Goal: Task Accomplishment & Management: Complete application form

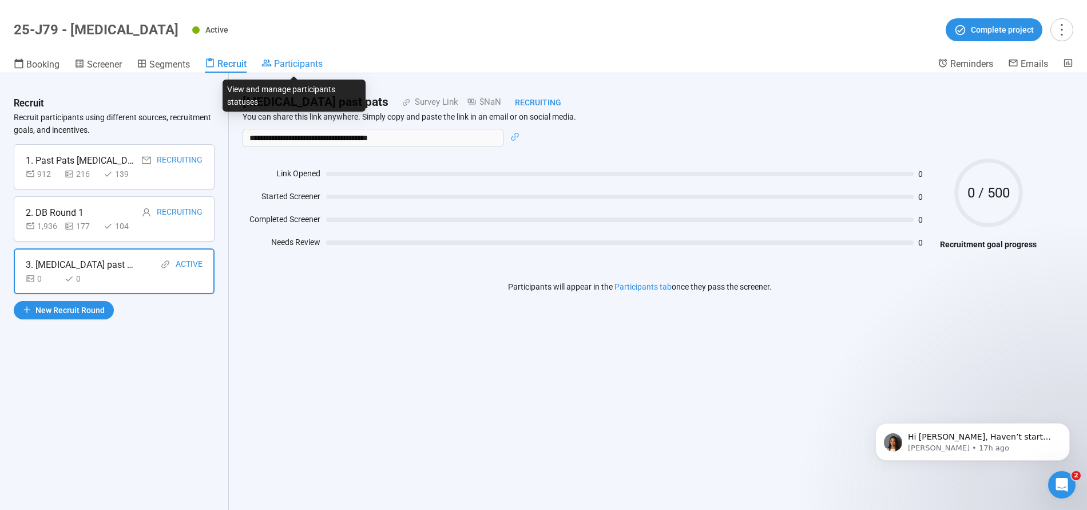
click at [295, 66] on span "Participants" at bounding box center [298, 63] width 49 height 11
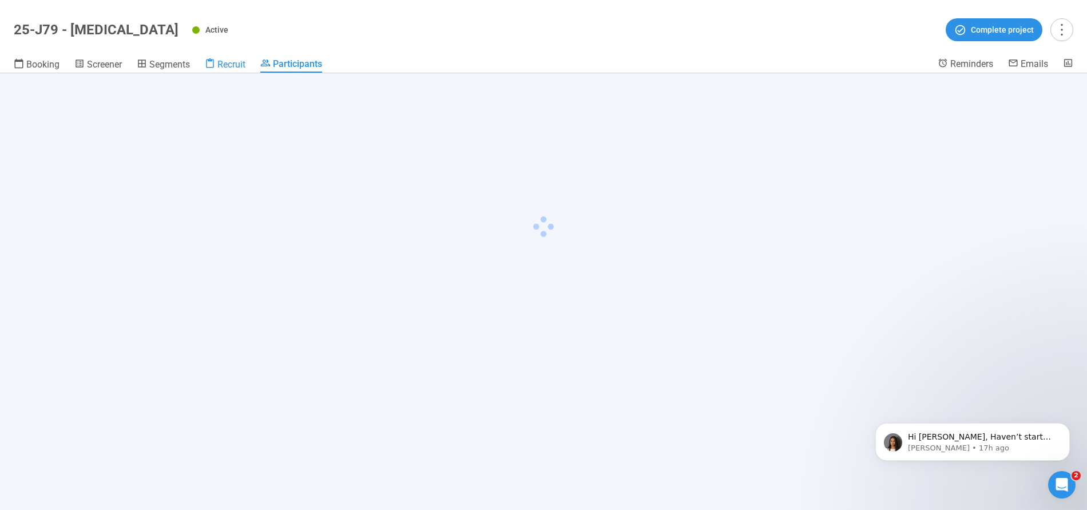
click at [230, 62] on span "Recruit" at bounding box center [231, 64] width 28 height 11
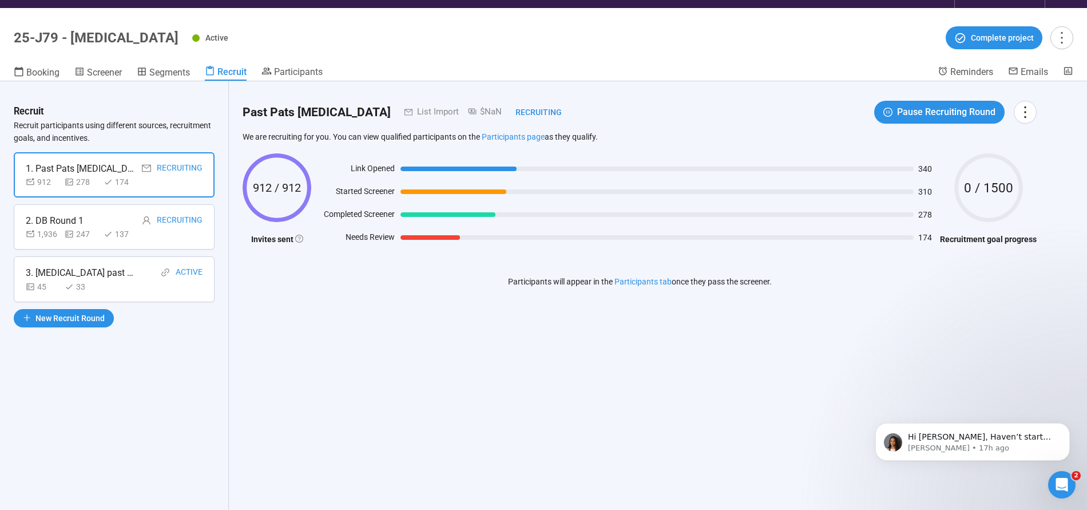
scroll to position [31, 0]
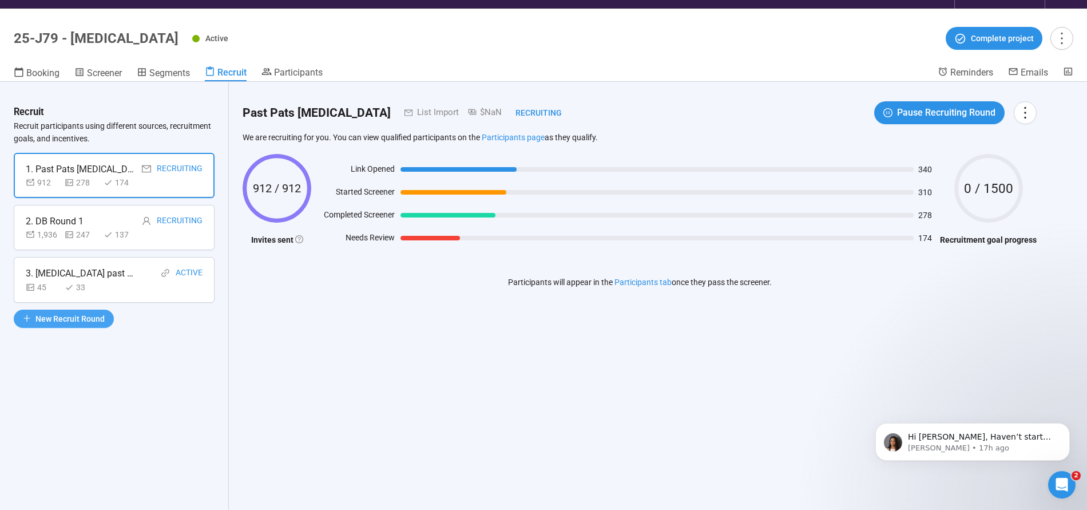
click at [70, 310] on button "New Recruit Round" at bounding box center [64, 318] width 100 height 18
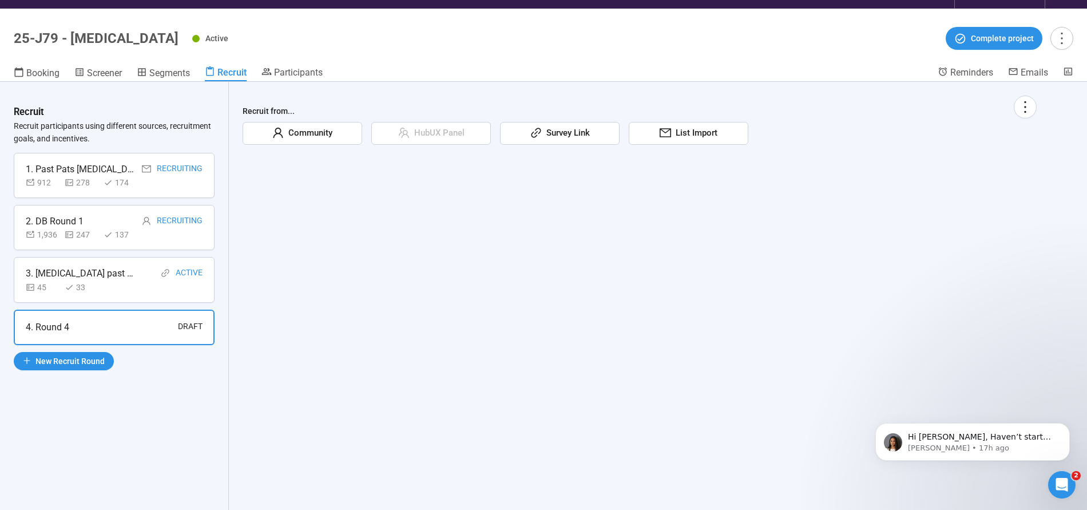
click at [63, 268] on div "3. [MEDICAL_DATA] past pats" at bounding box center [80, 273] width 109 height 14
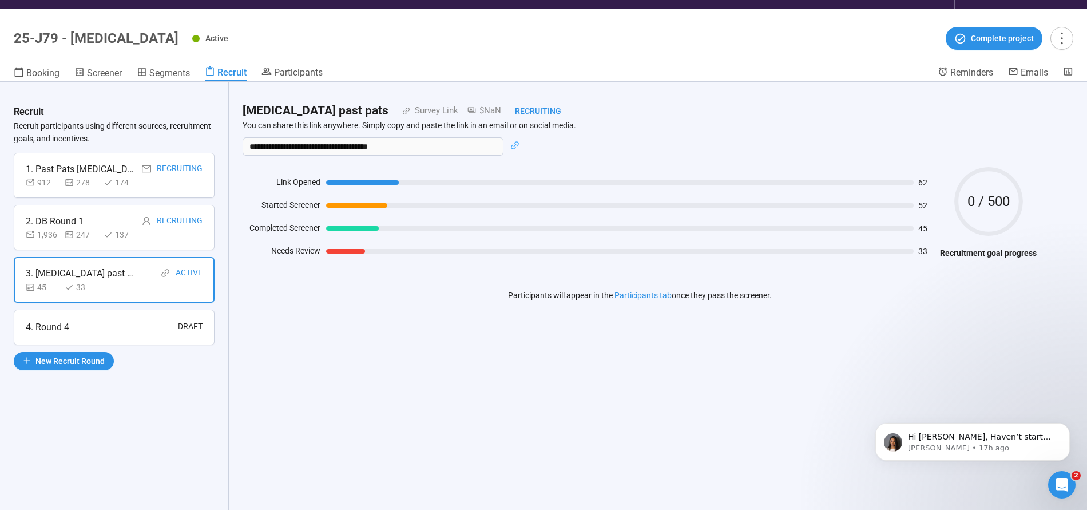
click at [88, 324] on div "4. Round 4 Draft" at bounding box center [114, 327] width 177 height 14
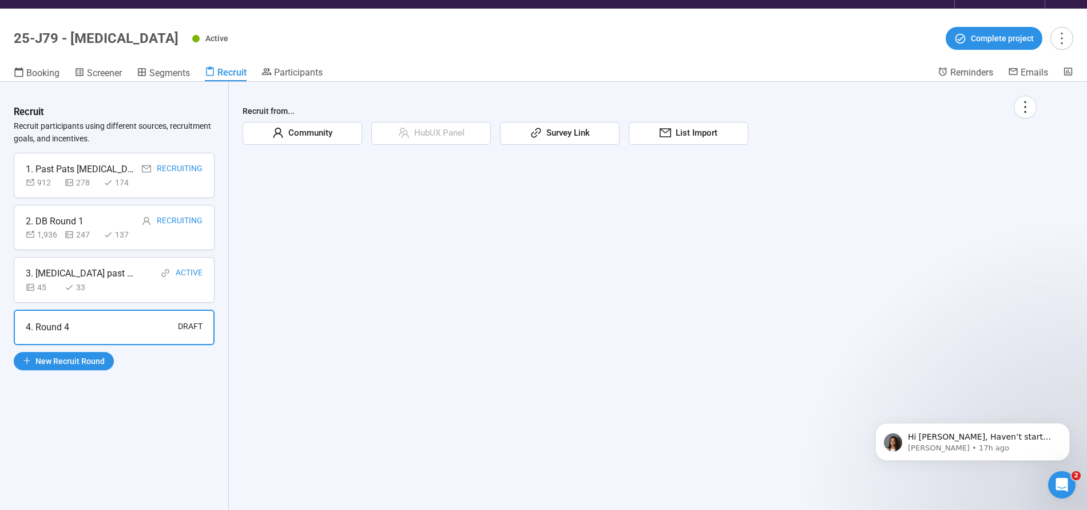
click at [317, 132] on span "Community" at bounding box center [308, 133] width 49 height 14
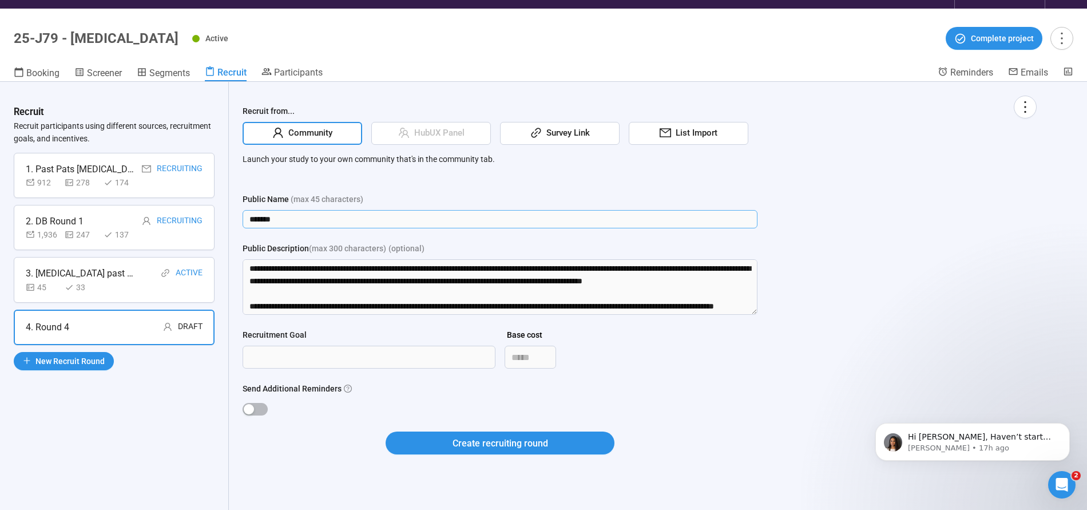
drag, startPoint x: 293, startPoint y: 221, endPoint x: 194, endPoint y: 204, distance: 101.0
click at [190, 206] on div "Recruit Recruit participants using different sources, recruitment goals, and in…" at bounding box center [543, 300] width 1087 height 436
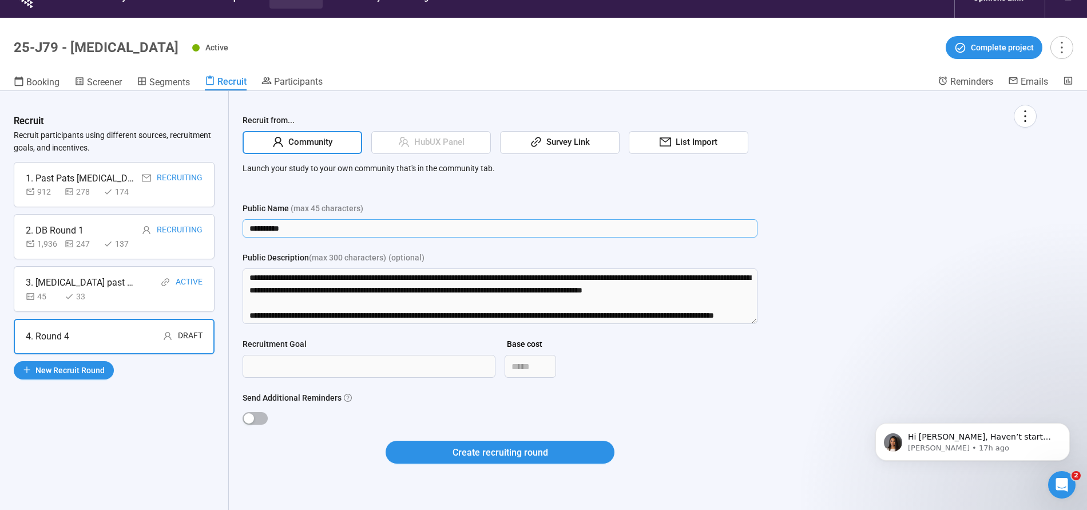
type input "**********"
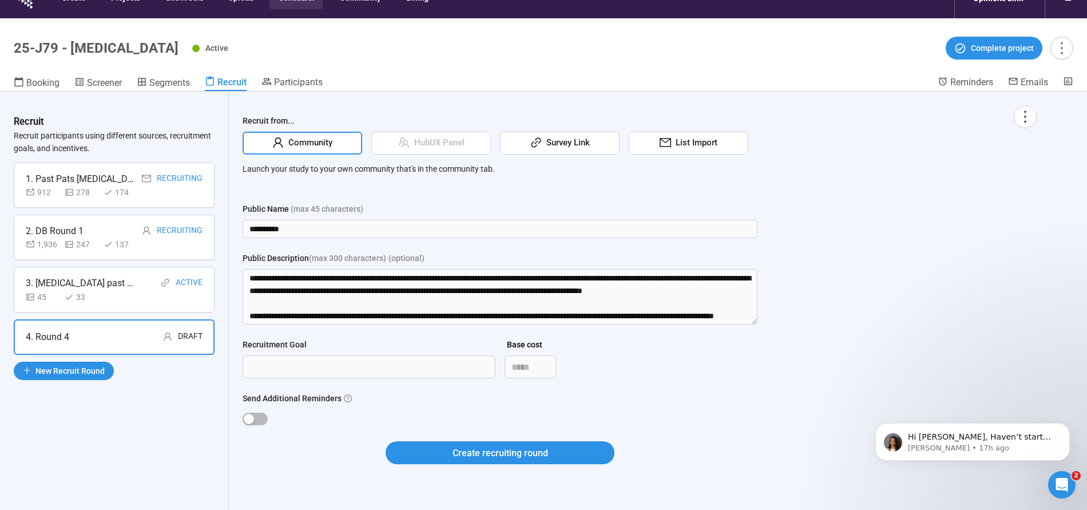
click at [240, 273] on div "**********" at bounding box center [639, 298] width 821 height 413
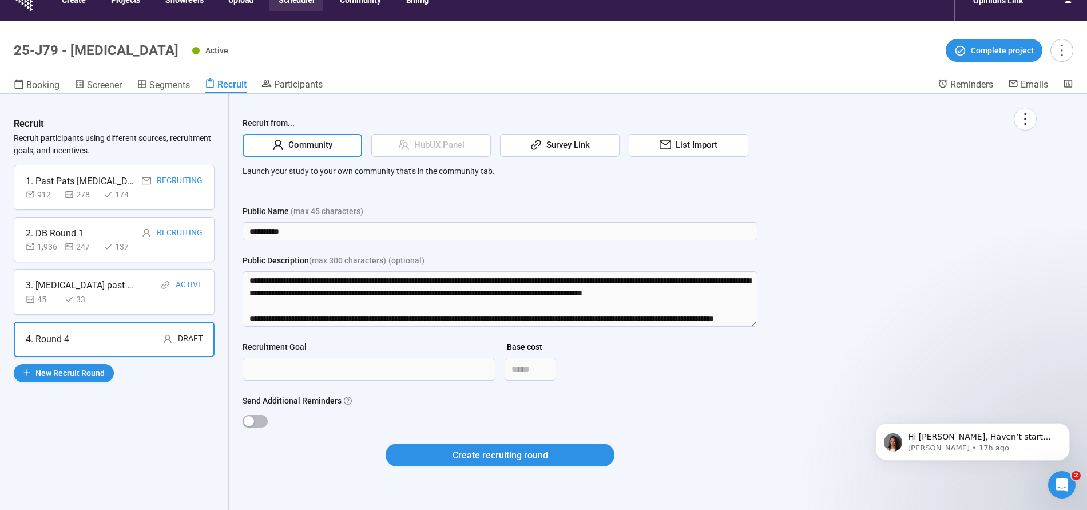
scroll to position [34, 0]
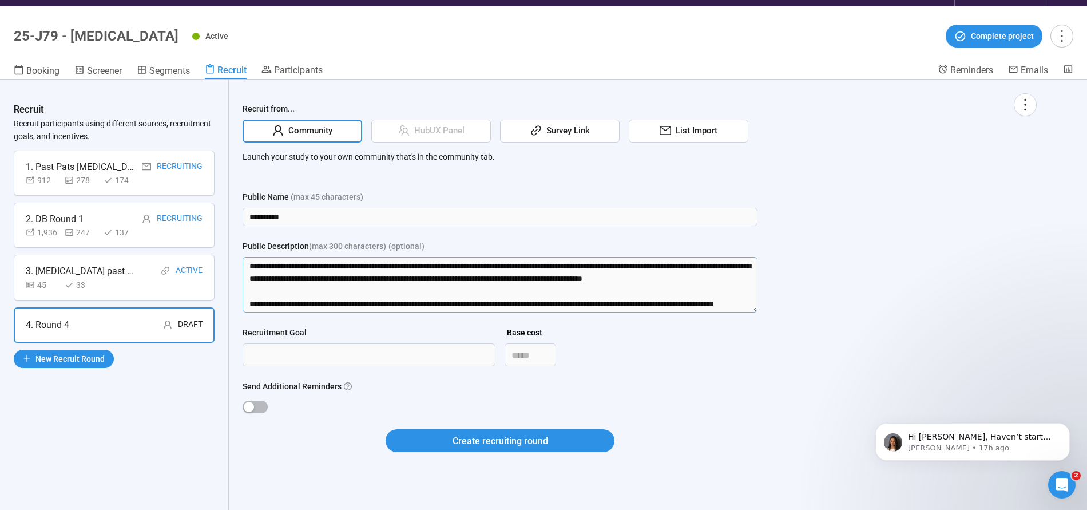
click at [253, 272] on textarea "Public Description (max 300 characters) (optional)" at bounding box center [499, 284] width 515 height 55
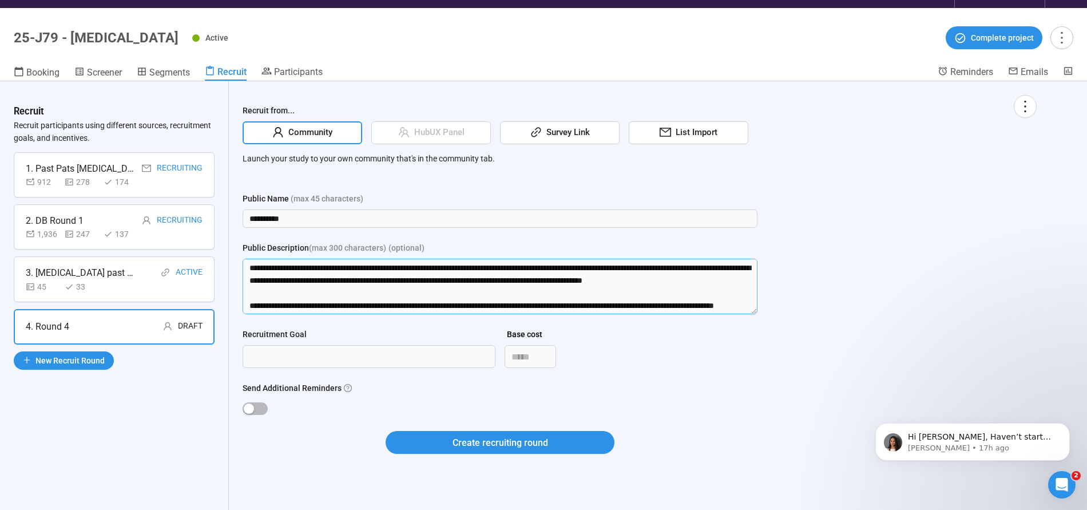
scroll to position [40, 0]
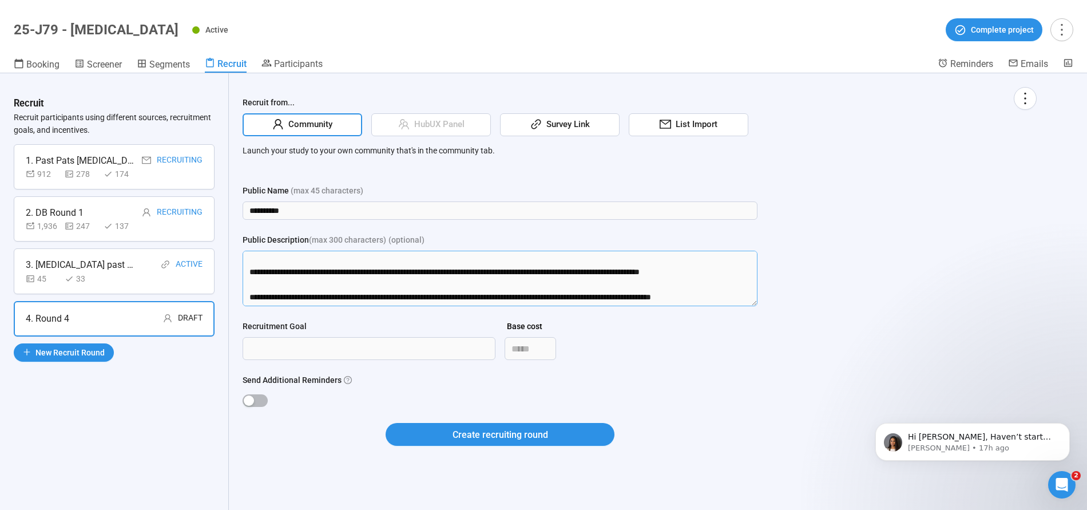
drag, startPoint x: 247, startPoint y: 265, endPoint x: 218, endPoint y: 508, distance: 244.8
click at [218, 508] on div "**********" at bounding box center [543, 291] width 1087 height 436
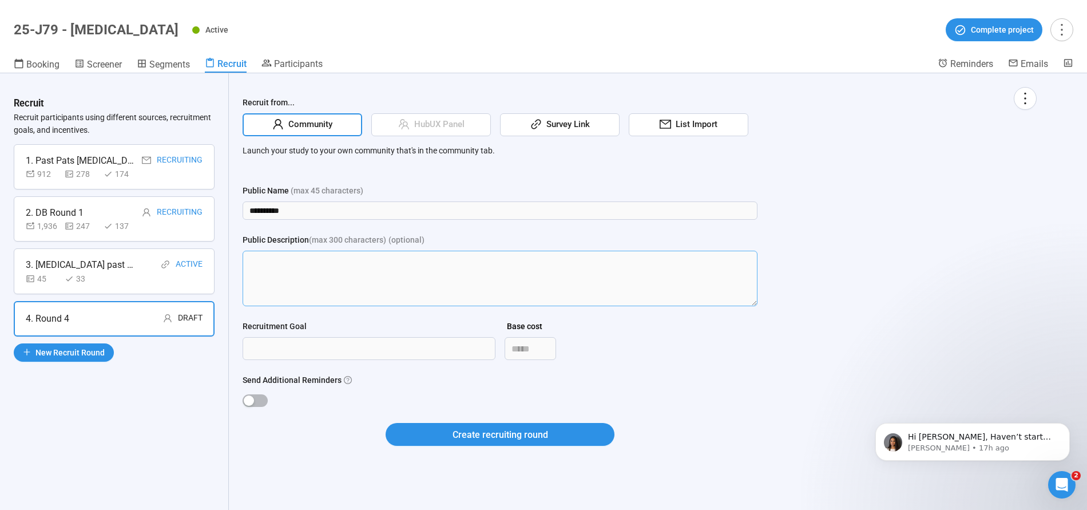
scroll to position [0, 0]
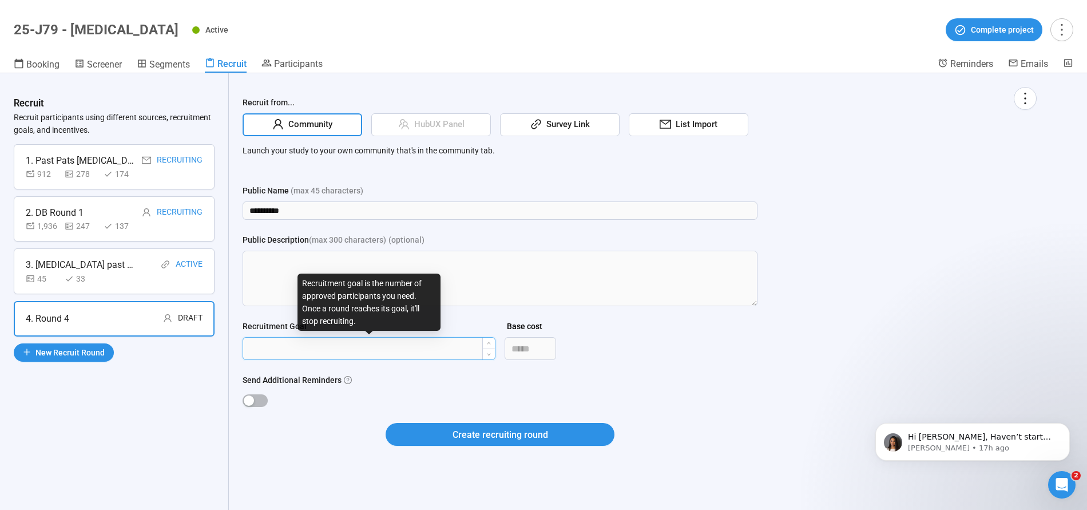
click at [280, 352] on input "Recruitment Goal" at bounding box center [369, 348] width 252 height 22
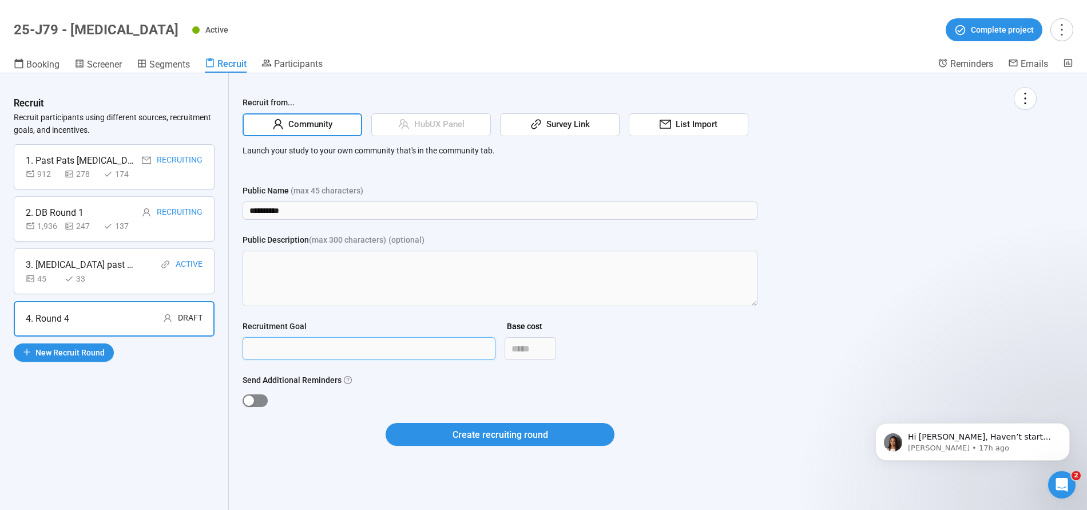
type input "****"
click at [259, 394] on span "button" at bounding box center [254, 400] width 25 height 13
click at [493, 428] on span "Create recruiting round" at bounding box center [500, 434] width 96 height 14
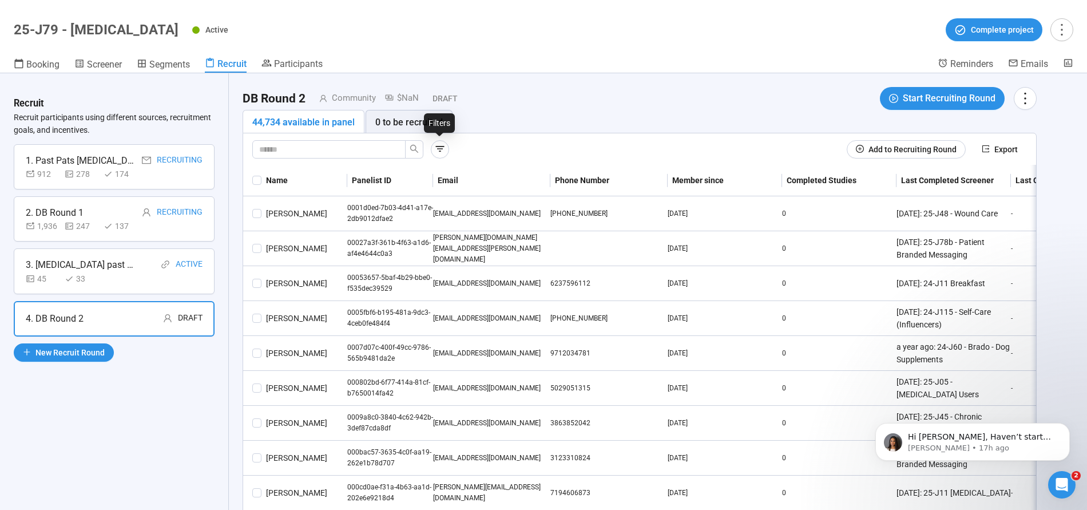
click at [439, 146] on icon "button" at bounding box center [440, 149] width 9 height 6
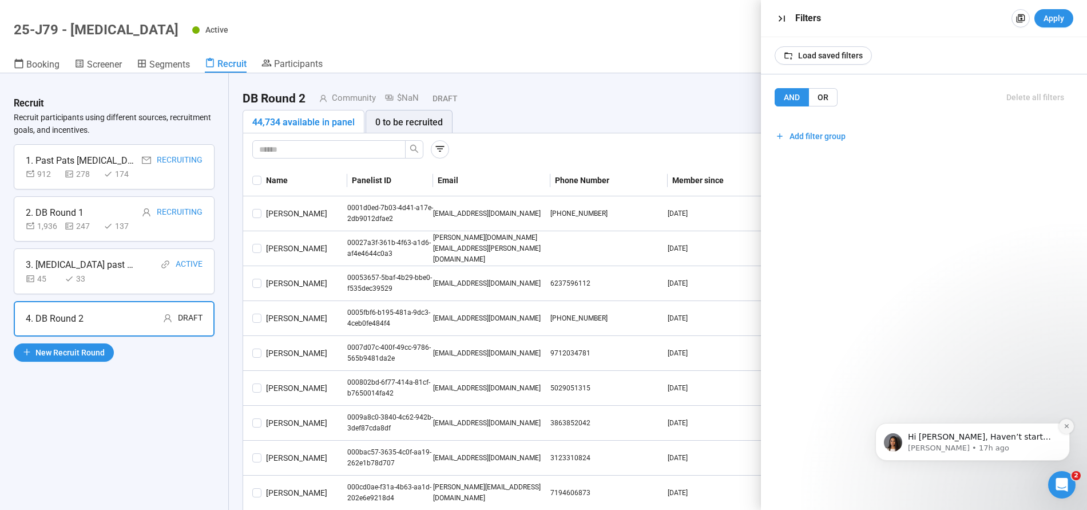
click at [1065, 427] on icon "Dismiss notification" at bounding box center [1066, 426] width 4 height 4
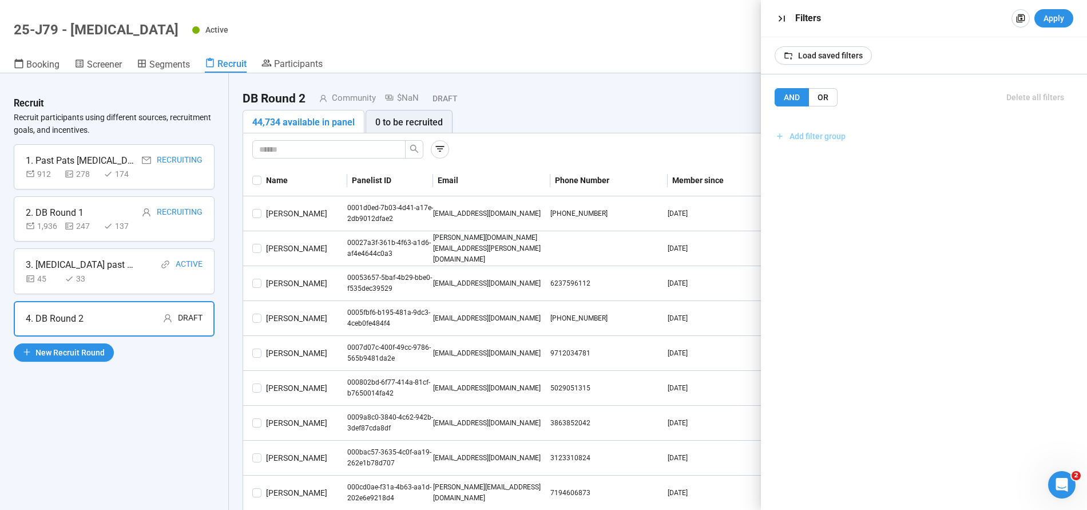
click at [798, 135] on span "Add filter group" at bounding box center [817, 136] width 56 height 13
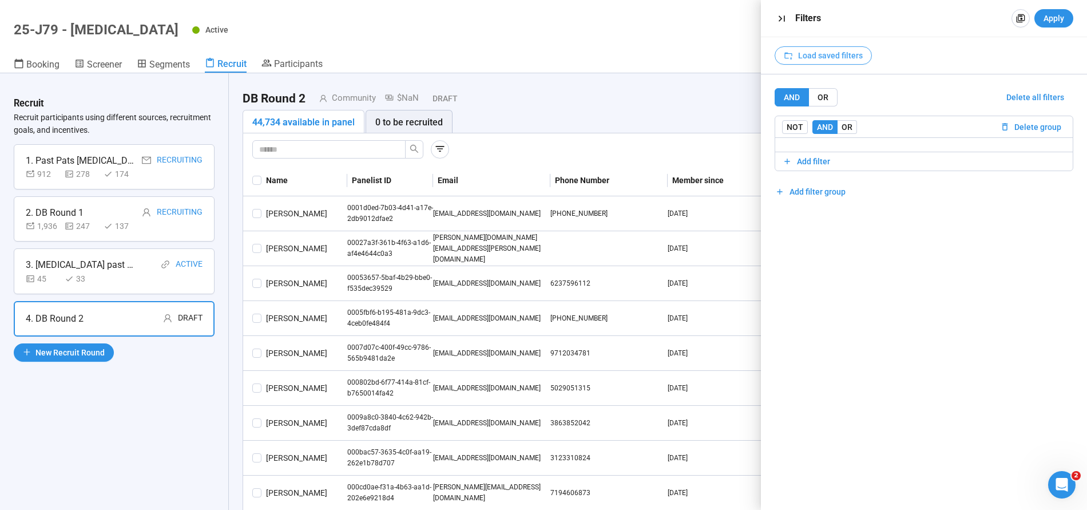
click at [841, 55] on span "Load saved filters" at bounding box center [830, 55] width 65 height 13
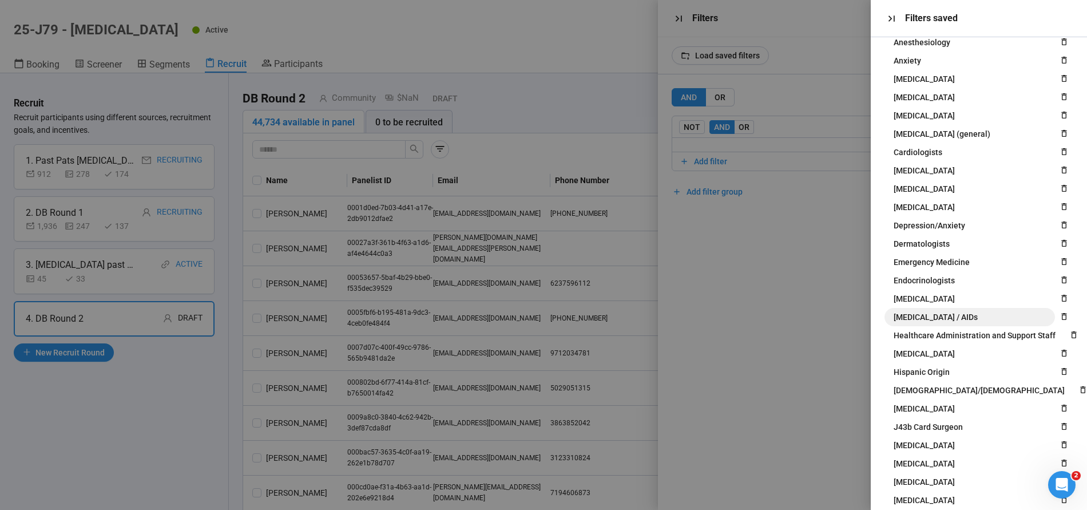
scroll to position [230, 0]
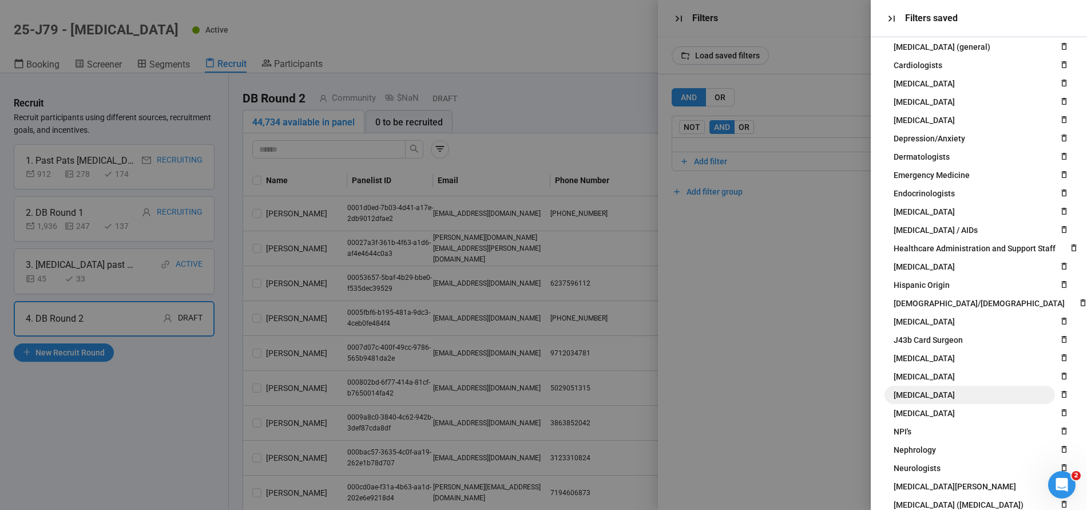
click at [905, 391] on span "[MEDICAL_DATA]" at bounding box center [923, 394] width 61 height 13
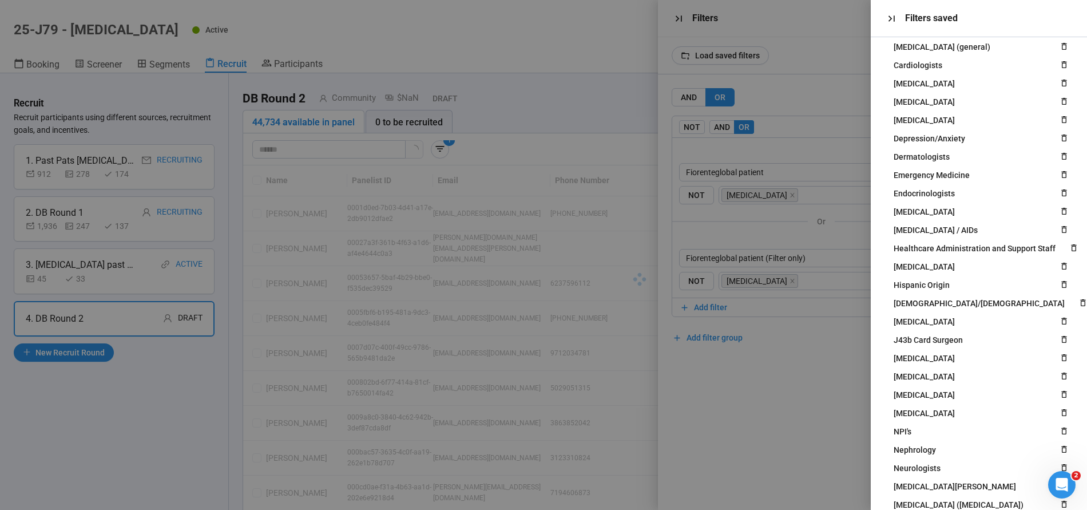
click at [836, 425] on div at bounding box center [543, 255] width 1087 height 510
click at [894, 21] on icon "button" at bounding box center [891, 18] width 6 height 6
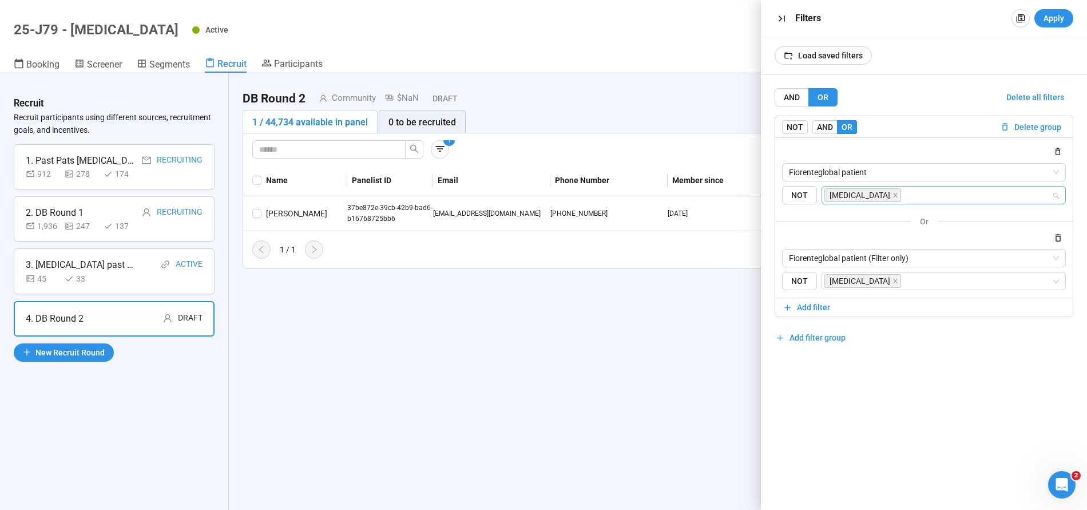
click at [999, 188] on input "search" at bounding box center [977, 195] width 148 height 14
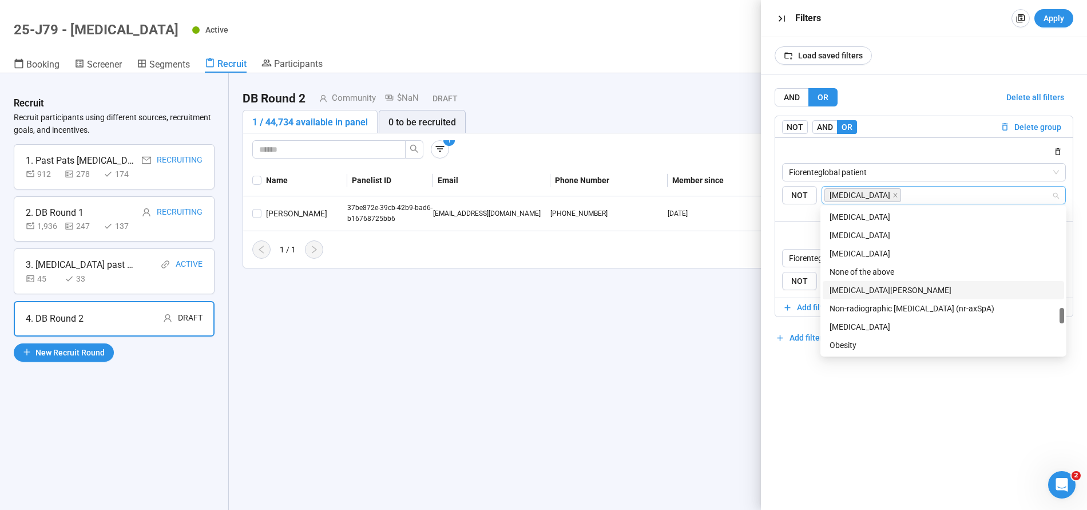
scroll to position [1048, 0]
click at [856, 324] on div "[MEDICAL_DATA]" at bounding box center [943, 326] width 228 height 13
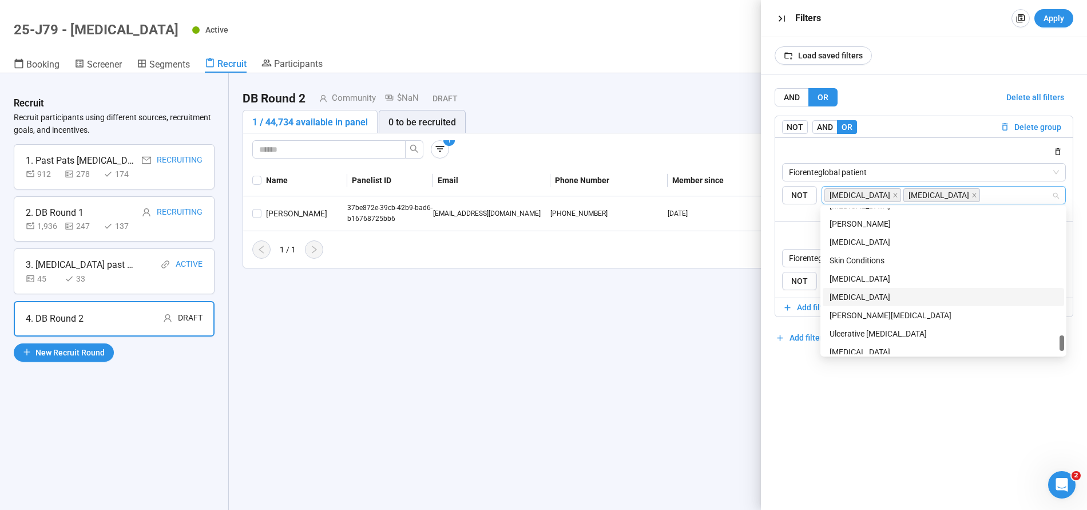
scroll to position [1426, 0]
click at [898, 292] on div "[MEDICAL_DATA]" at bounding box center [943, 295] width 228 height 13
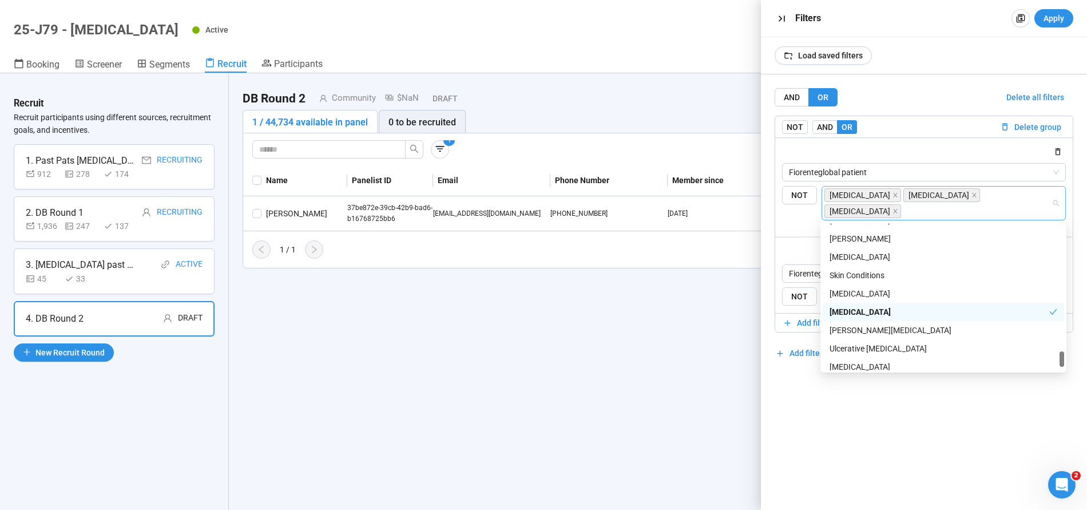
click at [870, 420] on div "AND OR Delete all filters NOT AND OR Delete group Fiorenteglobal patient NOT [M…" at bounding box center [924, 291] width 326 height 435
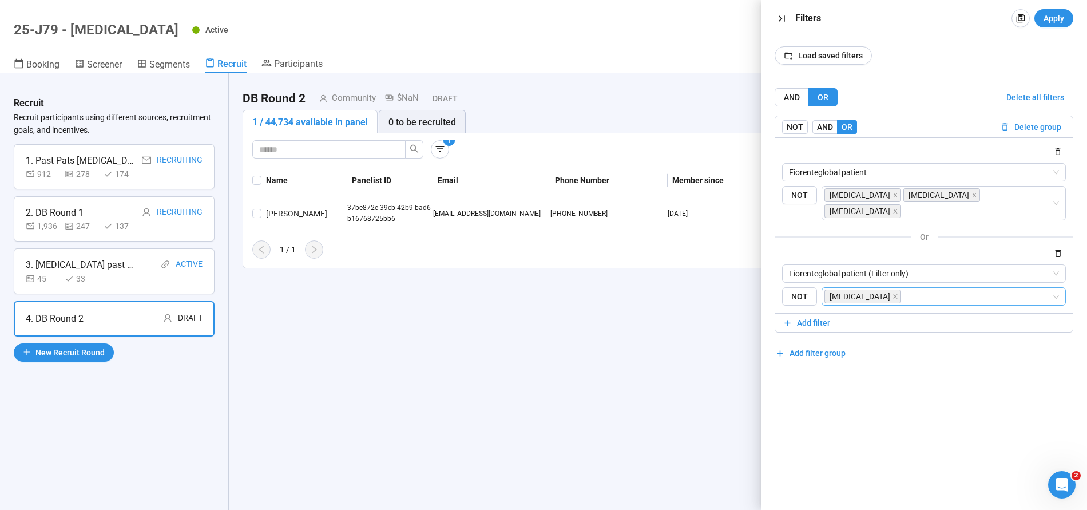
click at [965, 296] on input "search" at bounding box center [977, 296] width 148 height 14
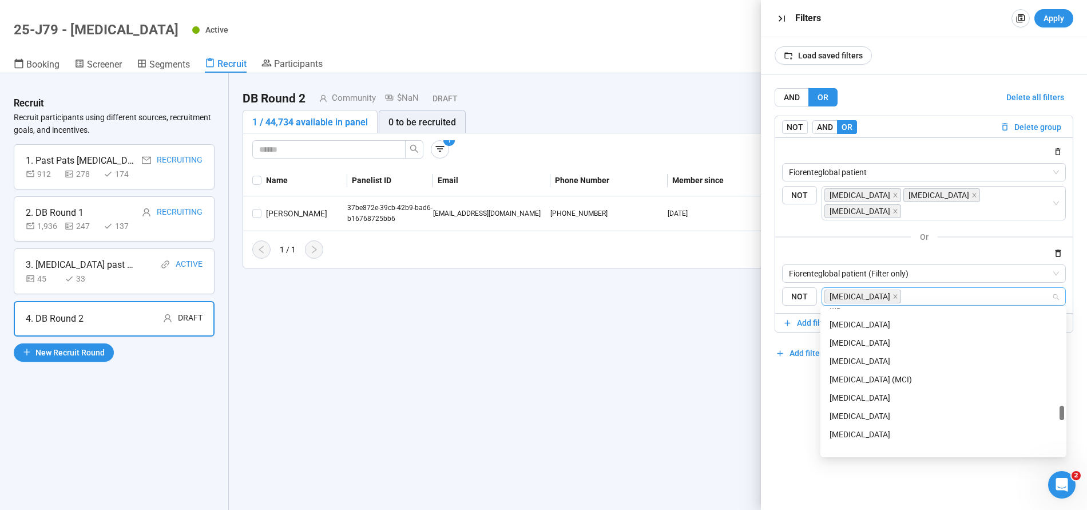
scroll to position [1241, 0]
click at [882, 428] on div "[MEDICAL_DATA]" at bounding box center [943, 430] width 228 height 13
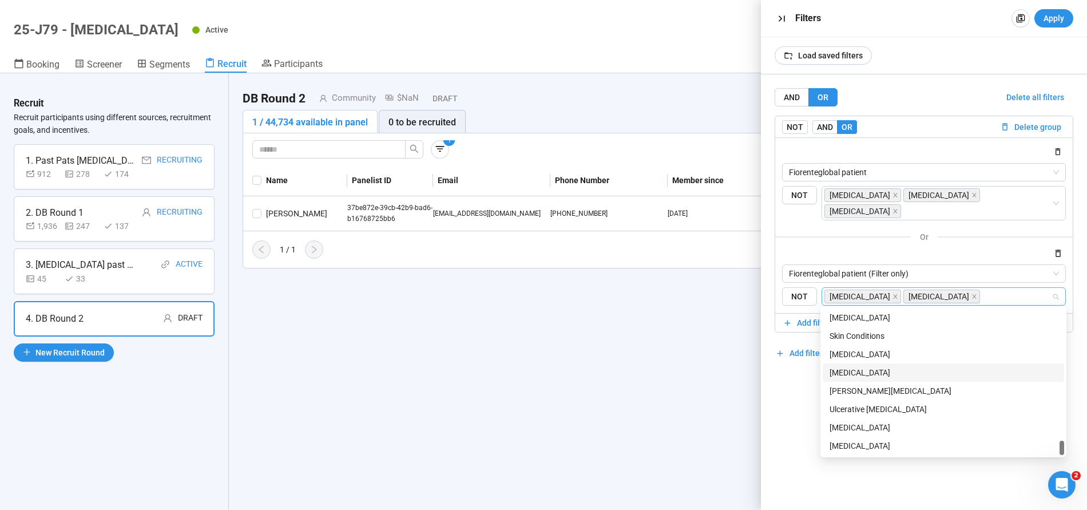
click at [881, 372] on div "[MEDICAL_DATA]" at bounding box center [943, 372] width 228 height 13
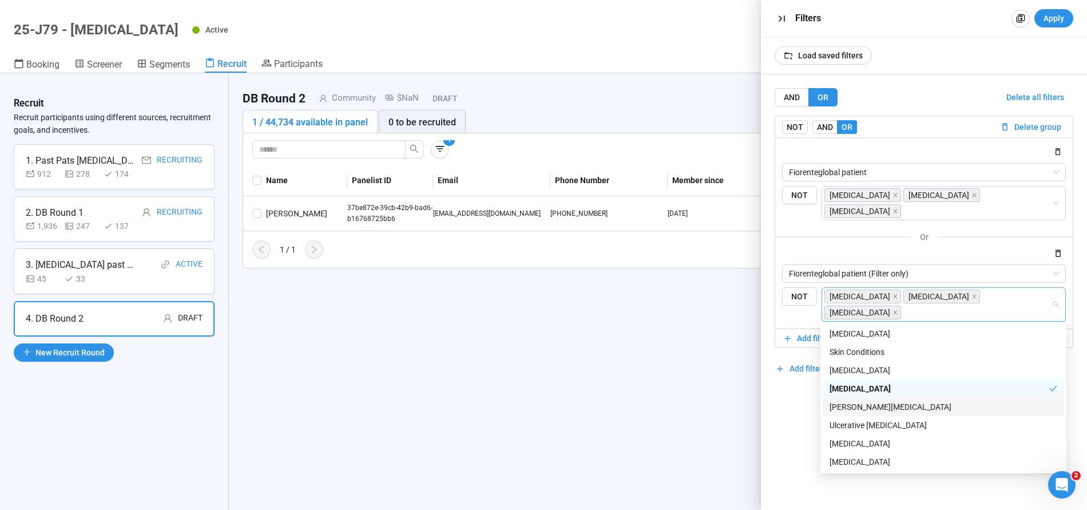
click at [780, 434] on div "AND OR Delete all filters NOT AND OR Delete group Fiorenteglobal patient NOT [M…" at bounding box center [924, 291] width 326 height 435
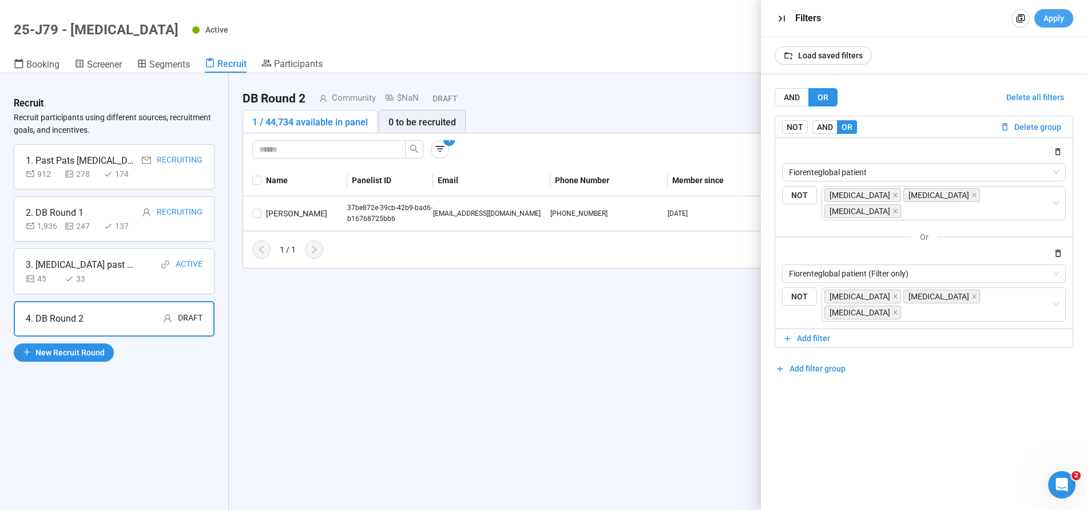
click at [1058, 17] on span "Apply" at bounding box center [1053, 18] width 21 height 13
click at [431, 274] on div "DB Round 2 Community $NaN Draft Start Recruiting Round 1 / 44,734 available in …" at bounding box center [639, 184] width 821 height 222
click at [813, 367] on span "Add filter group" at bounding box center [817, 368] width 56 height 13
click at [822, 413] on span "Add filter" at bounding box center [813, 419] width 33 height 13
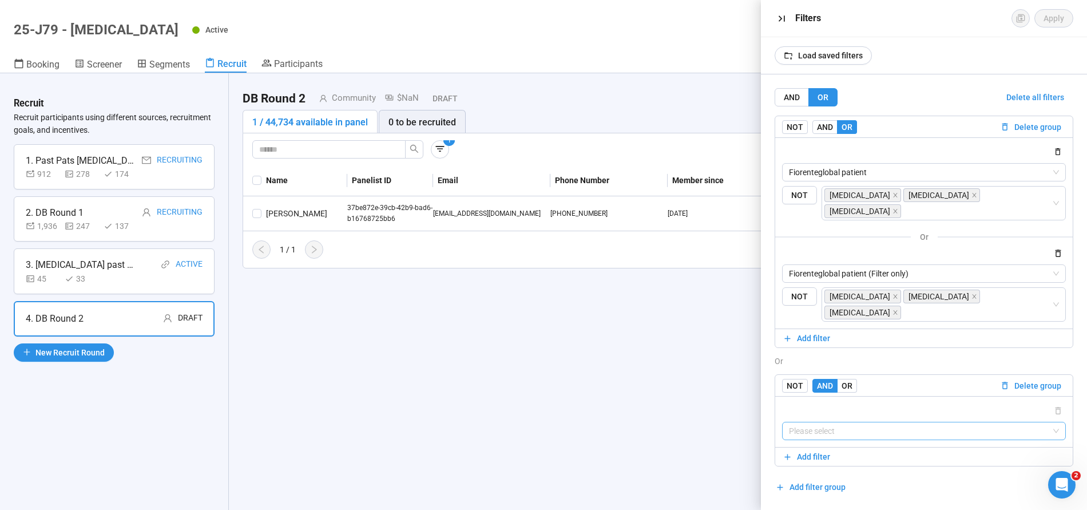
click at [894, 431] on input "search" at bounding box center [924, 430] width 270 height 17
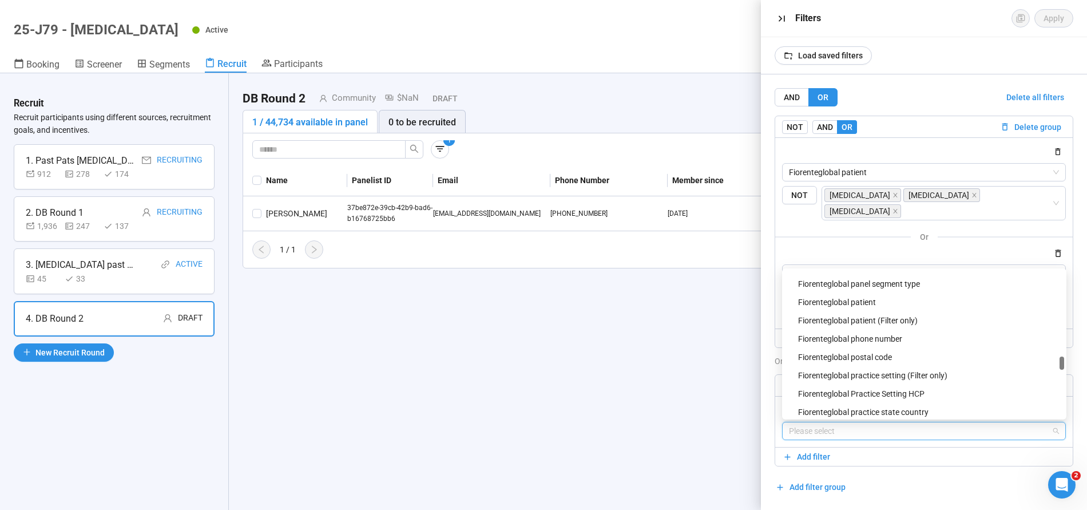
scroll to position [1044, 0]
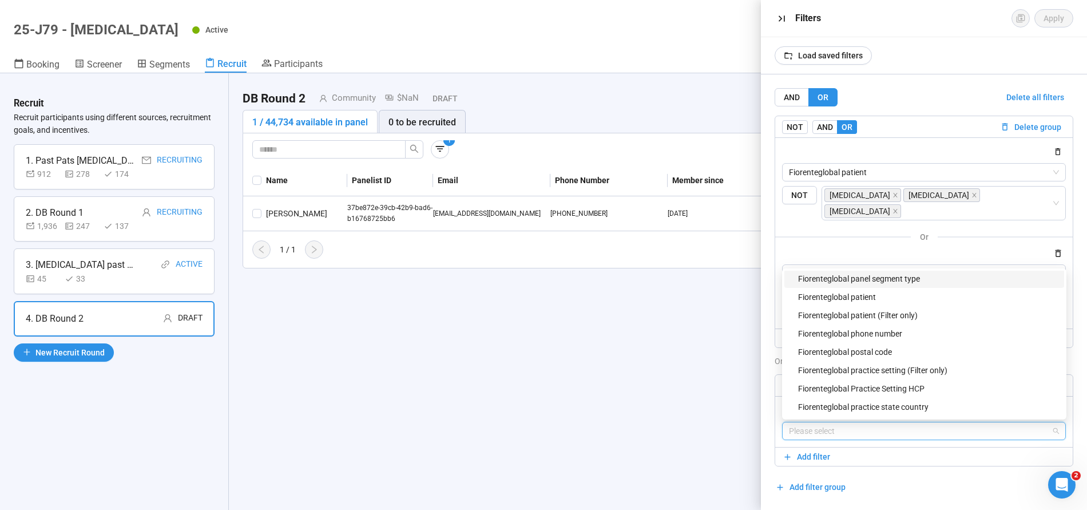
click at [877, 229] on div "or" at bounding box center [923, 236] width 297 height 14
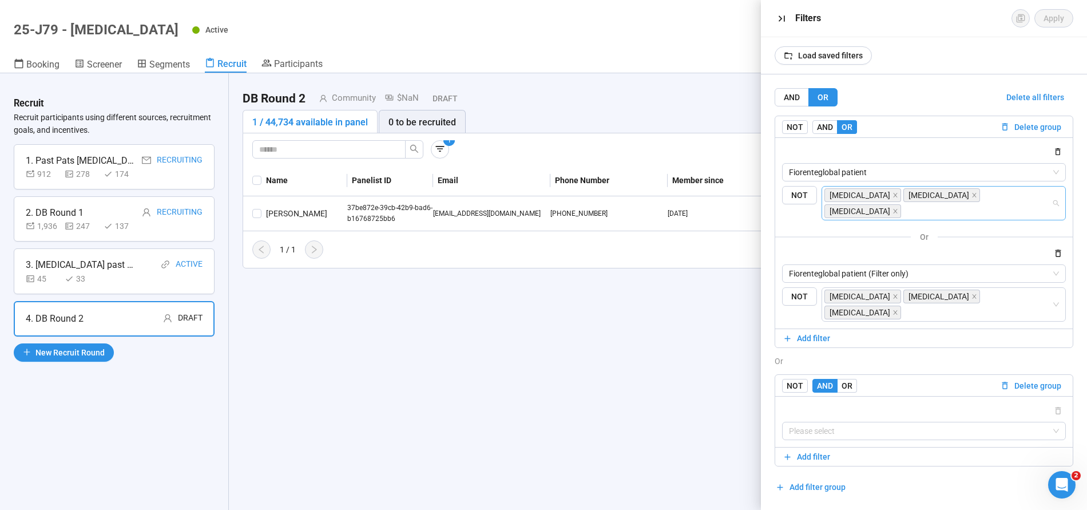
click at [958, 201] on div "[MEDICAL_DATA]" at bounding box center [942, 195] width 79 height 16
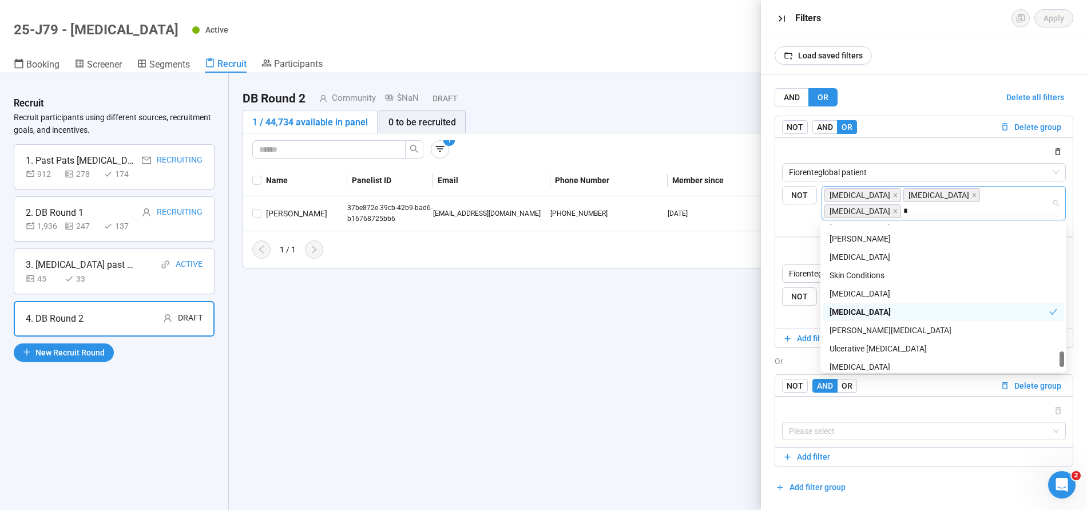
scroll to position [883, 0]
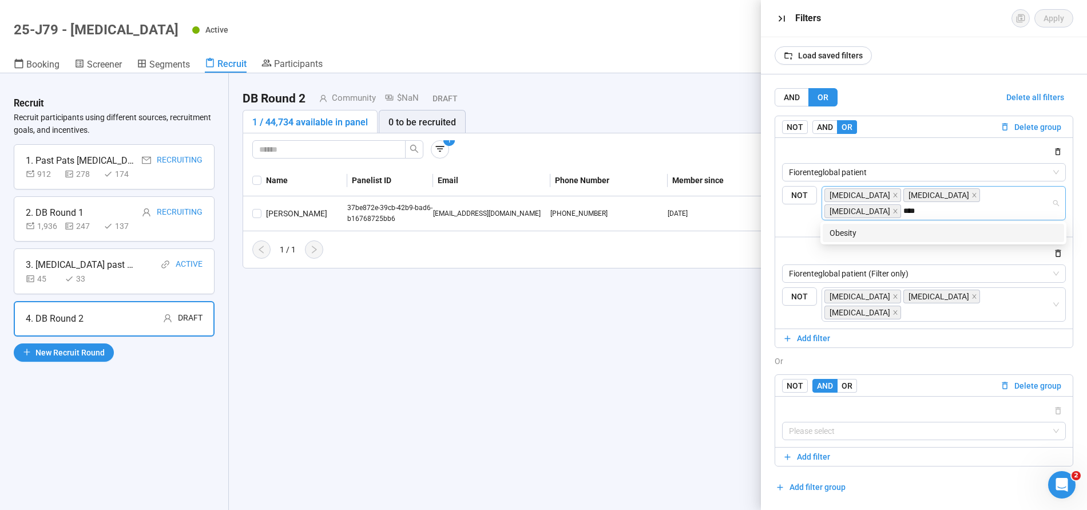
type input "*****"
click at [893, 234] on div "Obesity" at bounding box center [943, 232] width 228 height 13
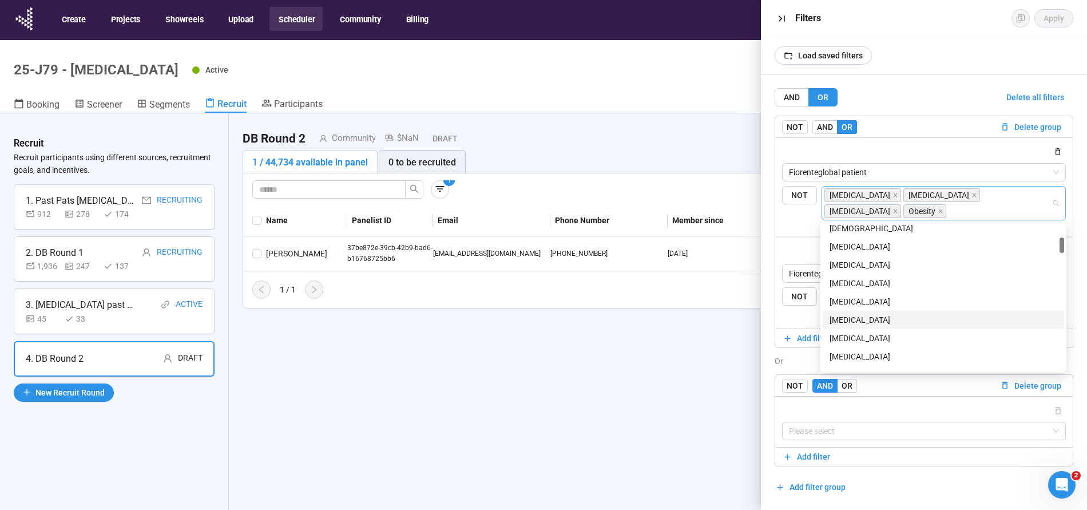
scroll to position [165, 0]
click at [878, 253] on div "[MEDICAL_DATA]" at bounding box center [943, 250] width 228 height 13
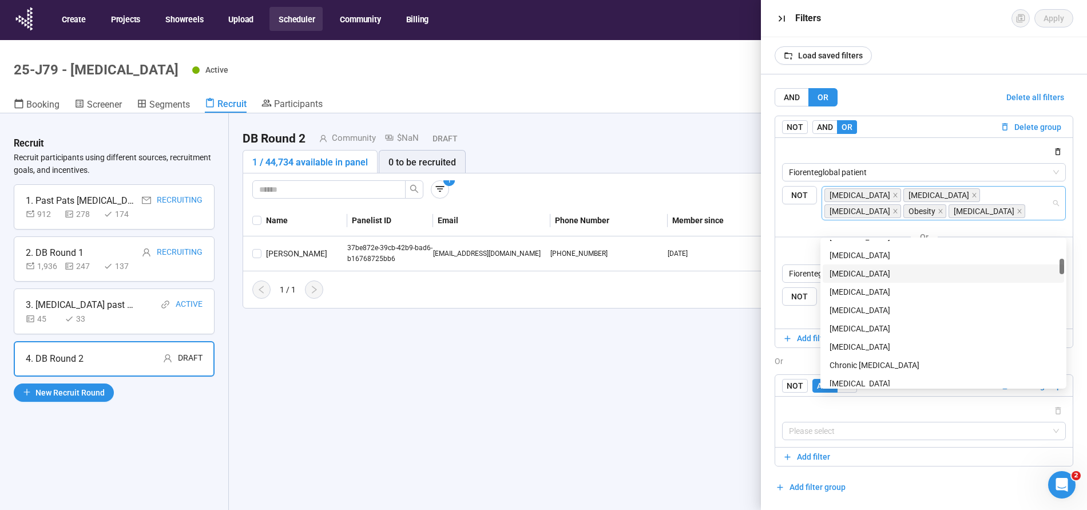
scroll to position [192, 0]
drag, startPoint x: 850, startPoint y: 259, endPoint x: 850, endPoint y: 271, distance: 11.5
click at [850, 260] on div "[MEDICAL_DATA]" at bounding box center [943, 258] width 228 height 13
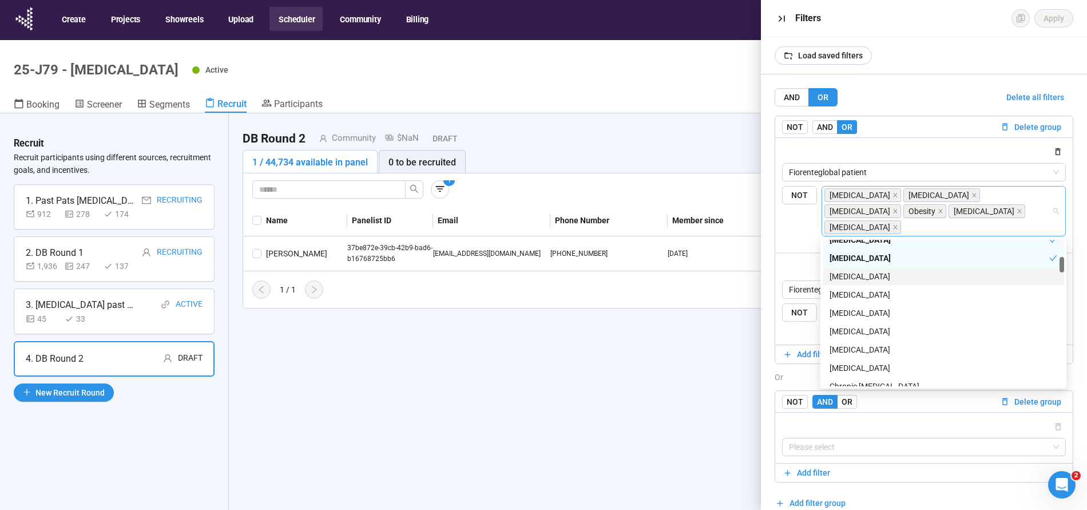
click at [850, 279] on div "[MEDICAL_DATA]" at bounding box center [943, 276] width 228 height 13
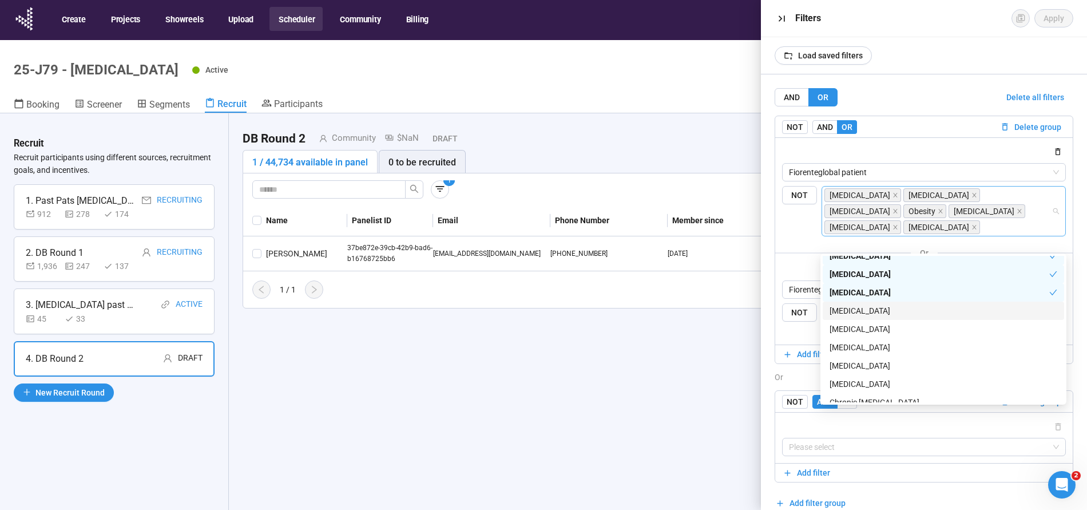
click at [853, 309] on div "[MEDICAL_DATA]" at bounding box center [943, 310] width 228 height 13
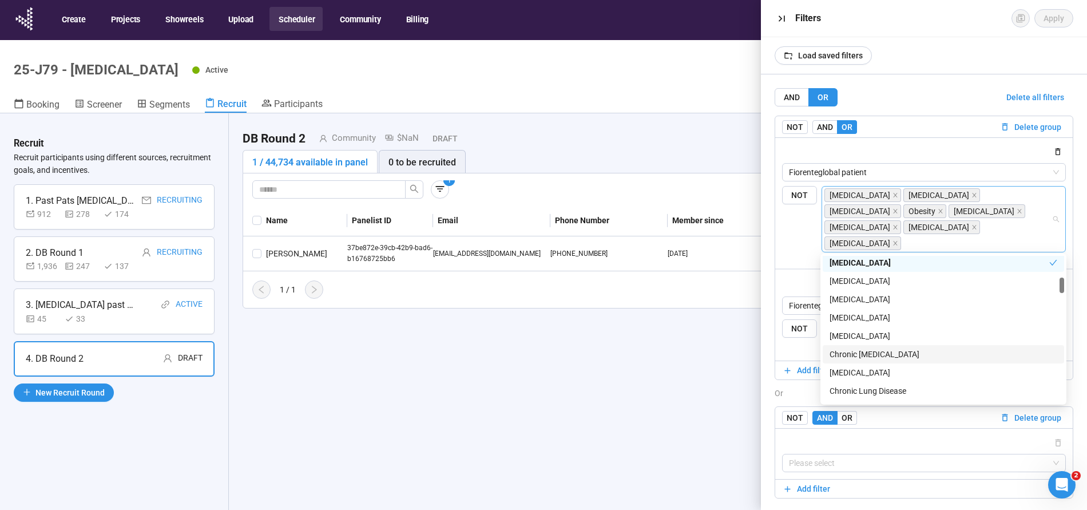
scroll to position [262, 0]
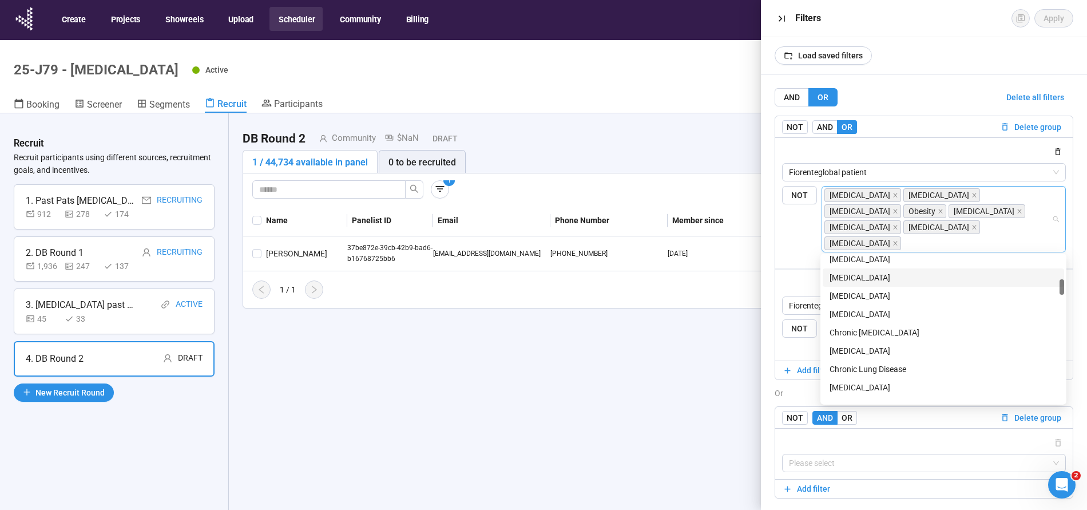
drag, startPoint x: 854, startPoint y: 277, endPoint x: 861, endPoint y: 311, distance: 34.6
click at [854, 277] on div "[MEDICAL_DATA]" at bounding box center [943, 277] width 228 height 13
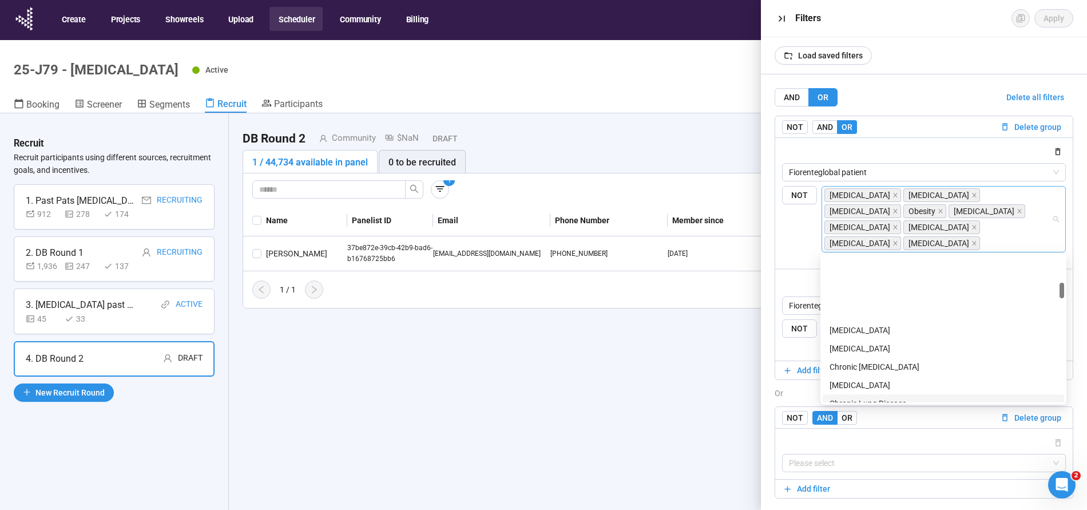
scroll to position [302, 0]
click at [840, 295] on div "Chronic [MEDICAL_DATA]" at bounding box center [943, 292] width 228 height 13
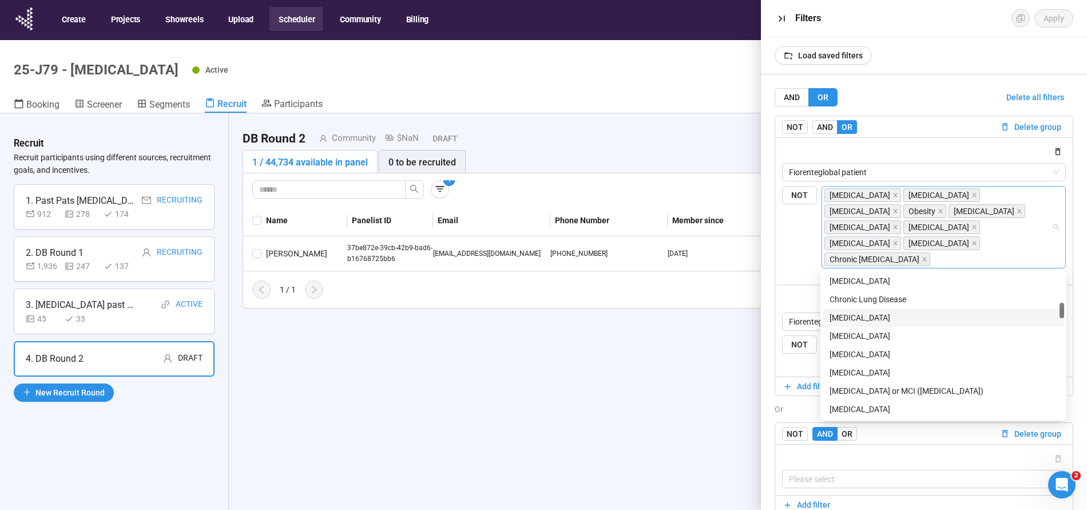
scroll to position [349, 0]
click at [889, 297] on div "Chronic Lung Disease" at bounding box center [943, 298] width 228 height 13
click at [869, 313] on div "[MEDICAL_DATA]" at bounding box center [943, 316] width 228 height 13
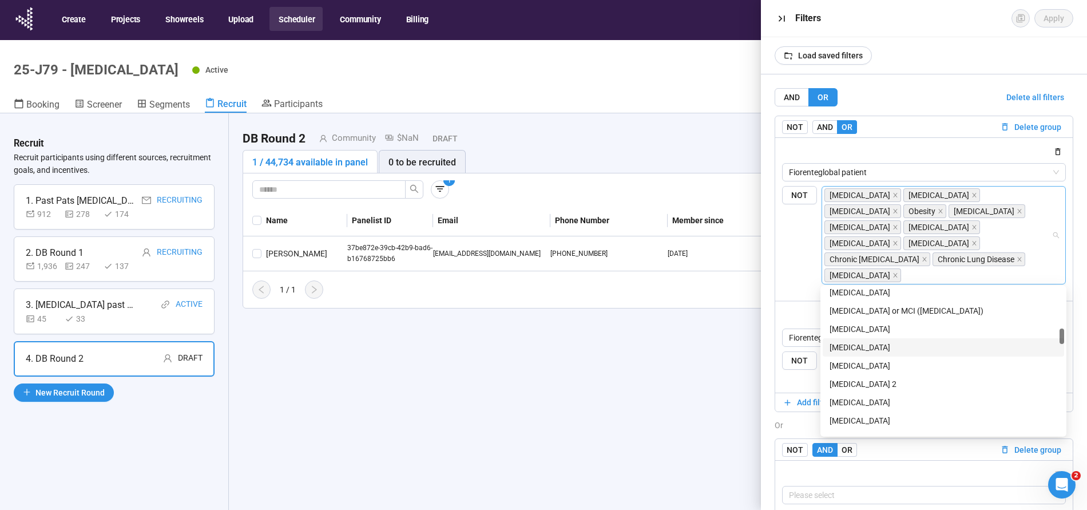
scroll to position [458, 0]
click at [857, 330] on div "[MEDICAL_DATA]" at bounding box center [943, 333] width 228 height 13
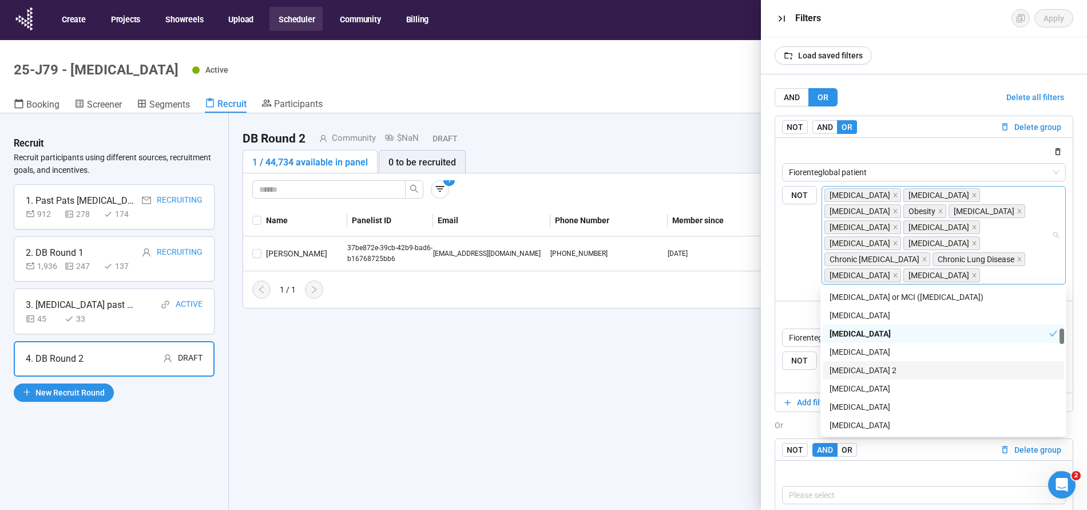
click at [852, 373] on div "[MEDICAL_DATA] 2" at bounding box center [943, 370] width 228 height 13
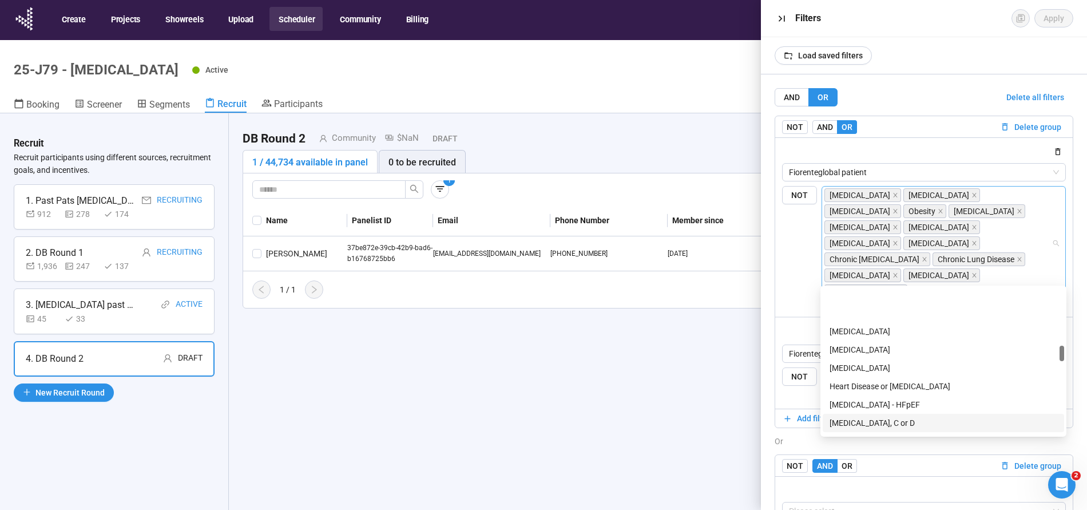
scroll to position [674, 0]
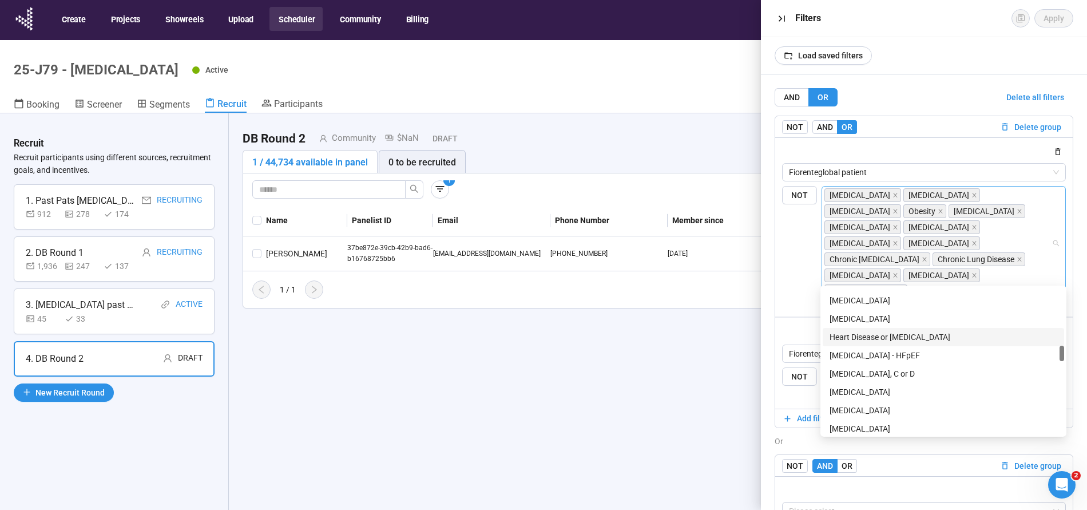
click at [921, 337] on div "Heart Disease or [MEDICAL_DATA]" at bounding box center [943, 337] width 228 height 13
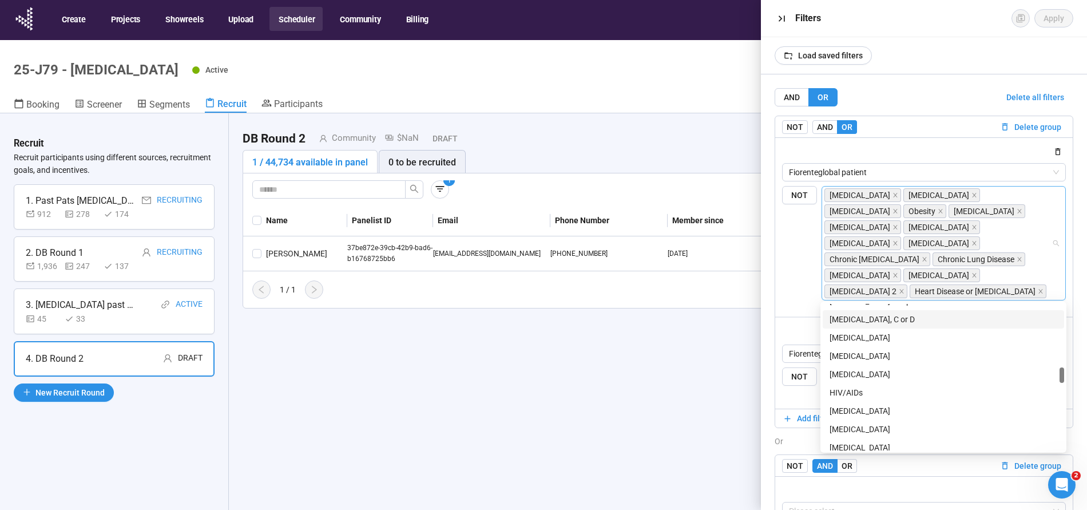
scroll to position [729, 0]
click at [876, 310] on div "[MEDICAL_DATA] - HFpEF" at bounding box center [943, 316] width 228 height 13
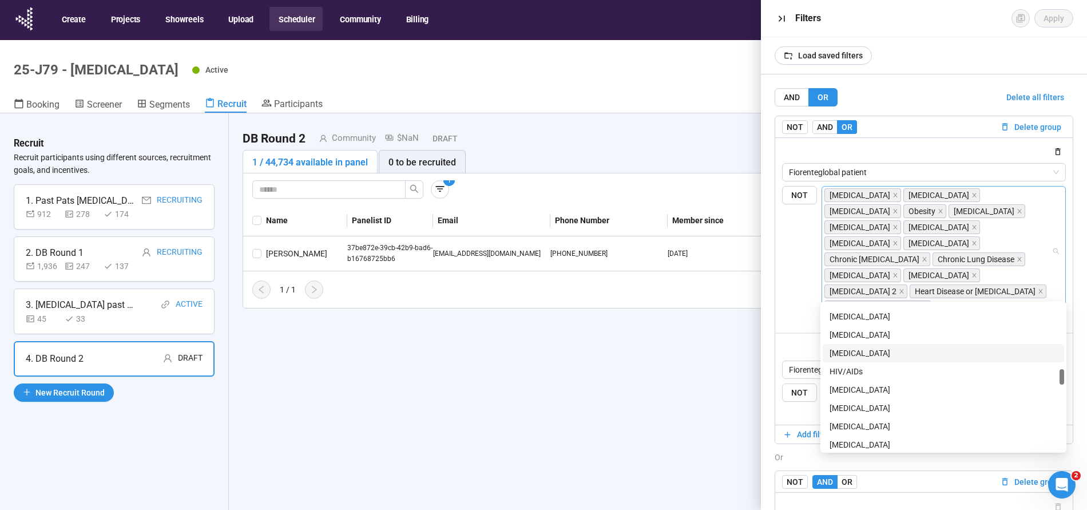
scroll to position [767, 0]
click at [884, 331] on div "[MEDICAL_DATA]" at bounding box center [943, 333] width 228 height 13
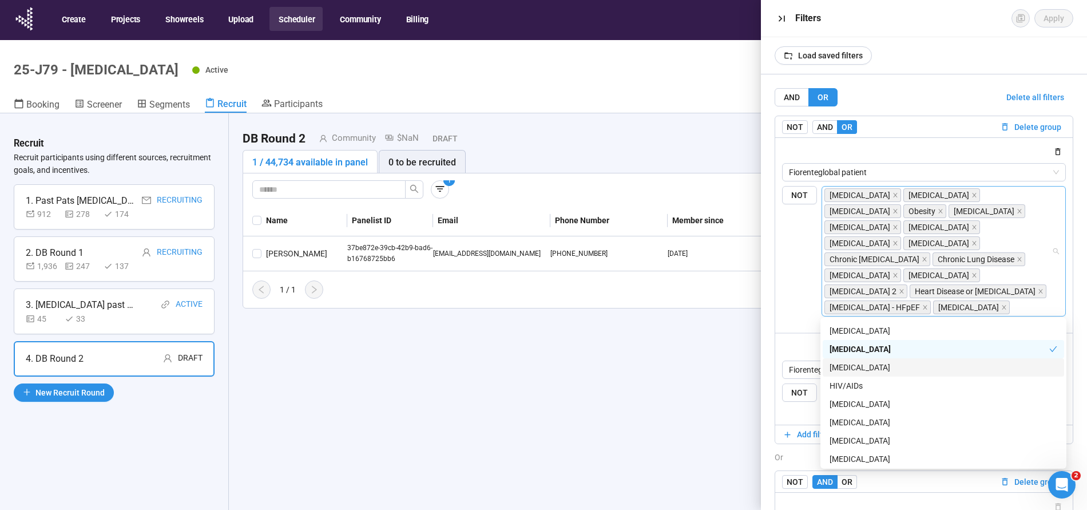
click at [873, 367] on div "[MEDICAL_DATA]" at bounding box center [943, 367] width 228 height 13
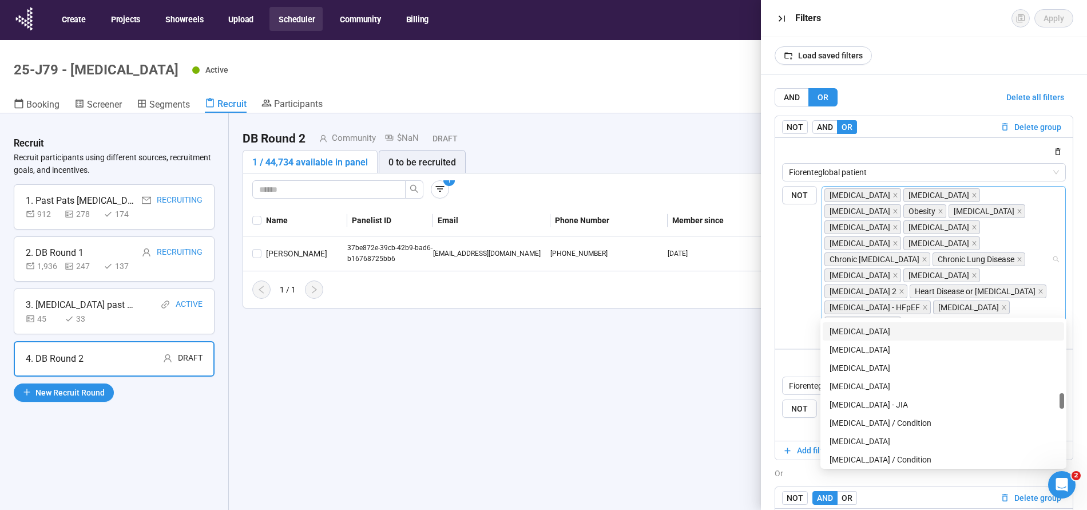
scroll to position [861, 0]
click at [869, 341] on div "[MEDICAL_DATA]" at bounding box center [943, 346] width 228 height 13
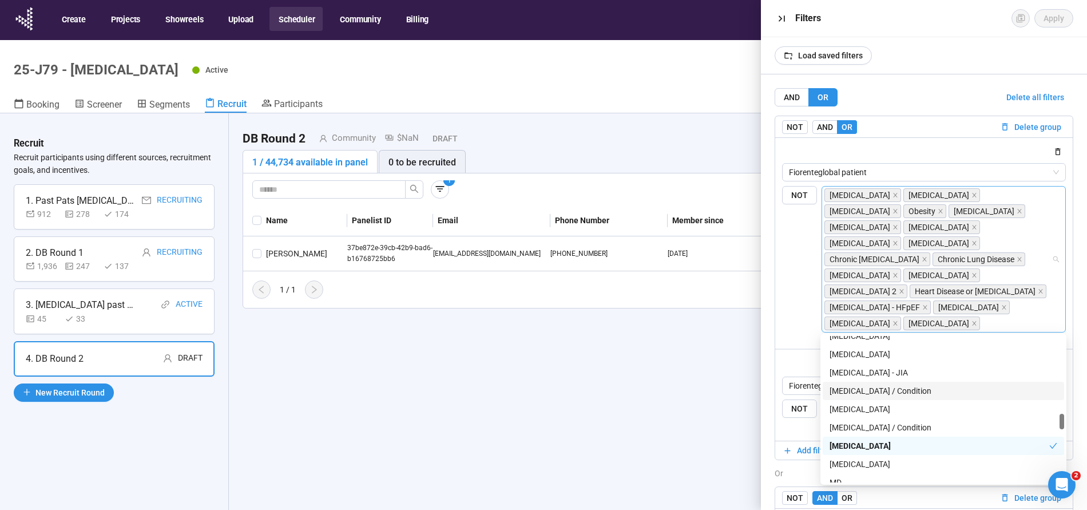
scroll to position [909, 0]
click at [833, 385] on div "[MEDICAL_DATA] / Condition" at bounding box center [943, 387] width 228 height 13
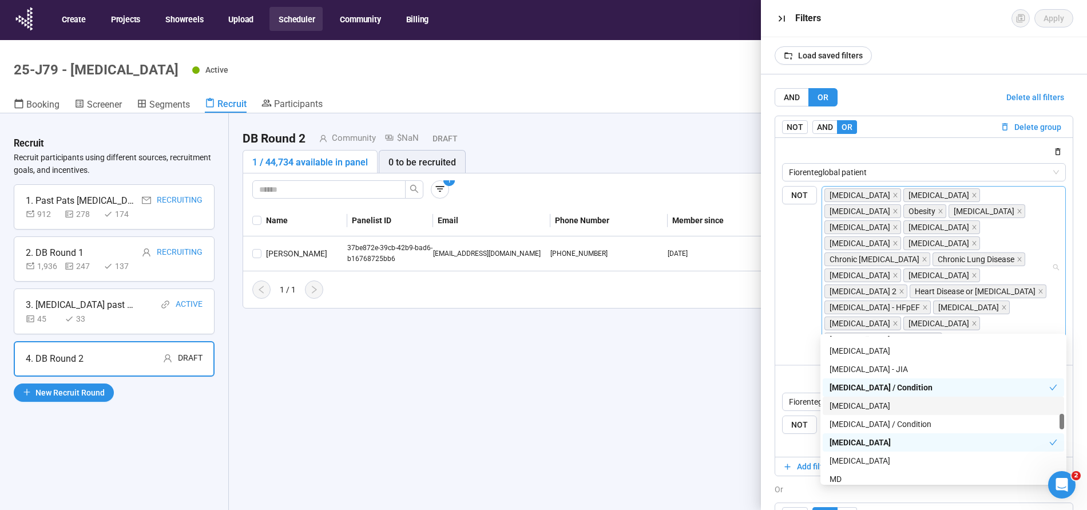
click at [839, 403] on div "[MEDICAL_DATA]" at bounding box center [943, 405] width 228 height 13
click at [842, 412] on div "[MEDICAL_DATA]" at bounding box center [939, 405] width 220 height 13
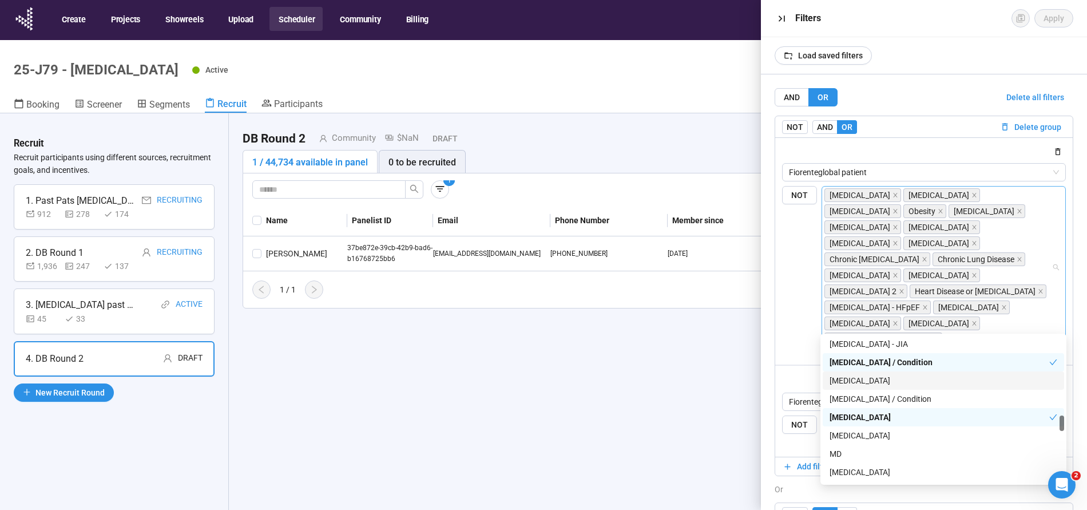
click at [863, 379] on div "[MEDICAL_DATA]" at bounding box center [943, 380] width 228 height 13
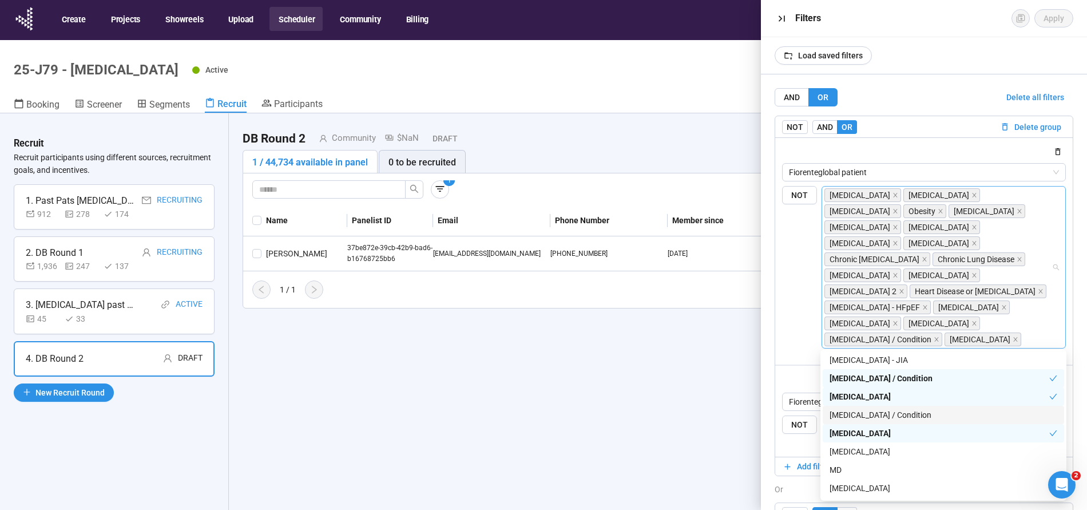
click at [861, 412] on div "[MEDICAL_DATA] / Condition" at bounding box center [943, 414] width 228 height 13
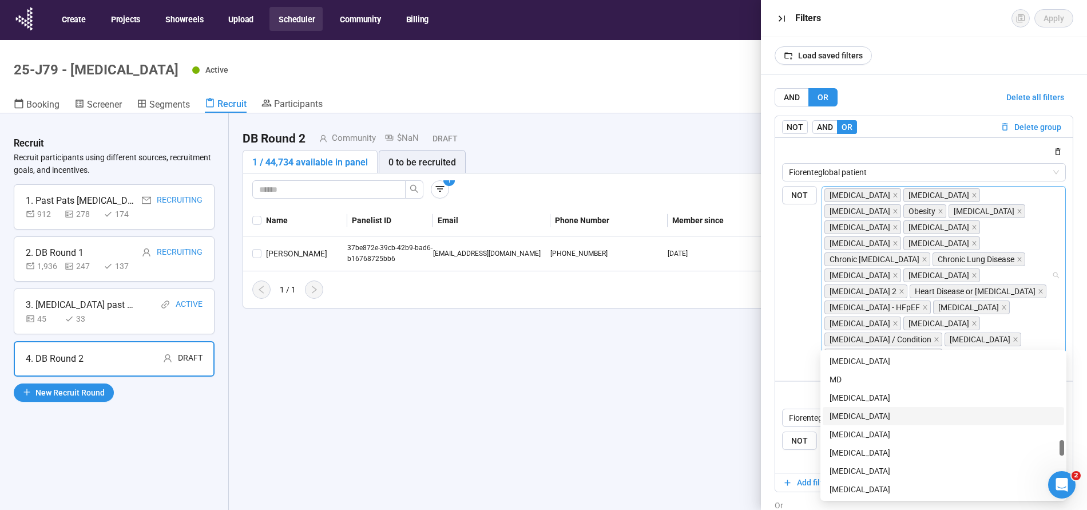
scroll to position [1019, 0]
click at [861, 400] on div "[MEDICAL_DATA]" at bounding box center [943, 403] width 228 height 13
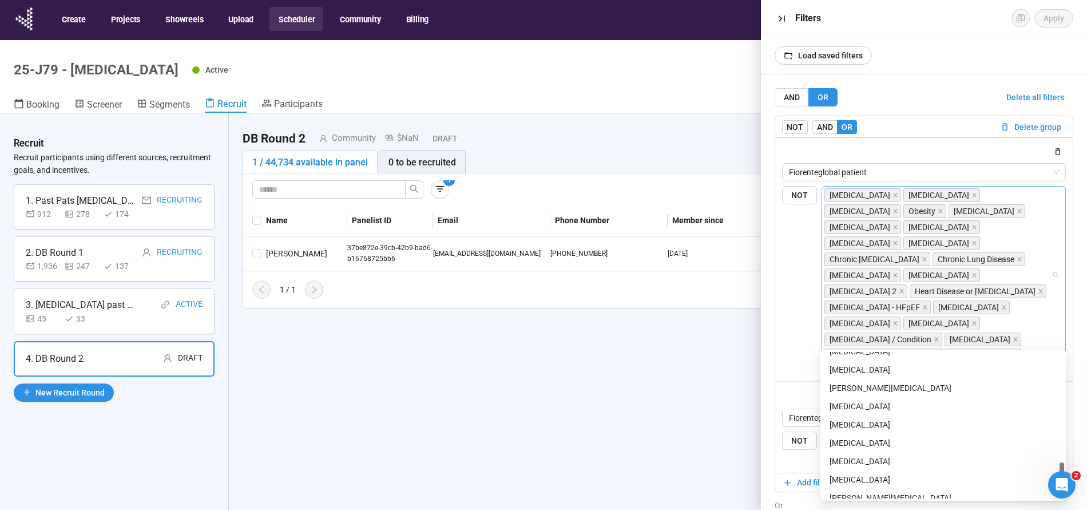
scroll to position [1293, 0]
drag, startPoint x: 866, startPoint y: 361, endPoint x: 865, endPoint y: 407, distance: 46.4
click at [866, 361] on div "[MEDICAL_DATA]" at bounding box center [943, 367] width 228 height 13
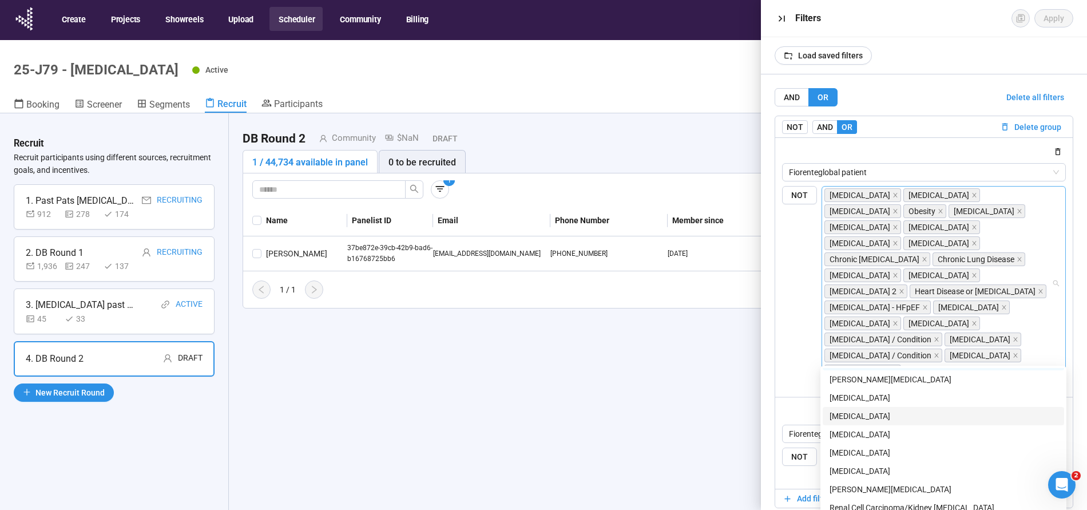
scroll to position [1315, 0]
click at [853, 394] on div "[MEDICAL_DATA]" at bounding box center [943, 397] width 228 height 13
click at [853, 413] on div "[MEDICAL_DATA]" at bounding box center [943, 415] width 228 height 13
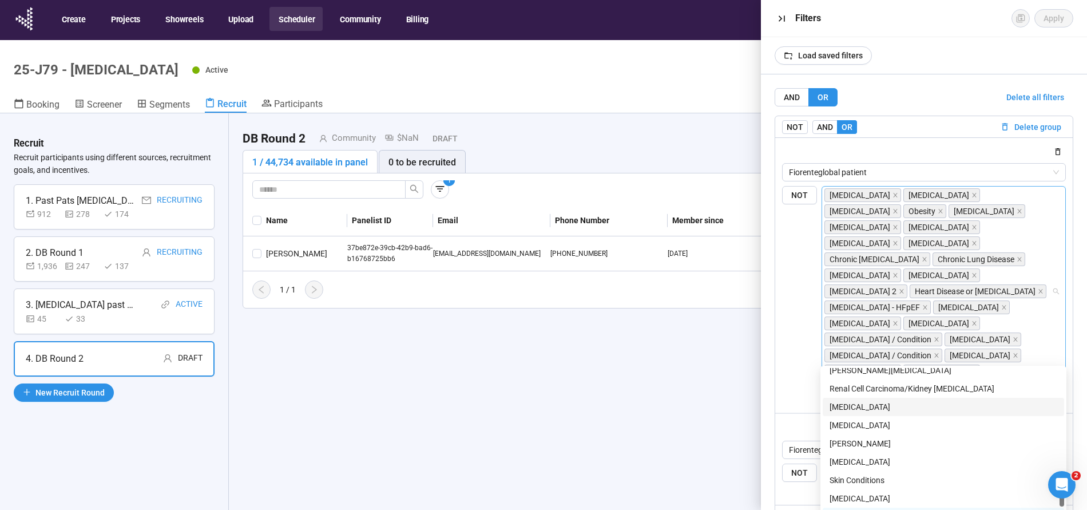
scroll to position [1449, 0]
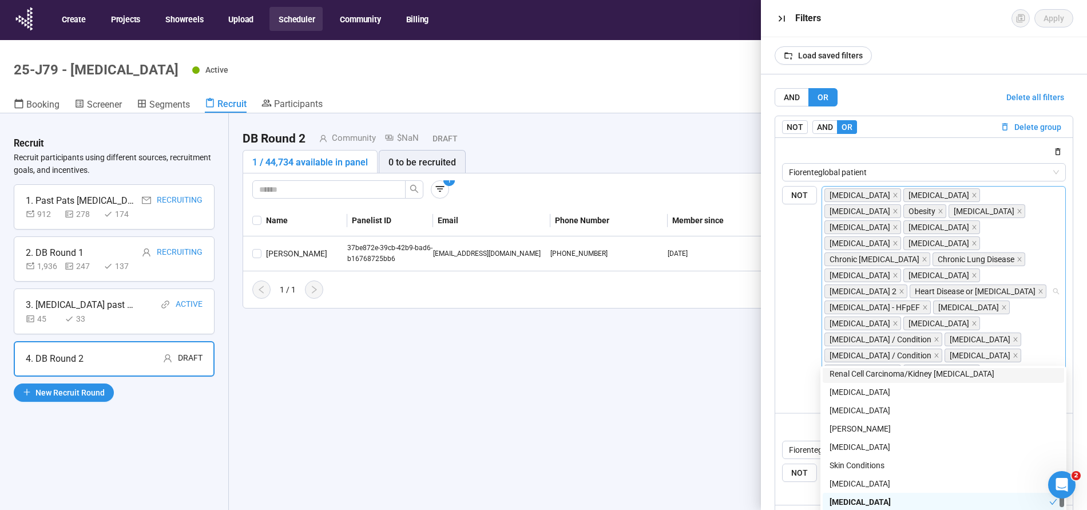
click at [940, 370] on div "Renal Cell Carcinoma/Kidney [MEDICAL_DATA]" at bounding box center [943, 373] width 228 height 13
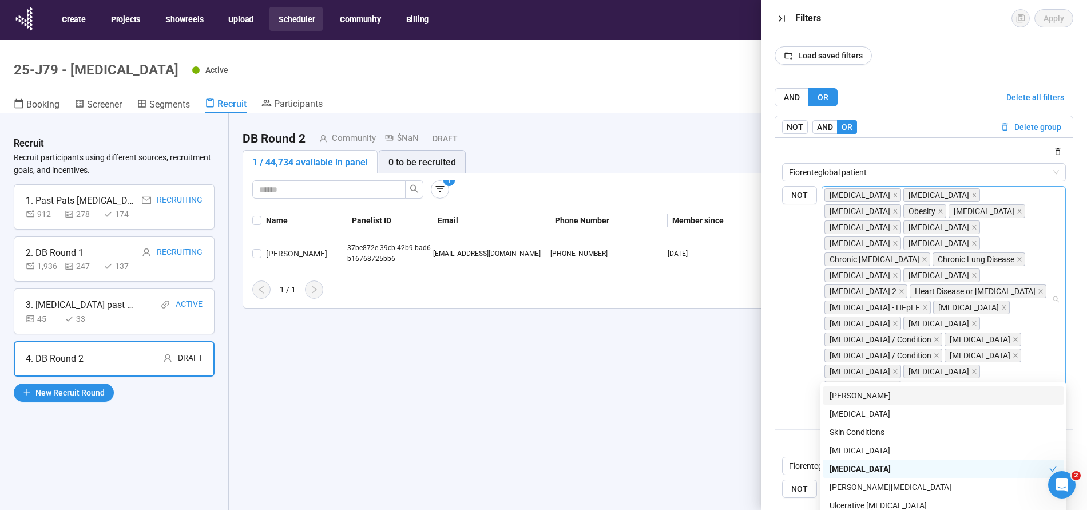
scroll to position [1498, 0]
click at [853, 415] on div "[MEDICAL_DATA]" at bounding box center [943, 413] width 228 height 13
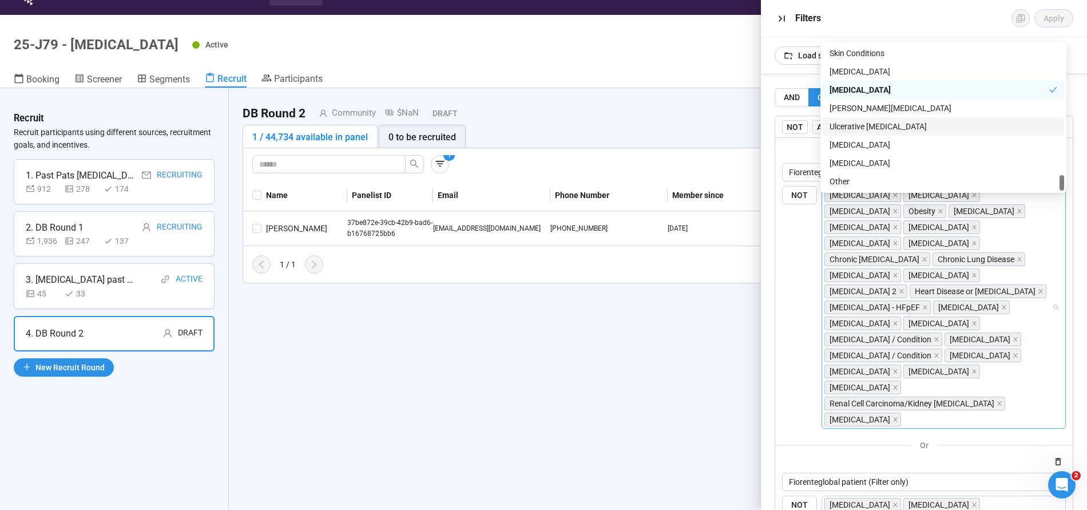
scroll to position [35, 0]
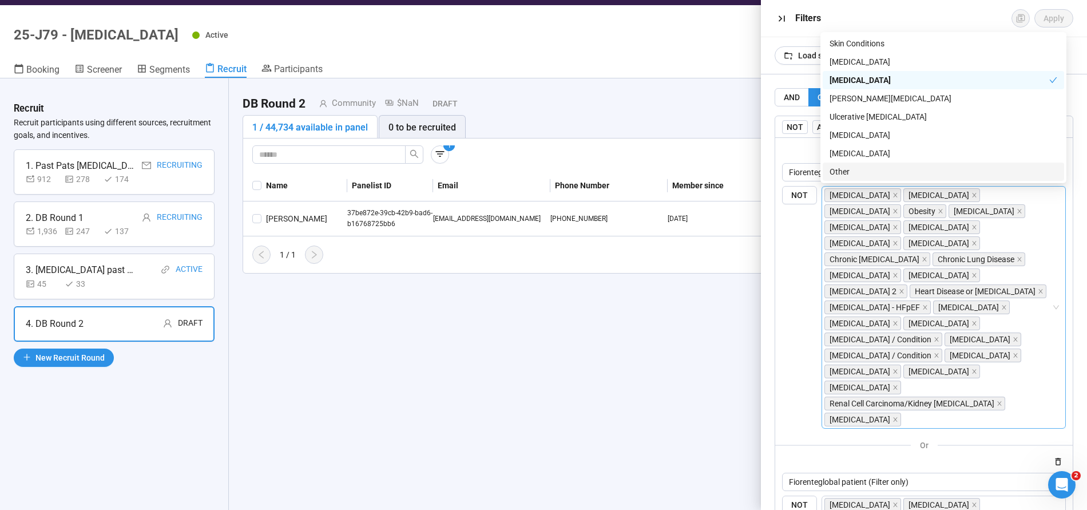
click at [765, 260] on div "AND OR Delete all filters NOT AND OR Delete group Fiorenteglobal patient NOT [M…" at bounding box center [924, 291] width 326 height 435
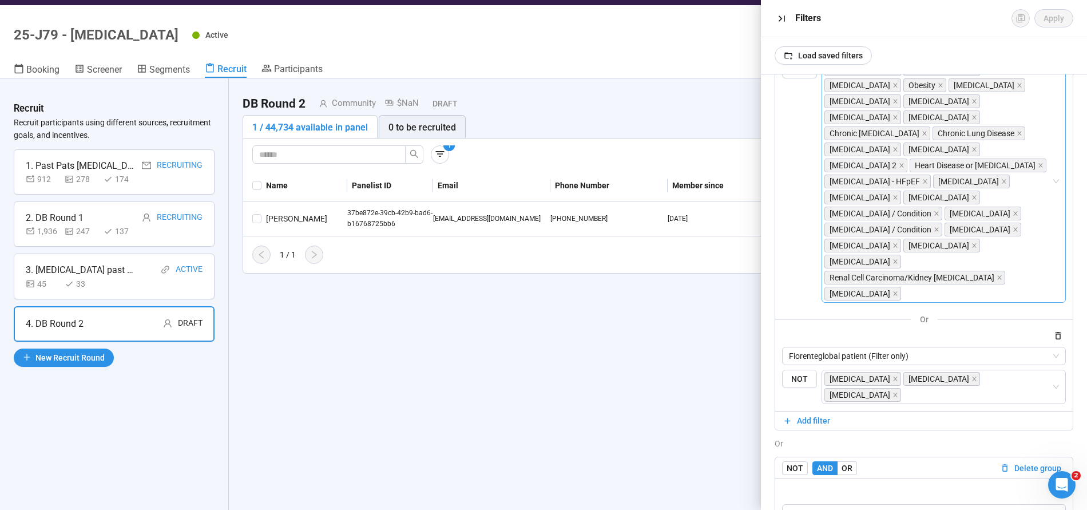
scroll to position [158, 0]
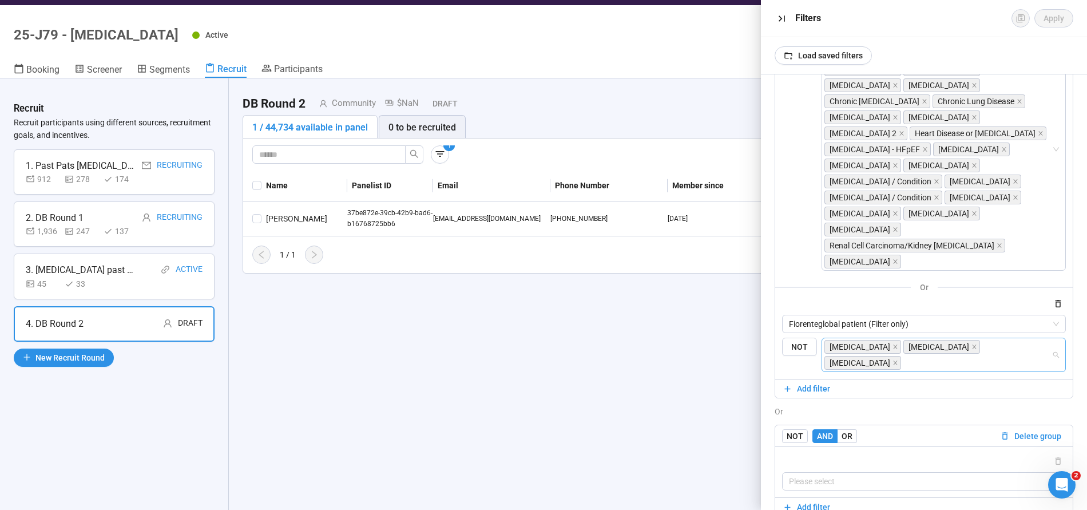
click at [941, 356] on input "search" at bounding box center [977, 363] width 148 height 14
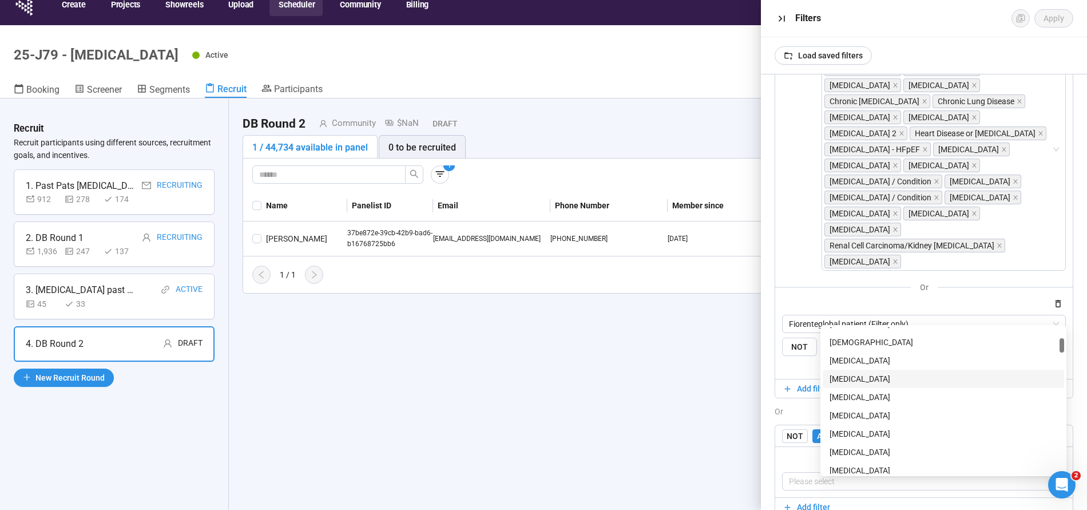
scroll to position [142, 0]
click at [869, 396] on div "[MEDICAL_DATA]" at bounding box center [943, 395] width 228 height 13
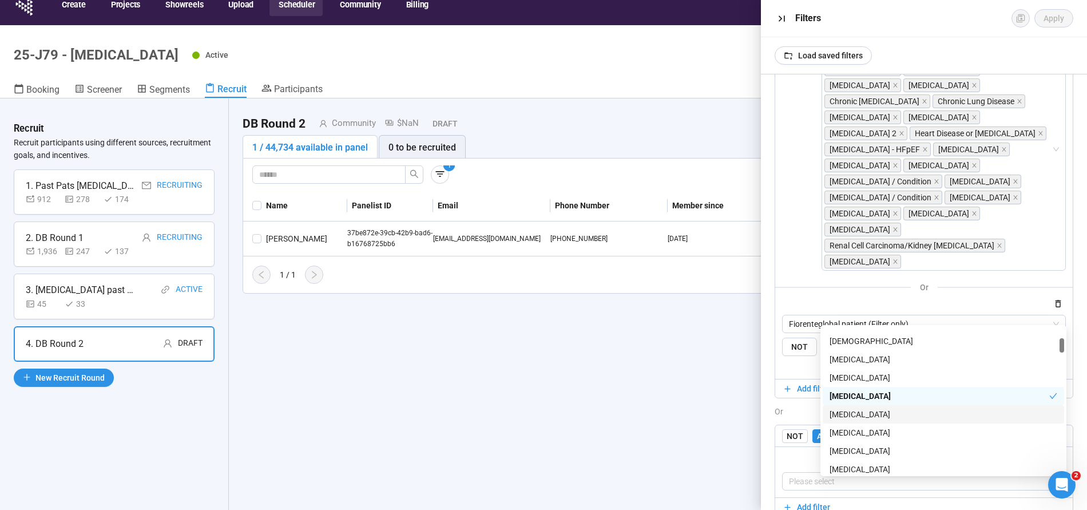
click at [850, 411] on div "[MEDICAL_DATA]" at bounding box center [943, 414] width 228 height 13
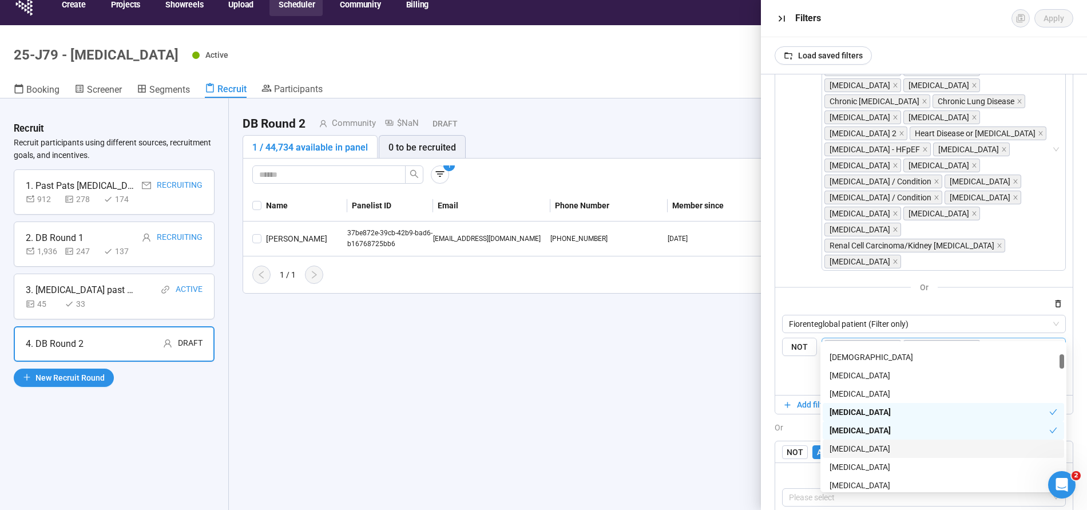
drag, startPoint x: 841, startPoint y: 446, endPoint x: 906, endPoint y: 452, distance: 64.9
click at [841, 446] on div "[MEDICAL_DATA]" at bounding box center [943, 448] width 228 height 13
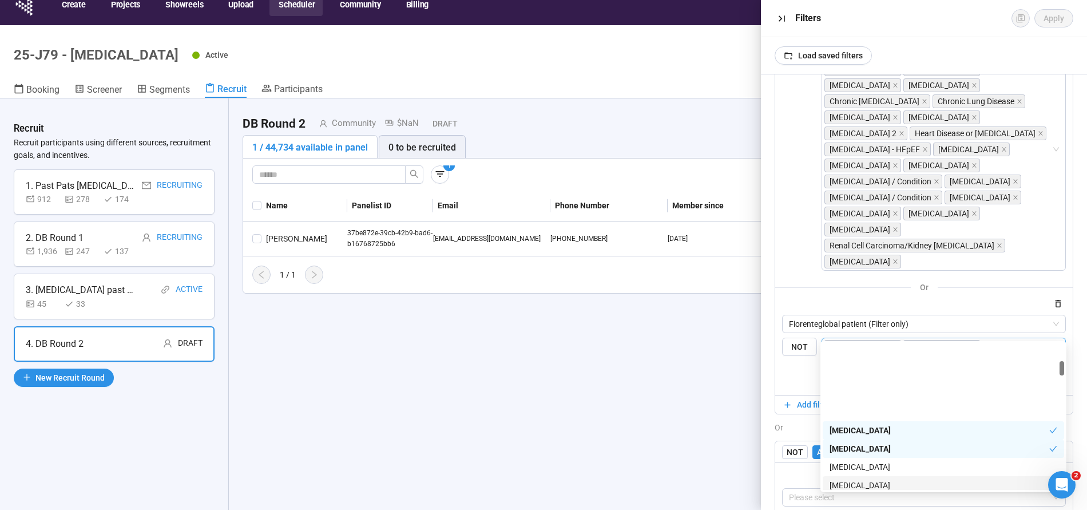
scroll to position [225, 0]
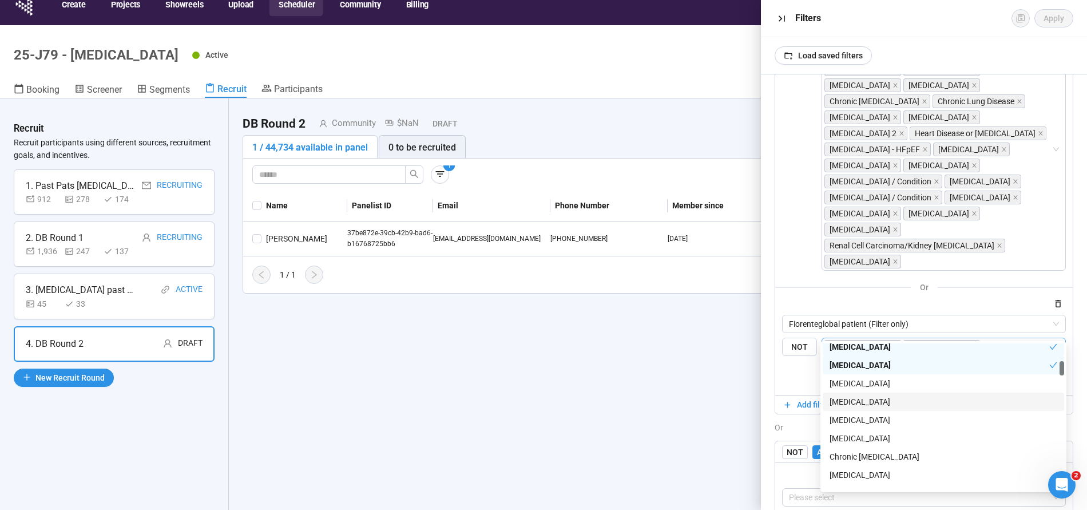
click at [852, 399] on div "[MEDICAL_DATA]" at bounding box center [943, 401] width 228 height 13
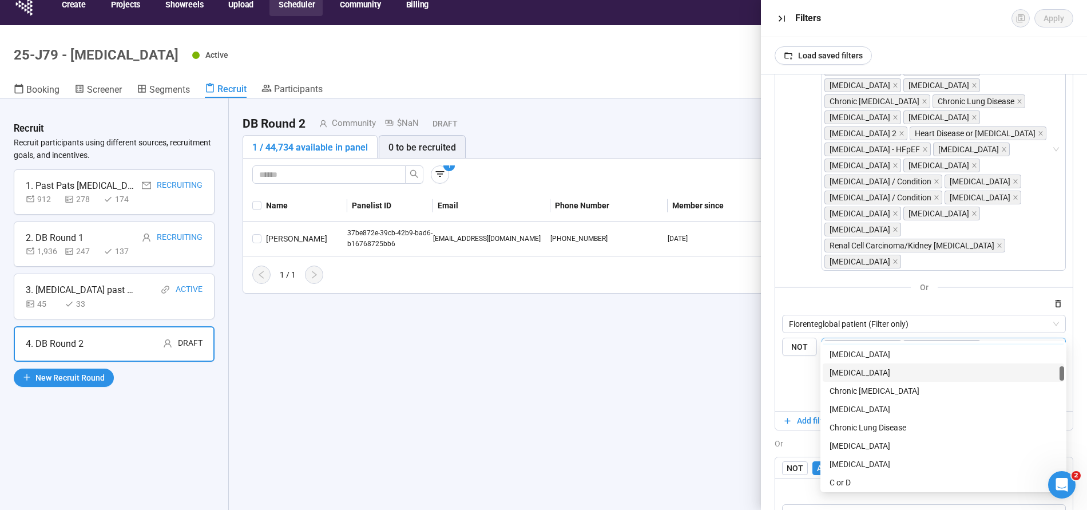
scroll to position [310, 0]
click at [857, 371] on div "Chronic [MEDICAL_DATA]" at bounding box center [943, 371] width 228 height 13
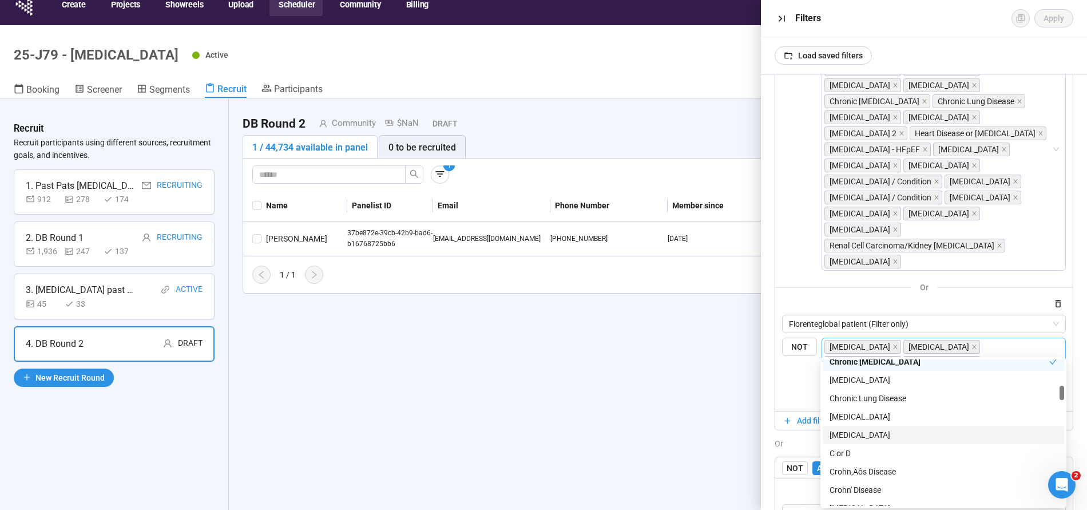
scroll to position [339, 0]
click at [896, 392] on div "Chronic Lung Disease" at bounding box center [943, 395] width 228 height 13
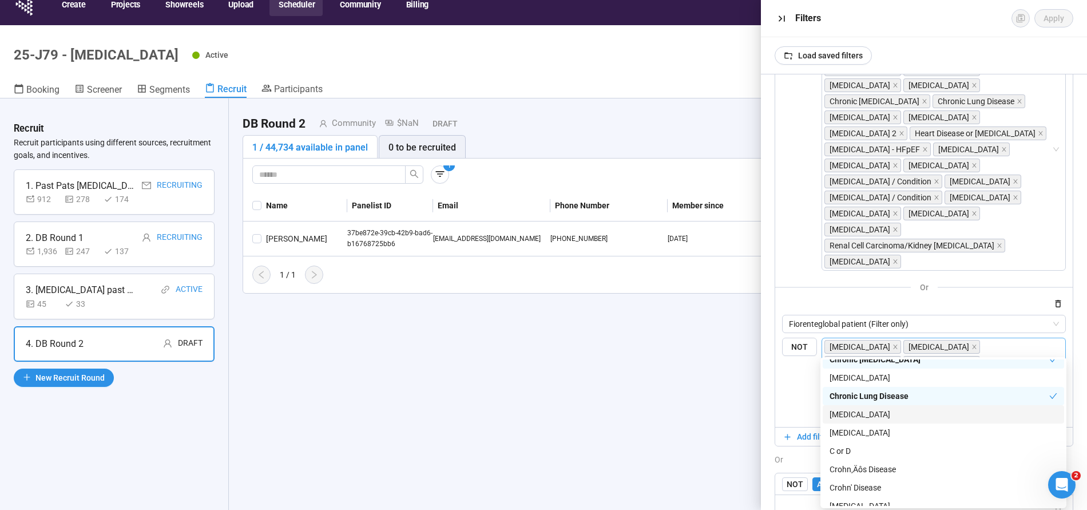
click at [859, 415] on div "[MEDICAL_DATA]" at bounding box center [943, 414] width 228 height 13
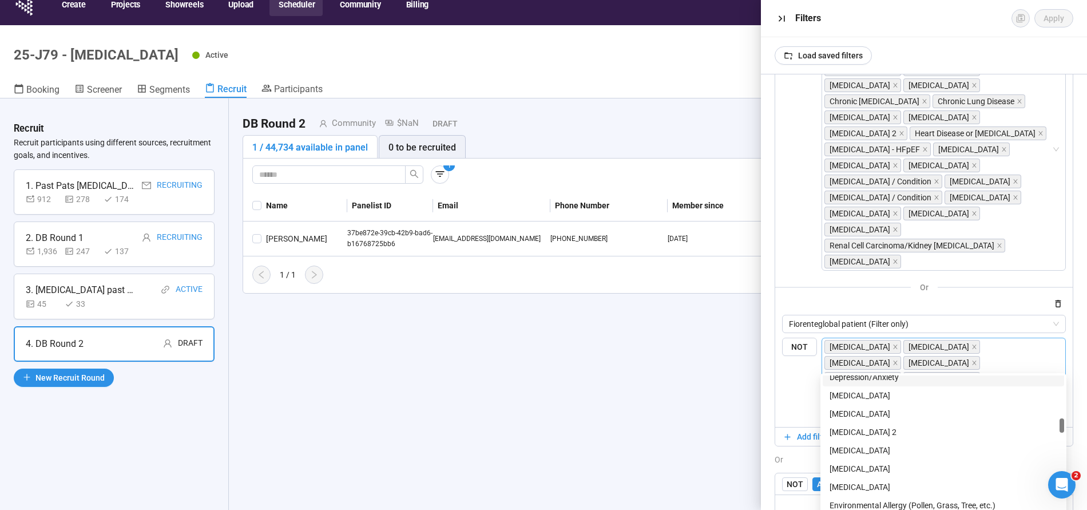
scroll to position [557, 0]
drag, startPoint x: 845, startPoint y: 389, endPoint x: 853, endPoint y: 404, distance: 16.9
click at [845, 390] on div "[MEDICAL_DATA]" at bounding box center [943, 394] width 228 height 13
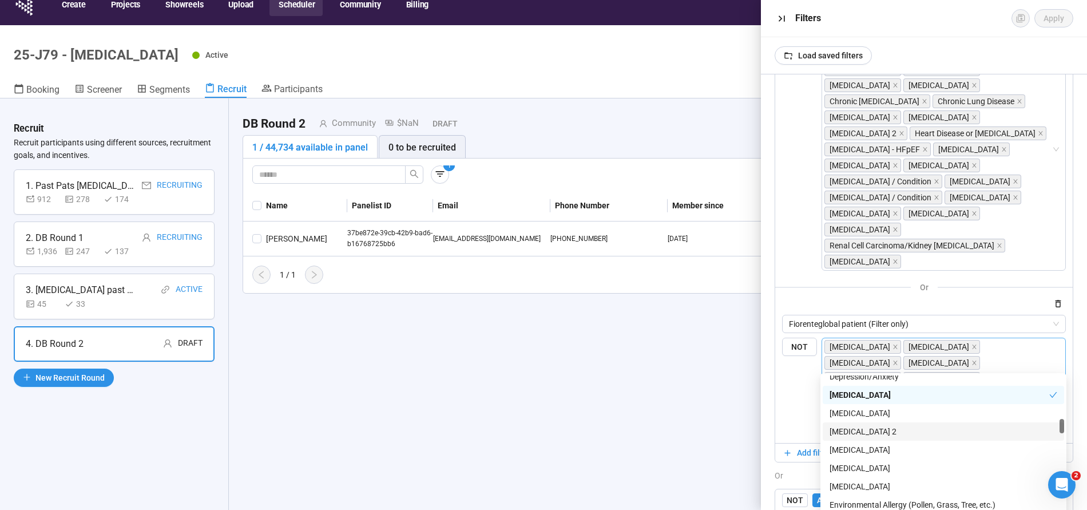
click at [849, 432] on div "[MEDICAL_DATA] 2" at bounding box center [943, 431] width 228 height 13
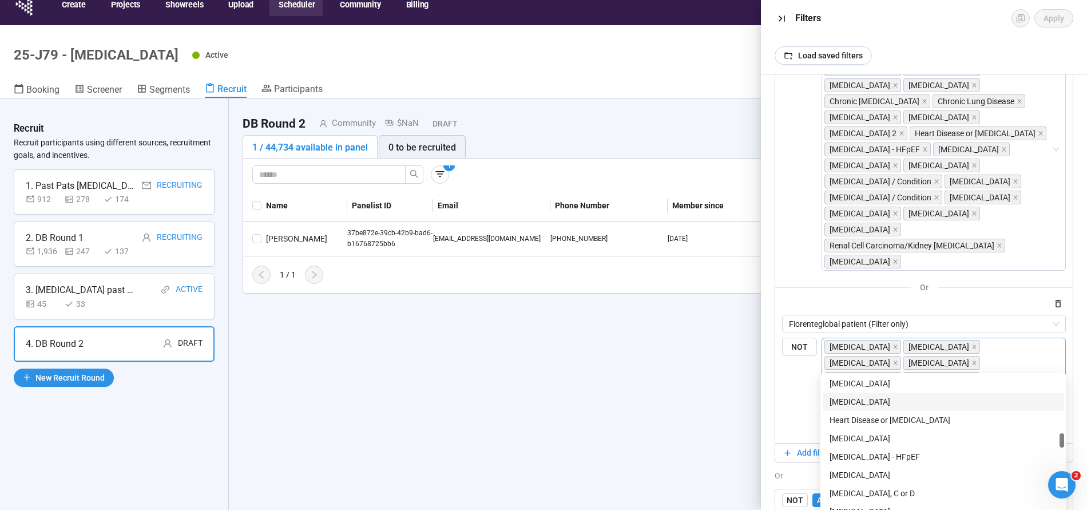
scroll to position [753, 0]
click at [902, 416] on div "Heart Disease or [MEDICAL_DATA]" at bounding box center [943, 418] width 228 height 13
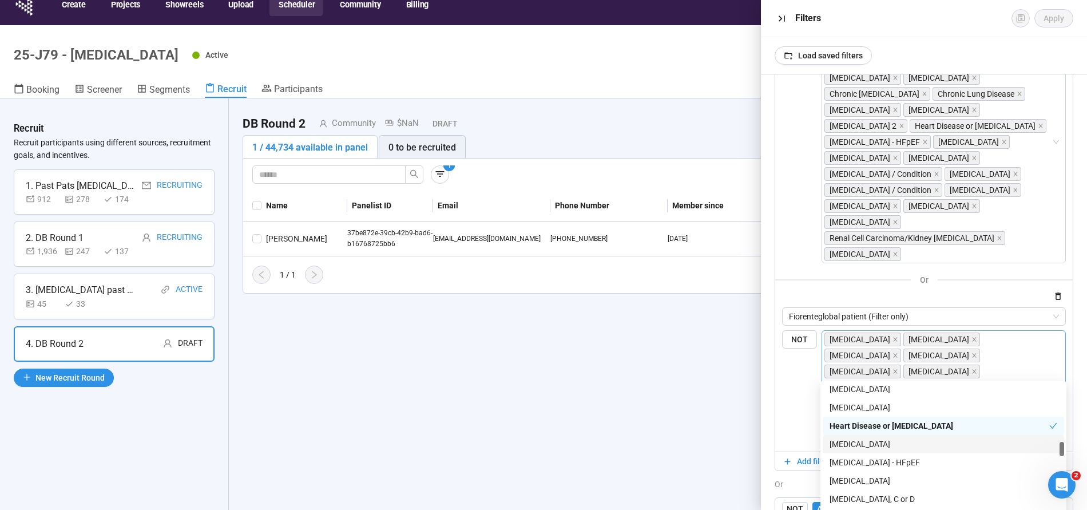
scroll to position [166, 0]
drag, startPoint x: 854, startPoint y: 442, endPoint x: 856, endPoint y: 448, distance: 5.8
click at [854, 442] on div "[MEDICAL_DATA]" at bounding box center [943, 444] width 228 height 13
drag, startPoint x: 856, startPoint y: 456, endPoint x: 869, endPoint y: 460, distance: 13.6
click at [856, 456] on div "[MEDICAL_DATA] - HFpEF" at bounding box center [943, 462] width 228 height 13
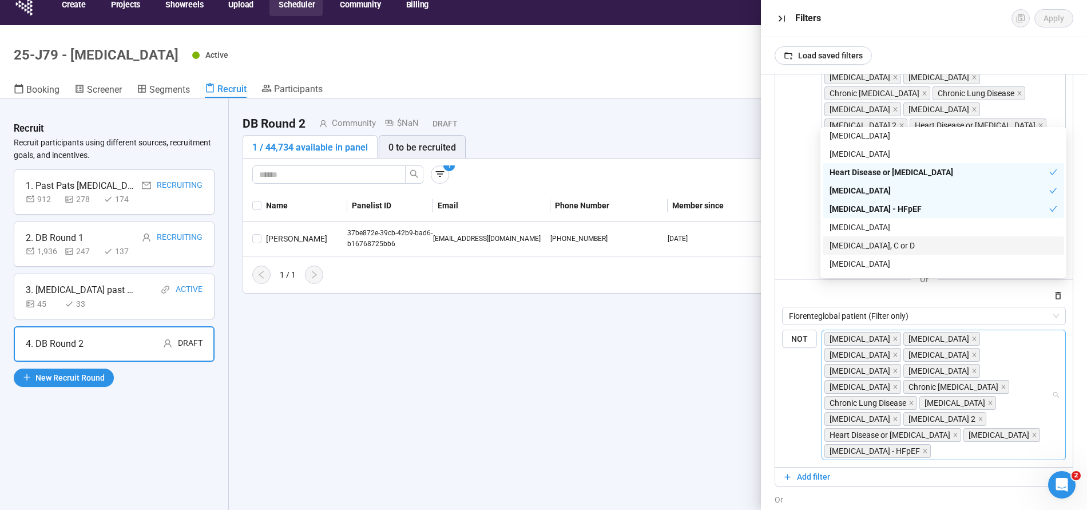
click at [765, 435] on div "AND OR Delete all filters NOT AND OR Delete group Fiorenteglobal patient NOT [M…" at bounding box center [924, 291] width 326 height 435
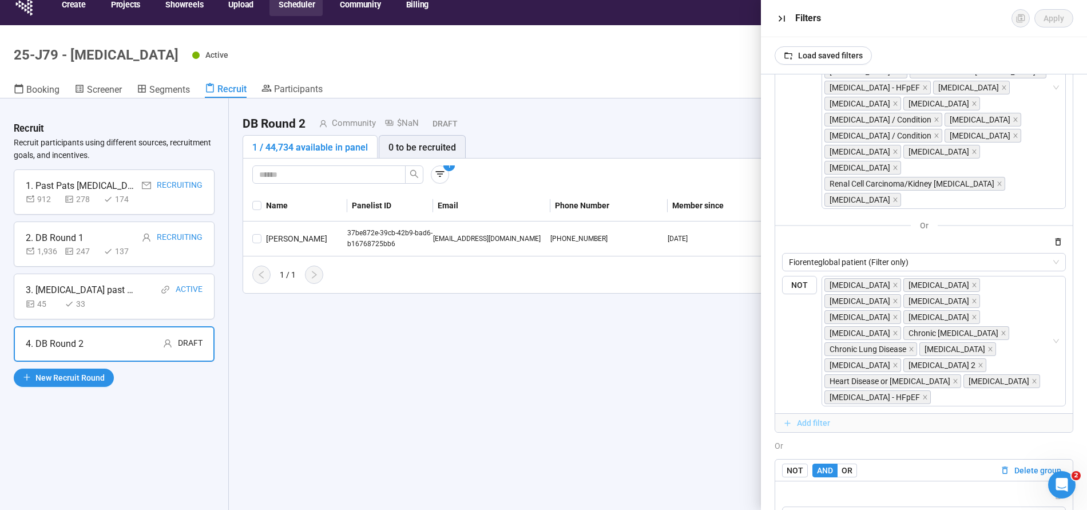
scroll to position [221, 0]
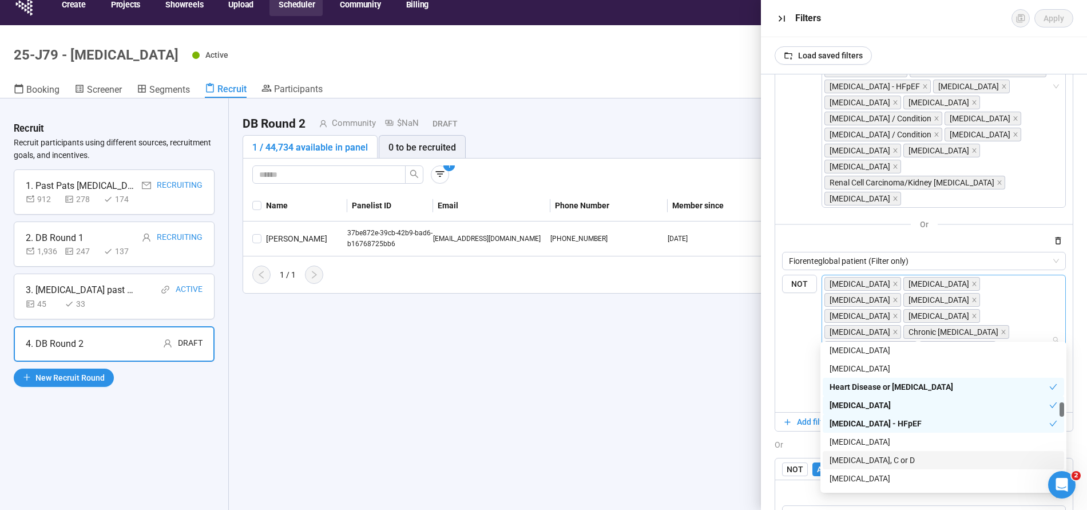
click at [960, 389] on input "search" at bounding box center [992, 396] width 118 height 14
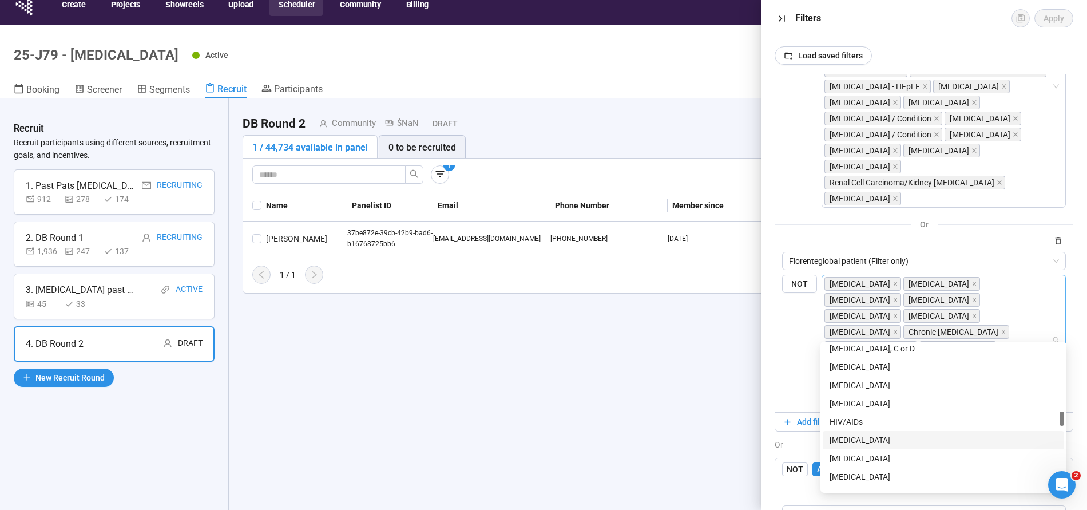
scroll to position [874, 0]
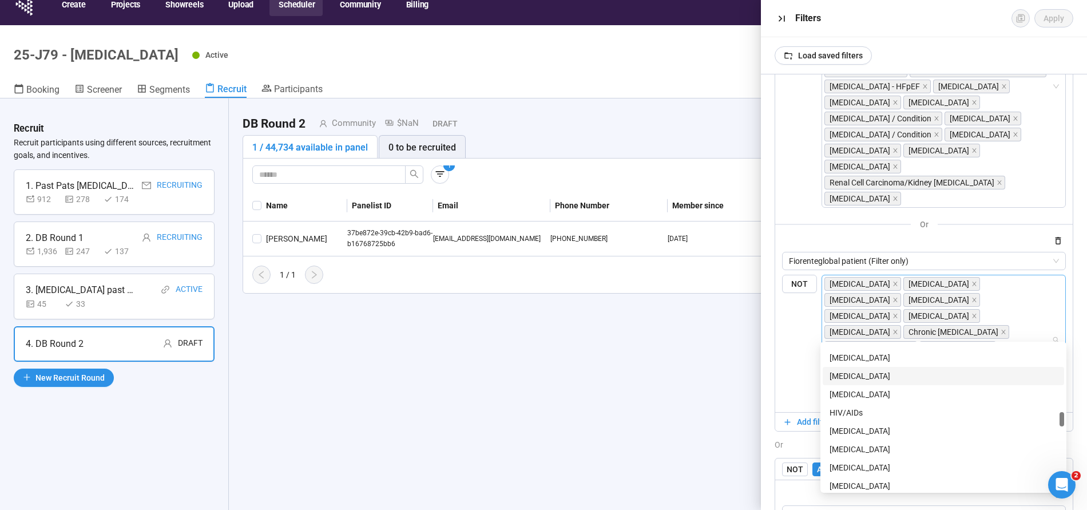
click at [884, 375] on div "[MEDICAL_DATA]" at bounding box center [943, 375] width 228 height 13
click at [856, 389] on div "[MEDICAL_DATA]" at bounding box center [943, 394] width 228 height 13
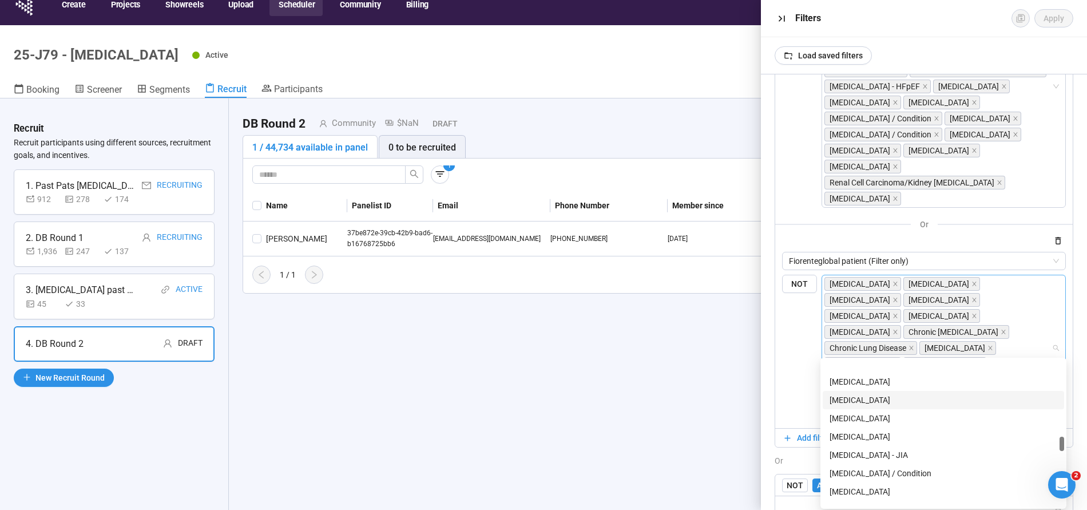
scroll to position [984, 0]
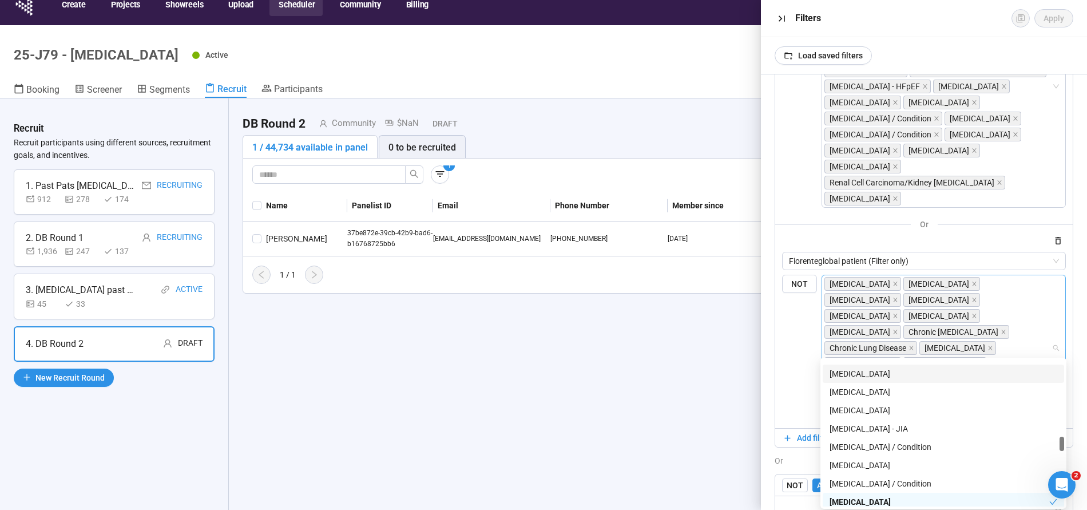
click at [860, 374] on div "[MEDICAL_DATA]" at bounding box center [943, 373] width 228 height 13
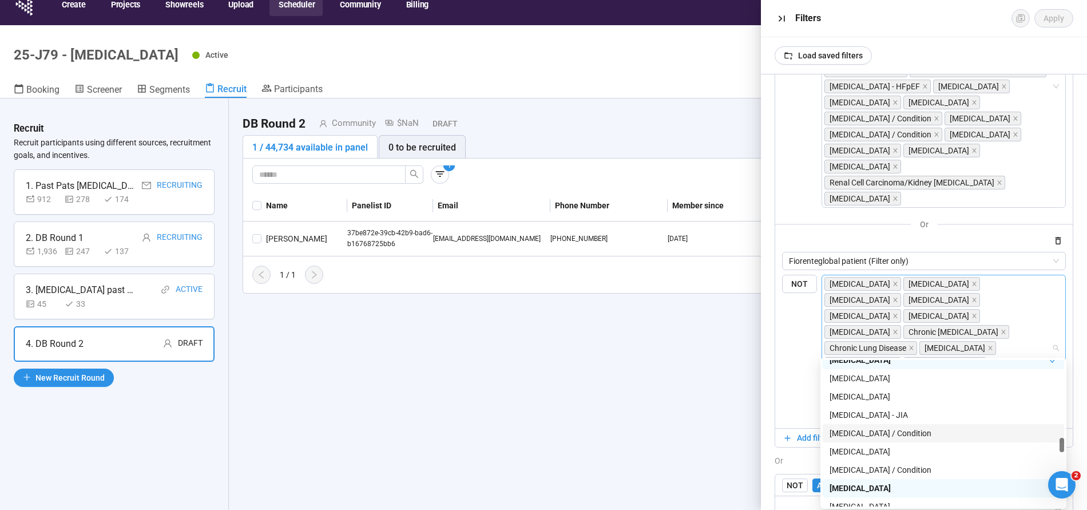
scroll to position [1023, 0]
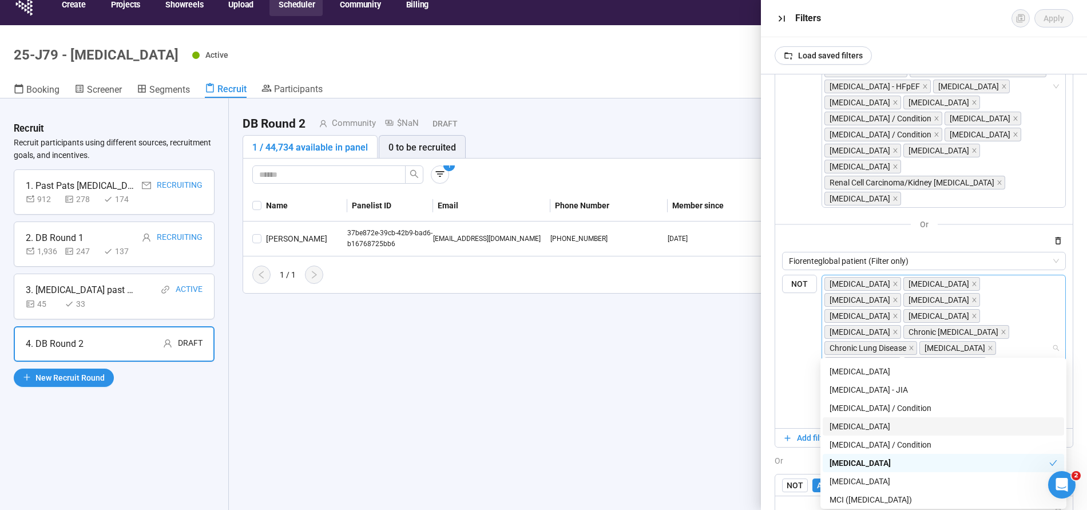
click at [860, 424] on div "[MEDICAL_DATA]" at bounding box center [943, 426] width 228 height 13
click at [856, 443] on div "[MEDICAL_DATA] / Condition" at bounding box center [943, 444] width 228 height 13
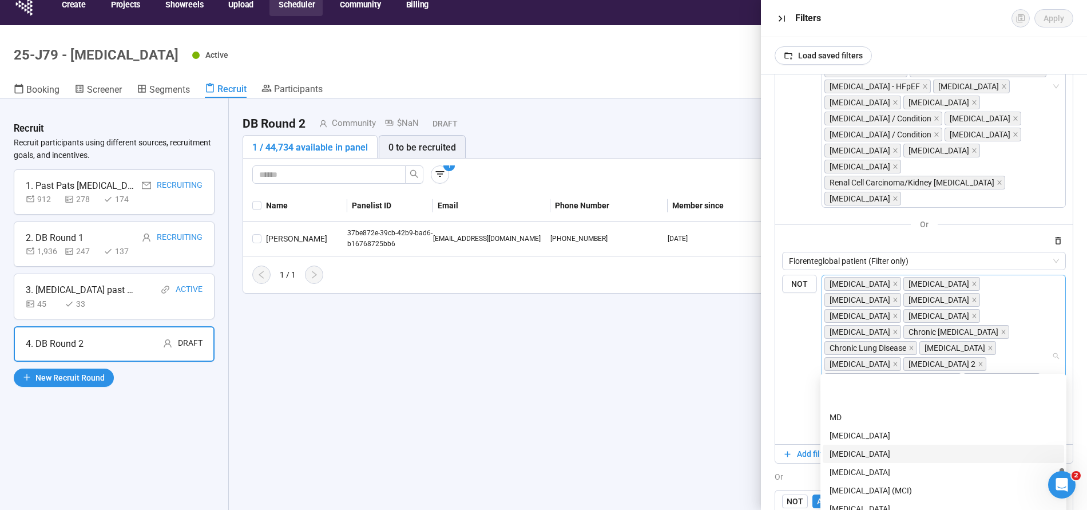
scroll to position [1185, 0]
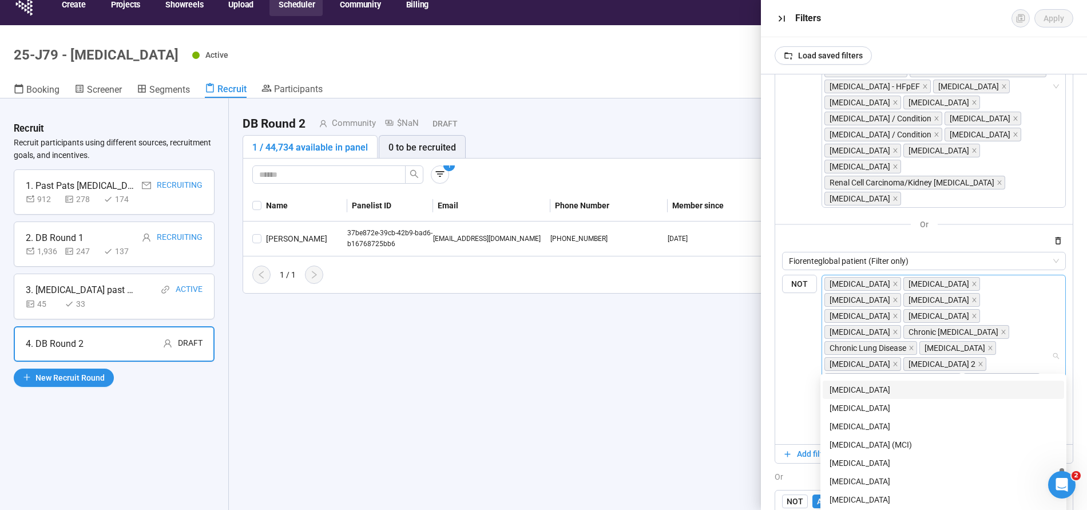
click at [854, 389] on div "[MEDICAL_DATA]" at bounding box center [943, 389] width 228 height 13
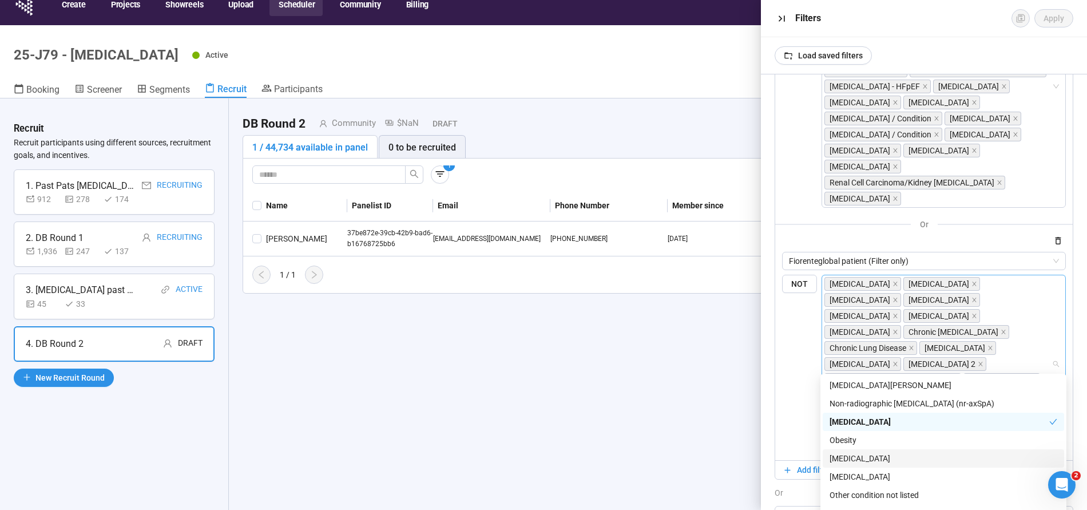
scroll to position [1321, 0]
drag, startPoint x: 852, startPoint y: 432, endPoint x: 944, endPoint y: 450, distance: 93.8
click at [852, 432] on div "Obesity" at bounding box center [943, 437] width 228 height 13
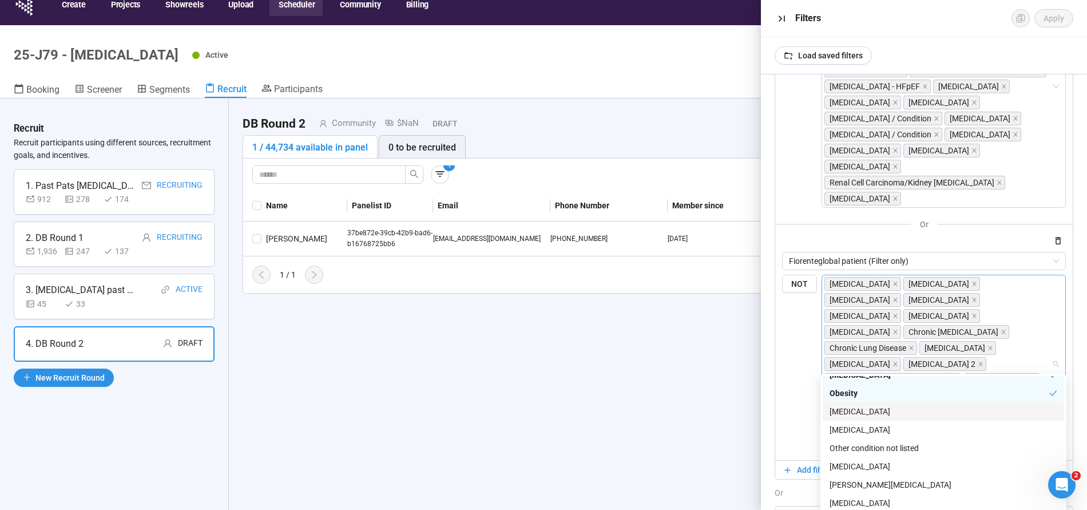
scroll to position [1366, 0]
click at [866, 459] on div "[MEDICAL_DATA]" at bounding box center [943, 464] width 228 height 13
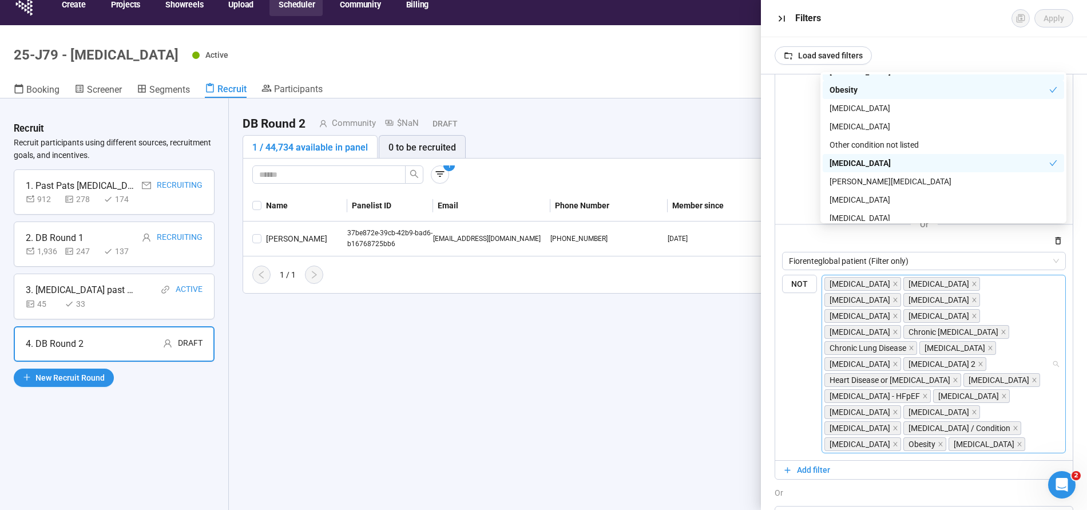
click at [1027, 437] on input "search" at bounding box center [1039, 444] width 24 height 14
click at [857, 197] on div "[MEDICAL_DATA]" at bounding box center [943, 199] width 228 height 13
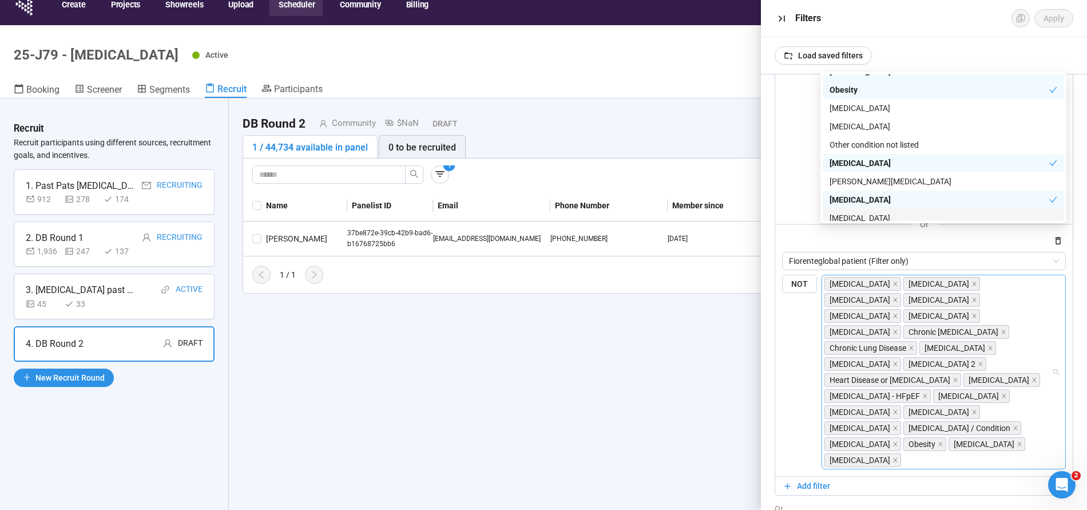
click at [860, 218] on div "[MEDICAL_DATA]" at bounding box center [943, 218] width 228 height 13
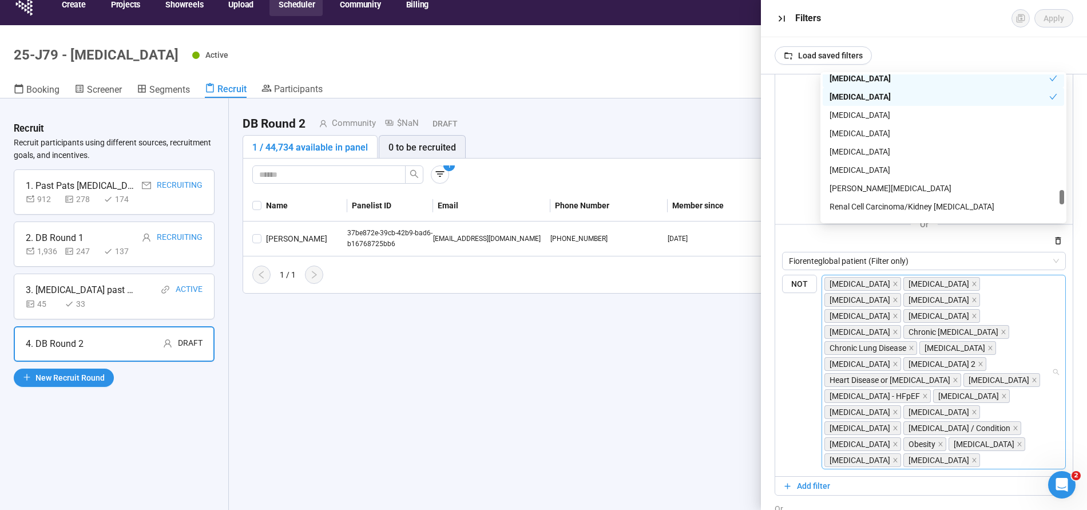
scroll to position [1496, 0]
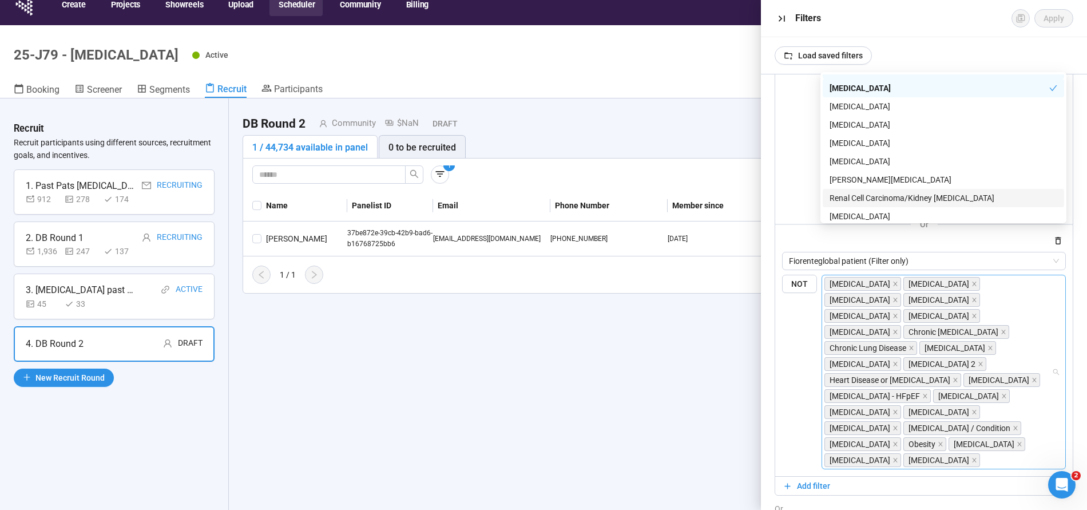
click at [865, 198] on div "Renal Cell Carcinoma/Kidney [MEDICAL_DATA]" at bounding box center [943, 198] width 228 height 13
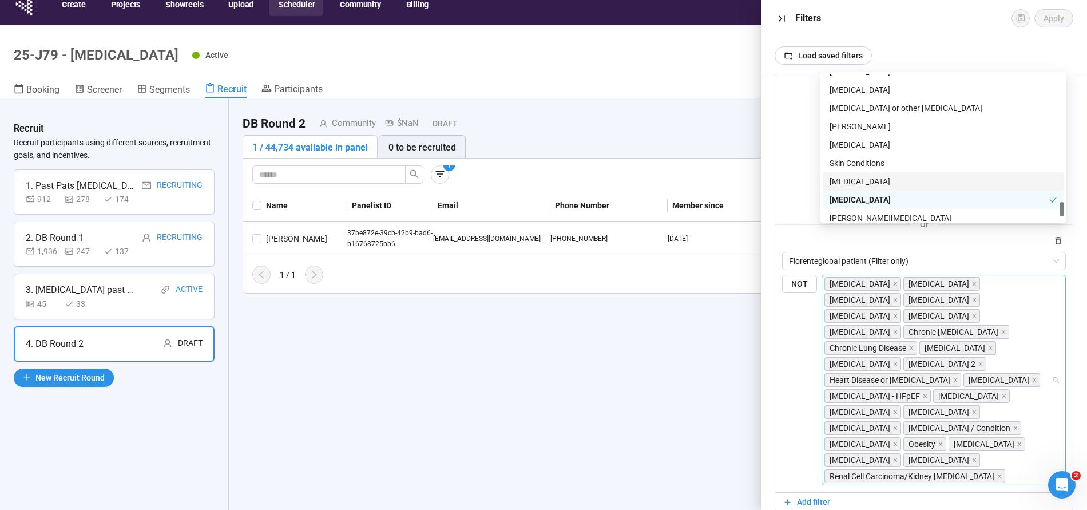
scroll to position [1641, 0]
click at [840, 142] on div "[MEDICAL_DATA]" at bounding box center [943, 144] width 228 height 13
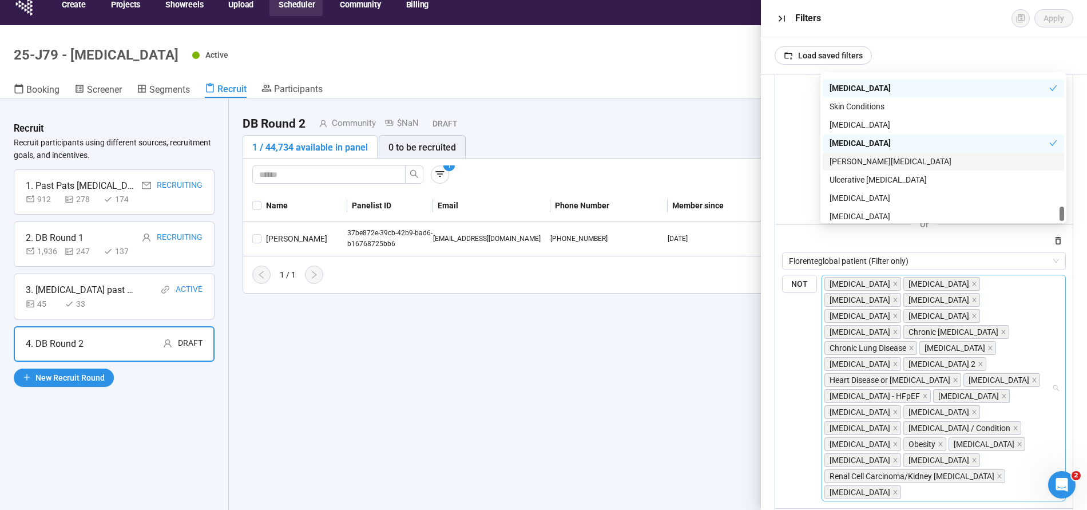
scroll to position [1702, 0]
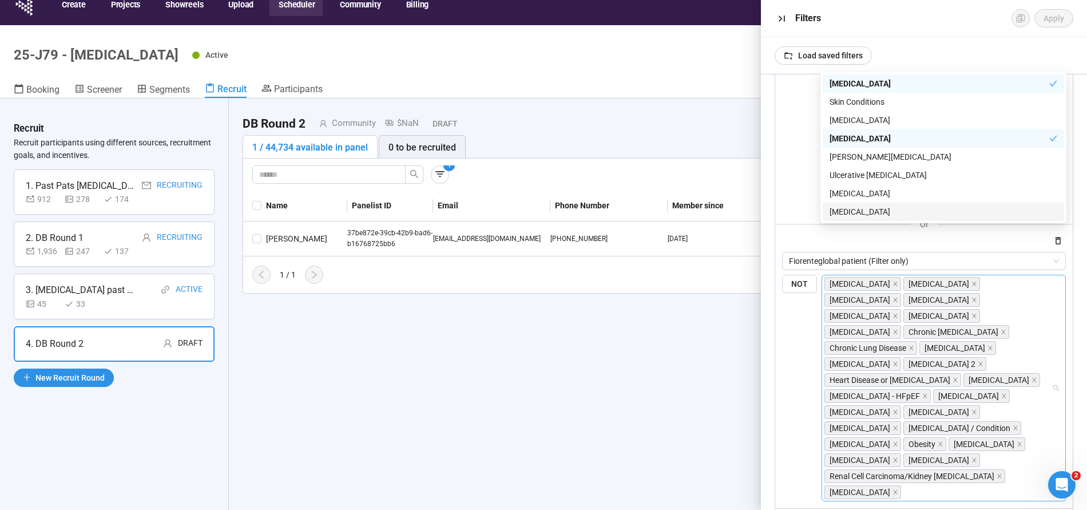
click at [886, 18] on div "Filters" at bounding box center [901, 18] width 212 height 14
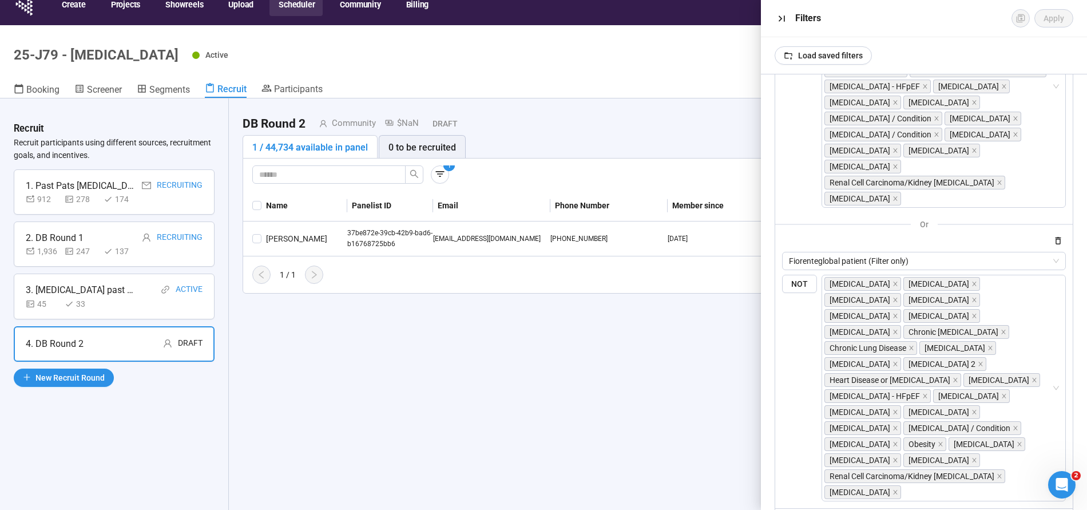
click at [1075, 439] on div "AND OR Delete all filters NOT AND OR Delete group Fiorenteglobal patient NOT [M…" at bounding box center [924, 291] width 326 height 435
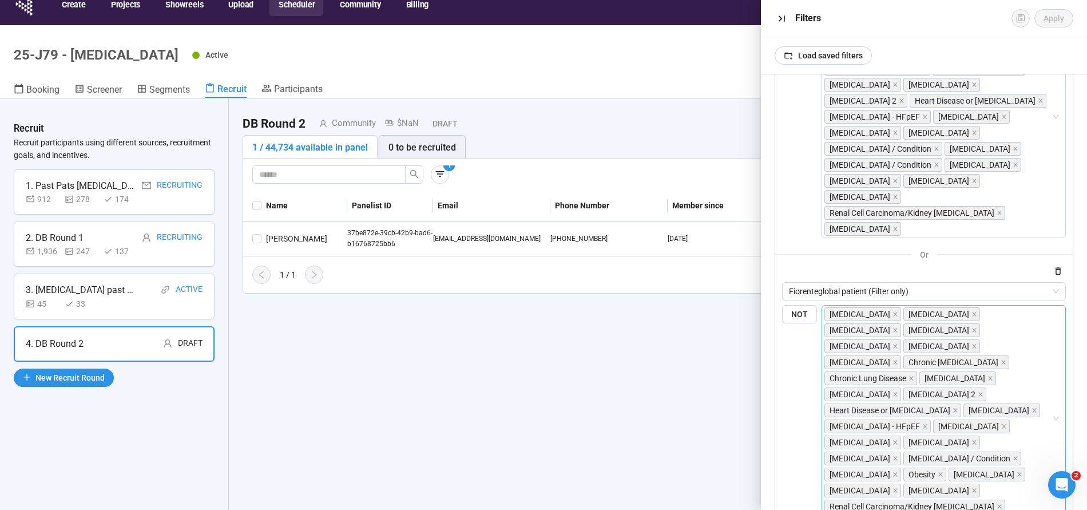
scroll to position [302, 0]
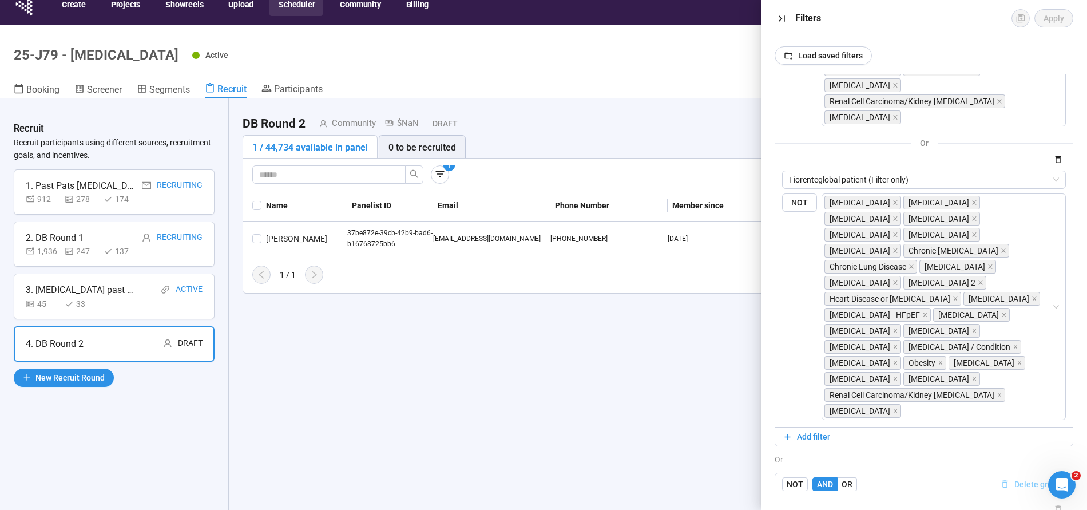
click at [1044, 478] on span "Delete group" at bounding box center [1037, 484] width 47 height 13
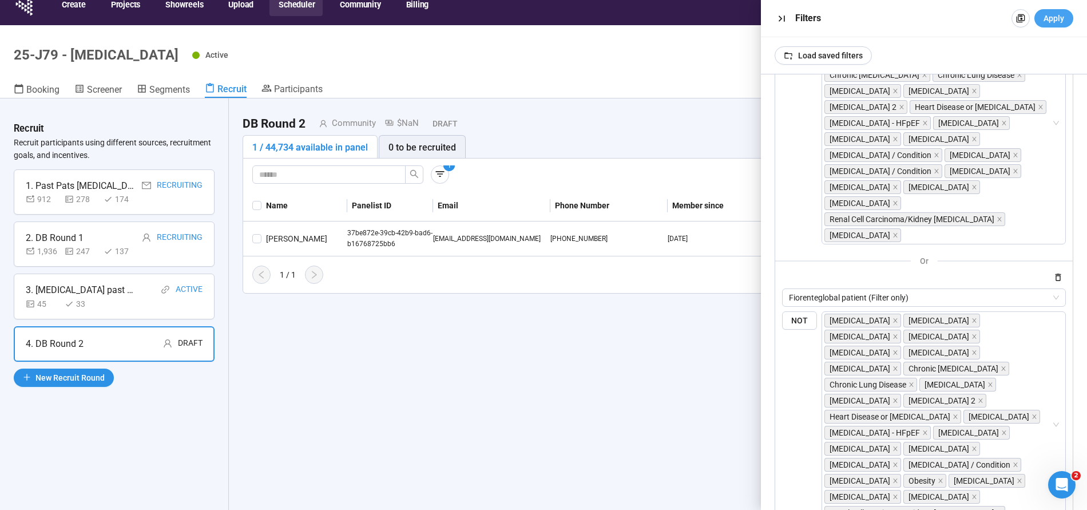
click at [1056, 21] on span "Apply" at bounding box center [1053, 18] width 21 height 13
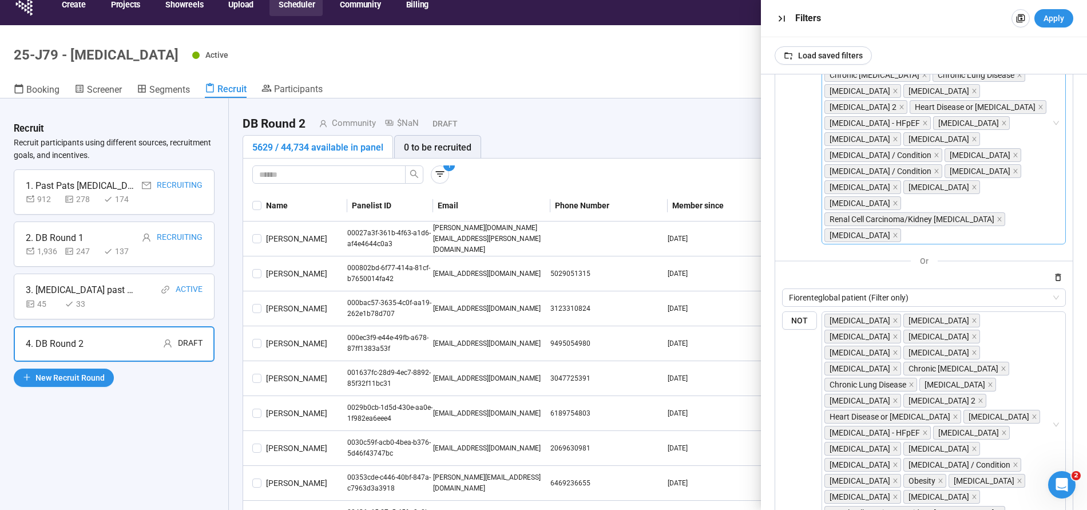
scroll to position [0, 0]
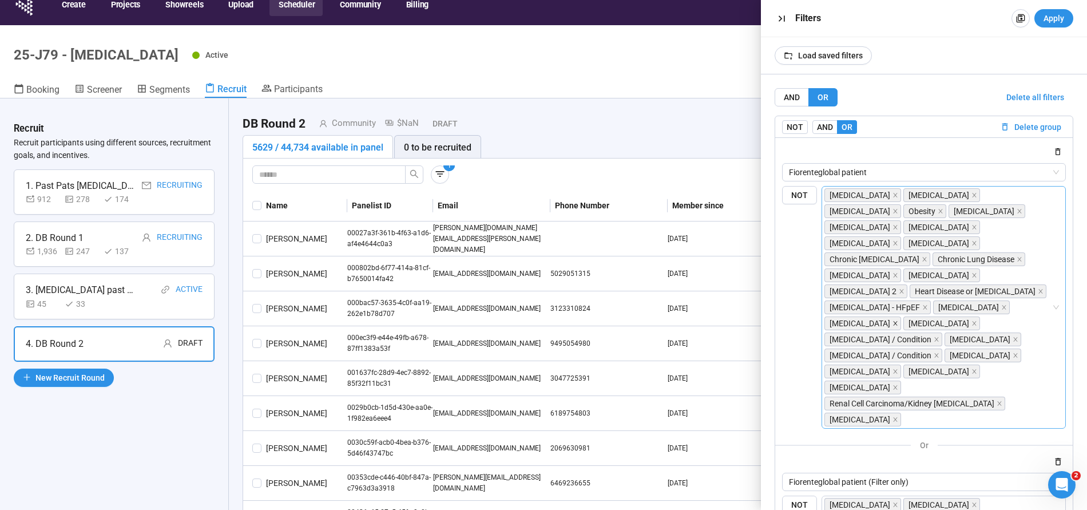
click at [897, 321] on icon "close" at bounding box center [895, 323] width 4 height 4
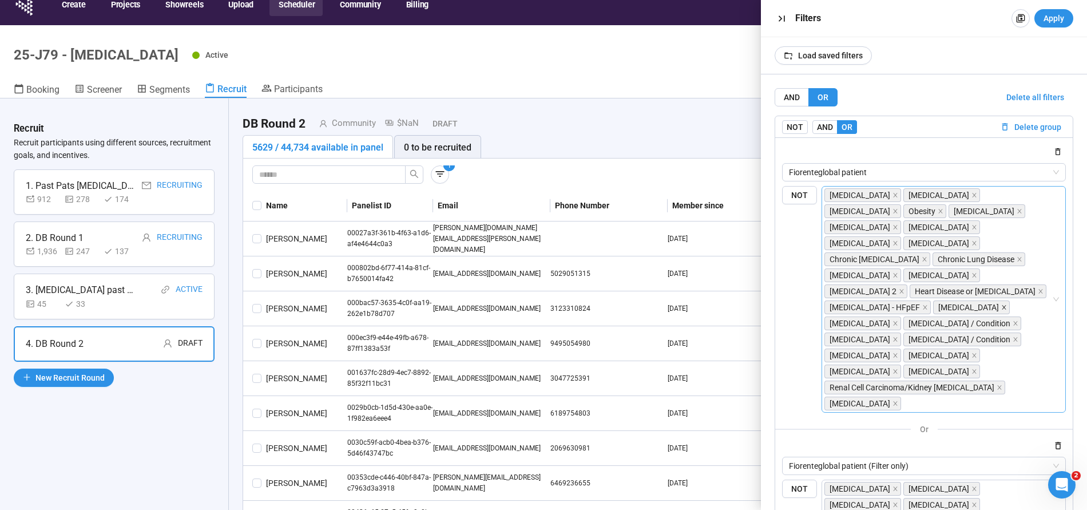
click at [1001, 305] on icon "close" at bounding box center [1004, 307] width 6 height 6
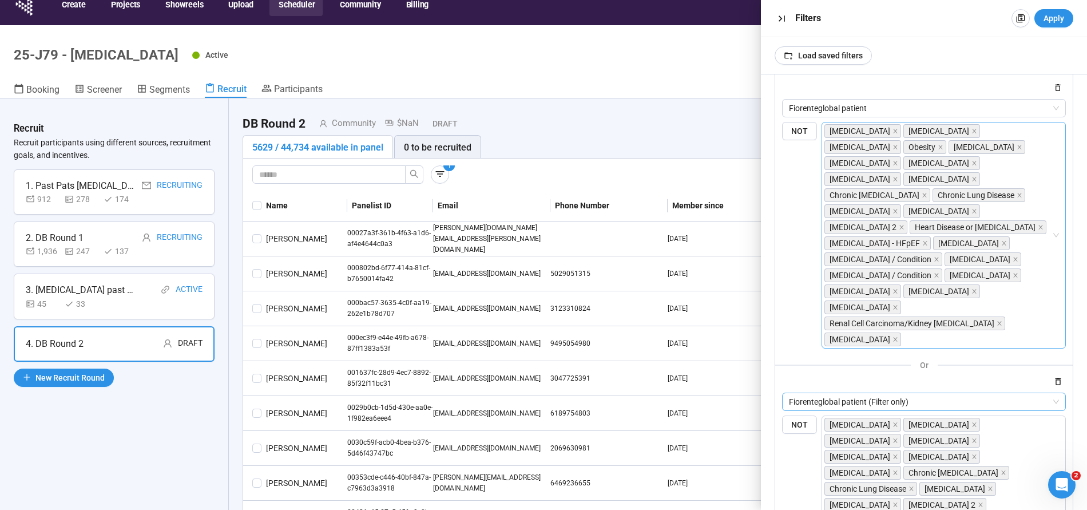
scroll to position [168, 0]
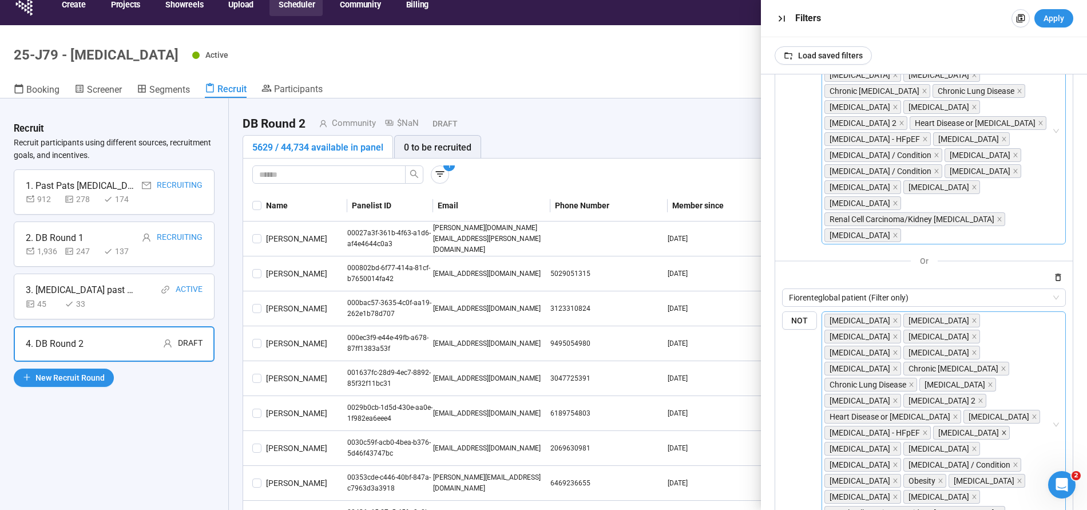
click at [1001, 430] on icon "close" at bounding box center [1004, 433] width 6 height 6
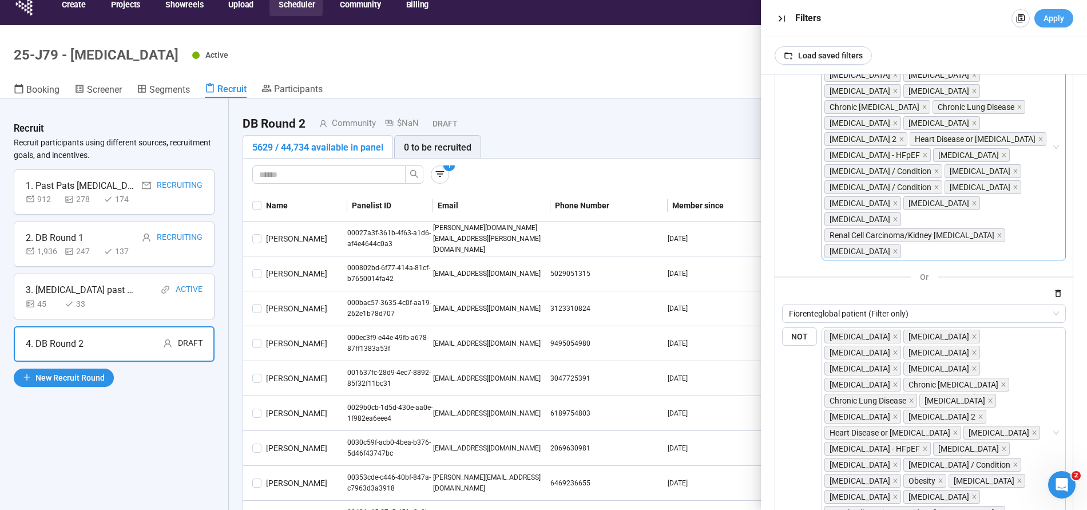
click at [1056, 19] on span "Apply" at bounding box center [1053, 18] width 21 height 13
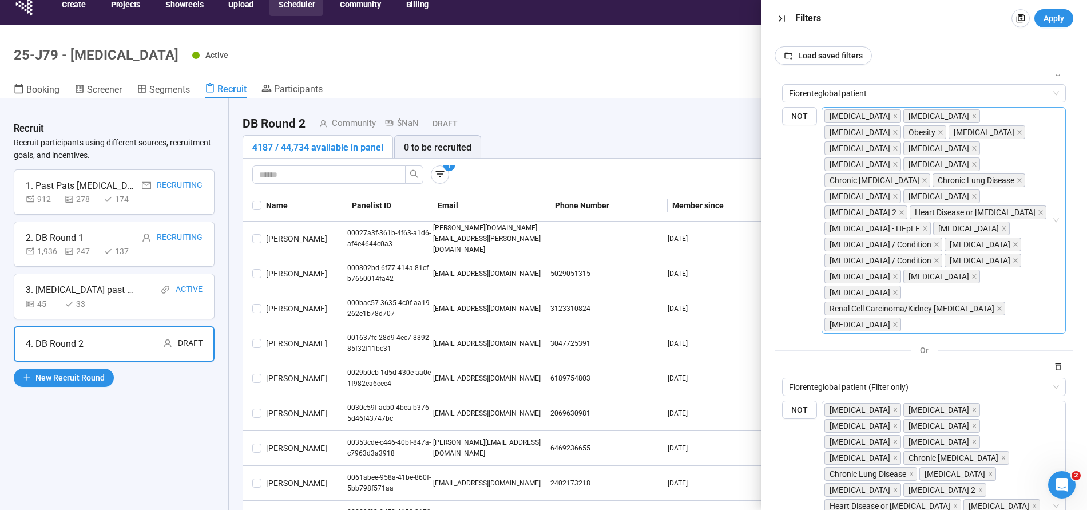
scroll to position [77, 0]
click at [1016, 137] on icon "close" at bounding box center [1019, 135] width 6 height 6
click at [1001, 164] on icon "close" at bounding box center [1003, 166] width 4 height 4
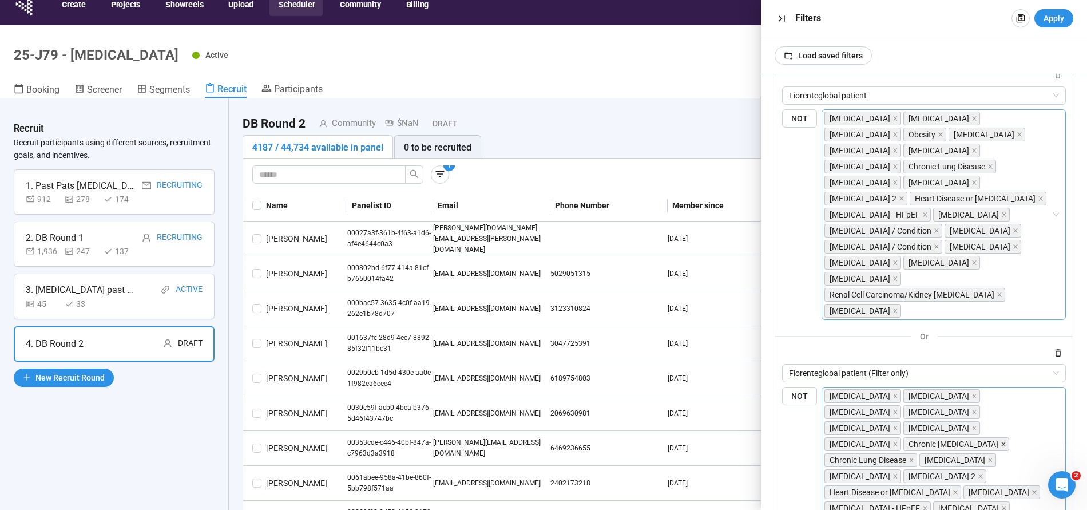
click at [1000, 441] on icon "close" at bounding box center [1003, 444] width 6 height 6
click at [1050, 19] on span "Apply" at bounding box center [1053, 18] width 21 height 13
click at [1001, 212] on icon "close" at bounding box center [1004, 215] width 6 height 6
click at [898, 505] on icon "close" at bounding box center [895, 508] width 6 height 6
click at [1055, 15] on span "Apply" at bounding box center [1053, 18] width 21 height 13
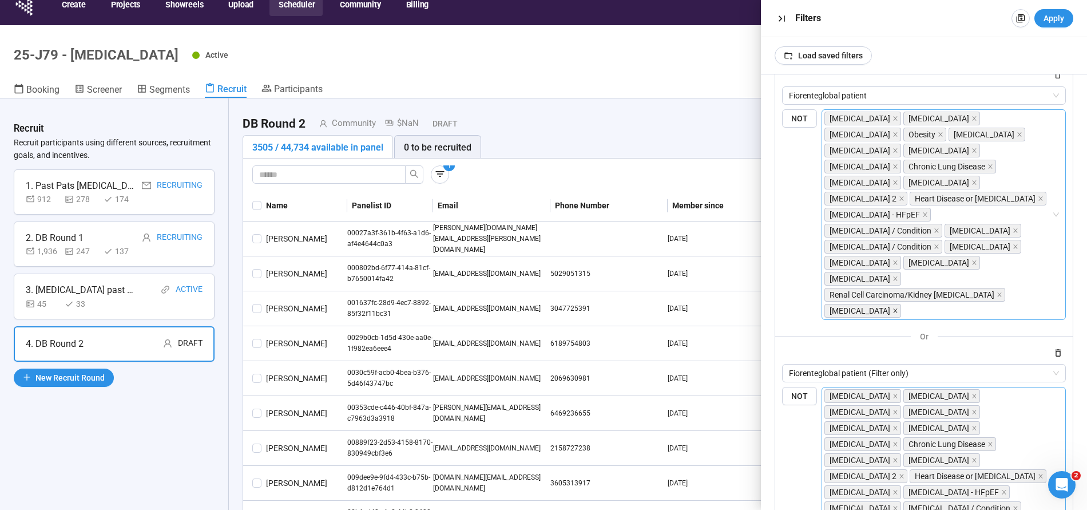
click at [897, 308] on icon "close" at bounding box center [895, 310] width 4 height 4
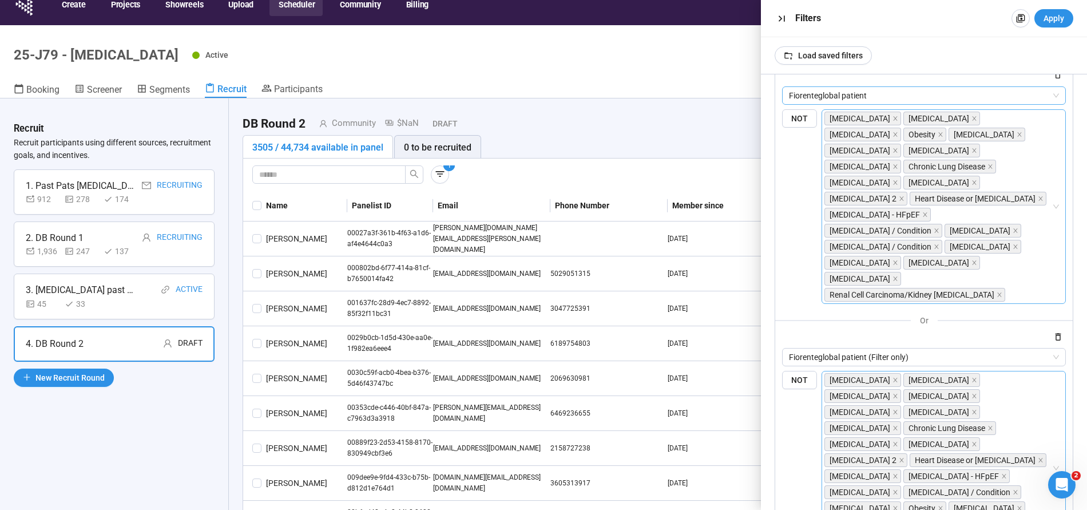
click at [1053, 21] on span "Apply" at bounding box center [1053, 18] width 21 height 13
click at [988, 166] on icon "close" at bounding box center [990, 166] width 4 height 4
click at [987, 425] on icon "close" at bounding box center [990, 428] width 6 height 6
click at [1069, 18] on button "Apply" at bounding box center [1053, 18] width 39 height 18
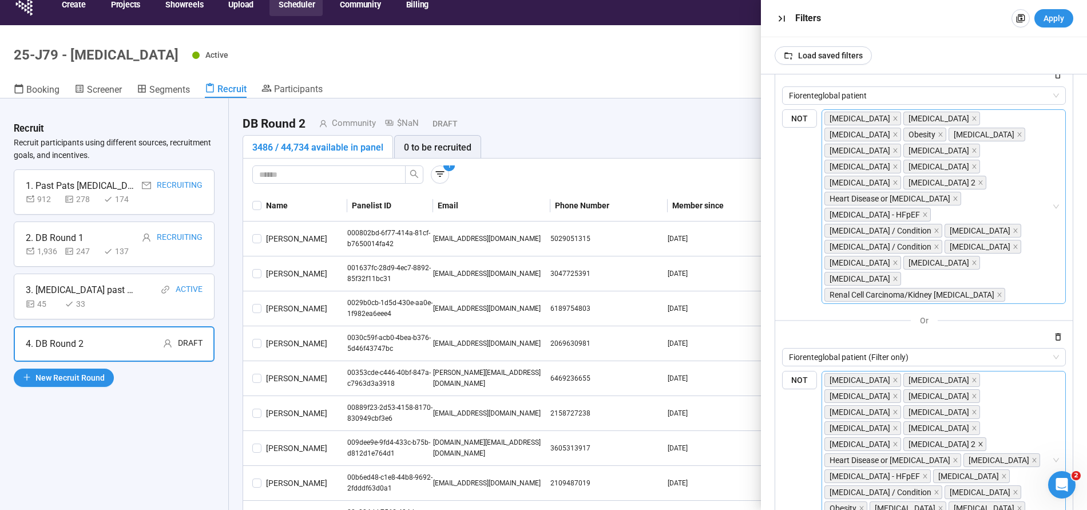
click at [983, 441] on icon "close" at bounding box center [980, 444] width 6 height 6
click at [952, 383] on div "[MEDICAL_DATA] [MEDICAL_DATA] [MEDICAL_DATA] [MEDICAL_DATA] Bowel [MEDICAL_DATA…" at bounding box center [937, 452] width 227 height 160
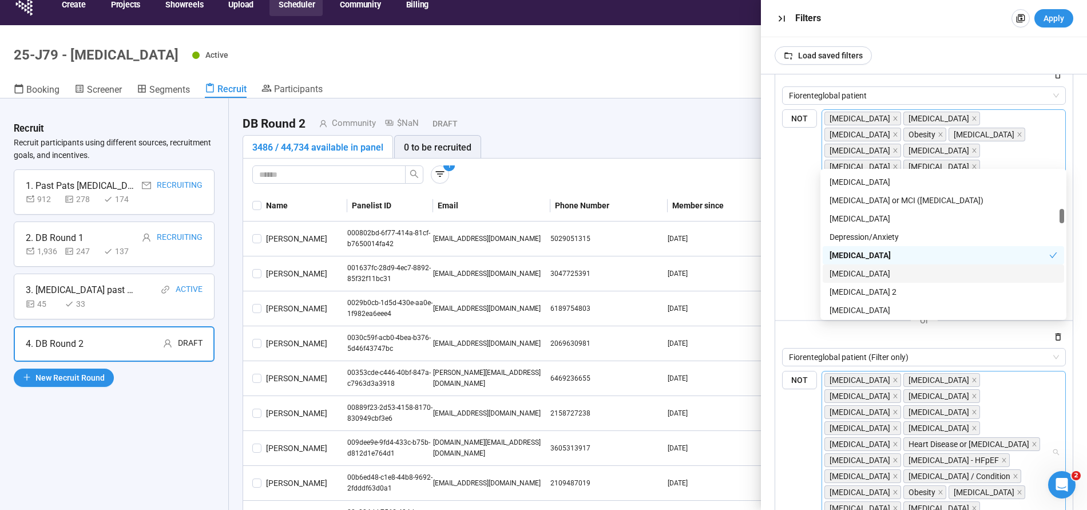
scroll to position [491, 0]
click at [845, 292] on div "[MEDICAL_DATA] 2" at bounding box center [943, 293] width 228 height 13
click at [847, 255] on div "[MEDICAL_DATA]" at bounding box center [939, 256] width 220 height 13
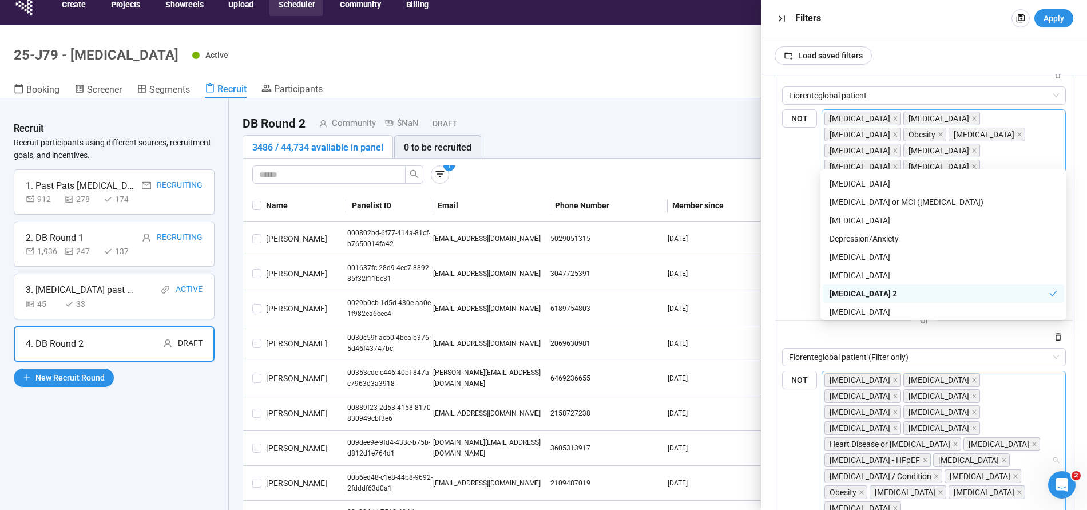
click at [981, 48] on div "Load saved filters" at bounding box center [924, 55] width 326 height 37
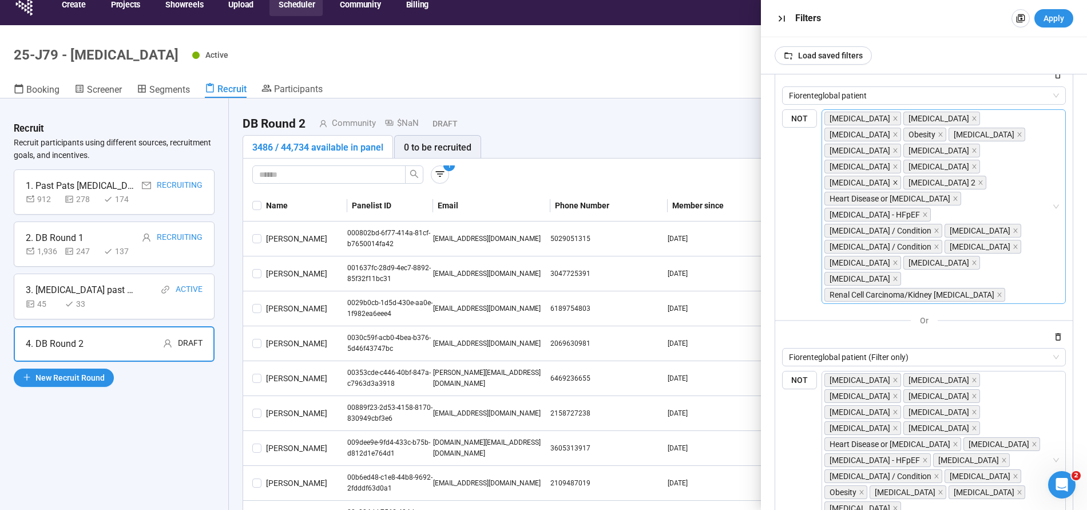
click at [898, 180] on icon "close" at bounding box center [895, 183] width 6 height 6
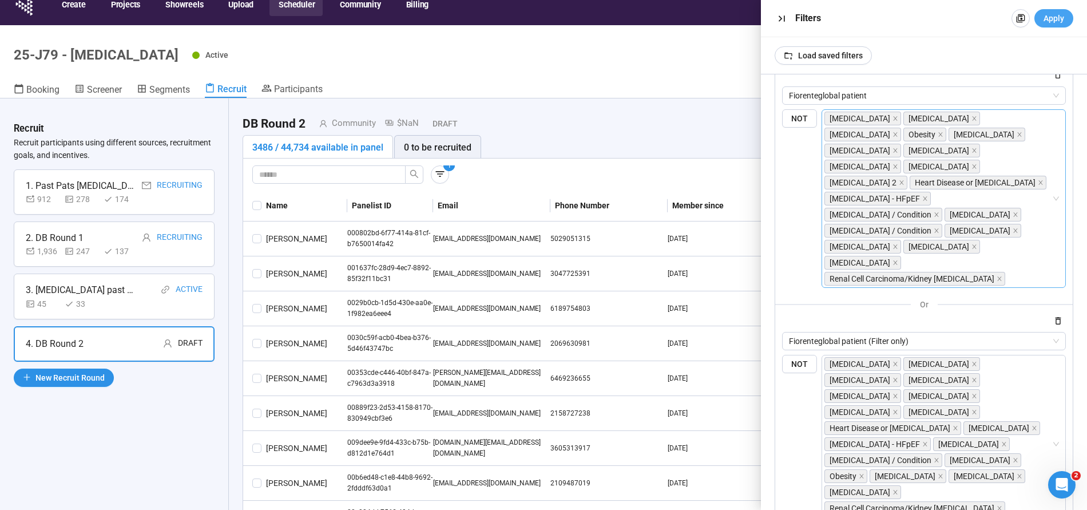
click at [1054, 14] on span "Apply" at bounding box center [1053, 18] width 21 height 13
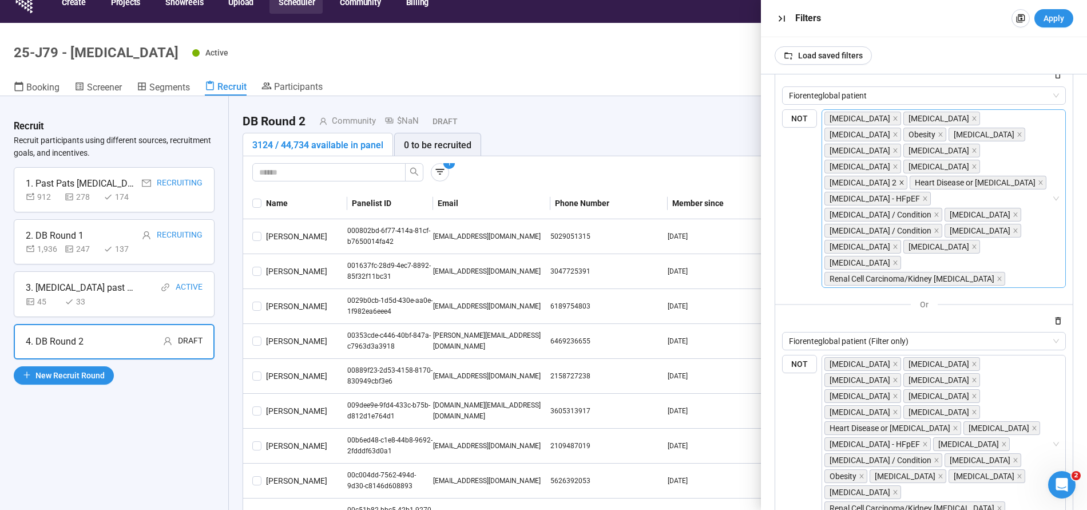
click at [904, 180] on icon "close" at bounding box center [901, 183] width 6 height 6
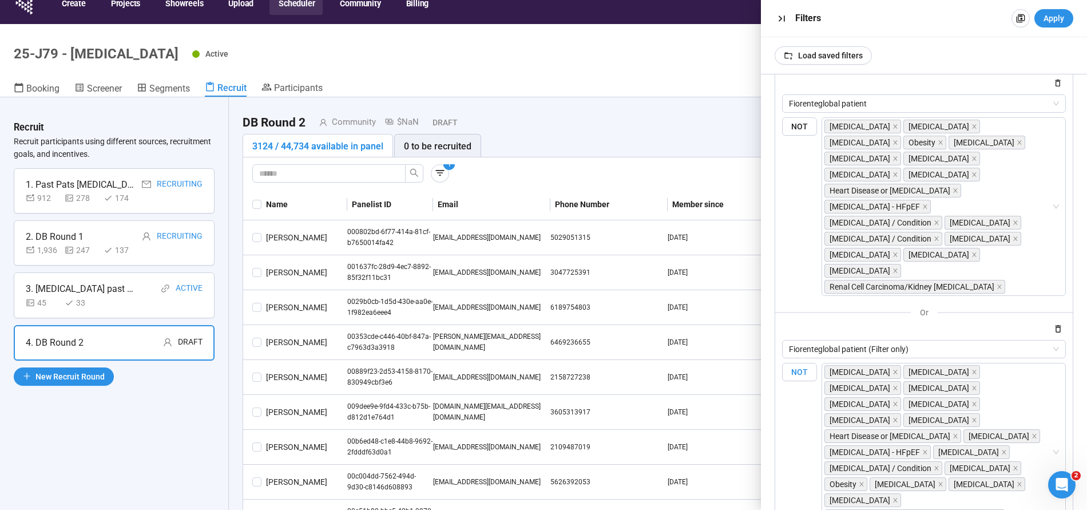
scroll to position [71, 0]
drag, startPoint x: 1046, startPoint y: 432, endPoint x: 1041, endPoint y: 439, distance: 8.2
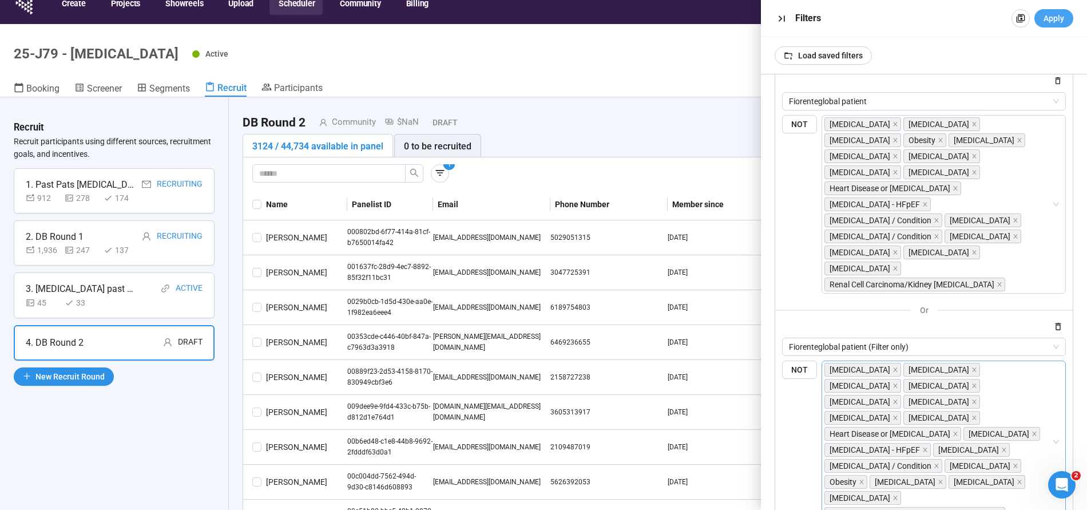
click at [1056, 13] on span "Apply" at bounding box center [1053, 18] width 21 height 13
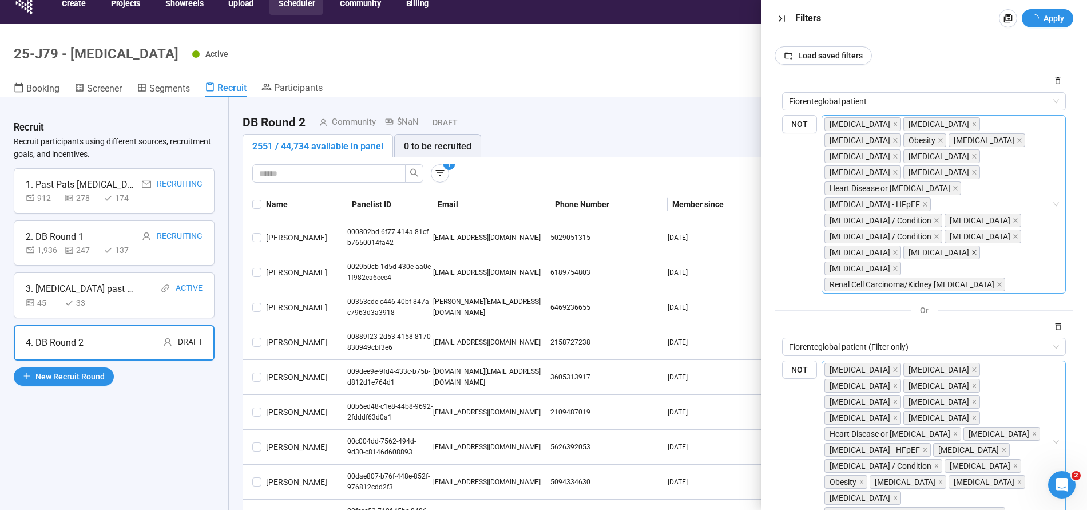
click at [971, 249] on icon "close" at bounding box center [974, 252] width 6 height 6
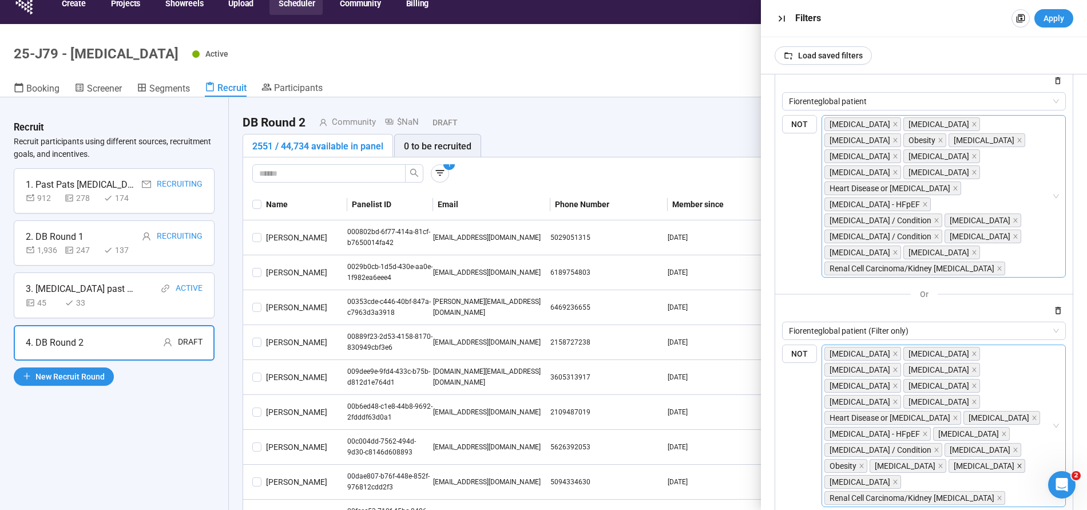
click at [1016, 463] on icon "close" at bounding box center [1019, 466] width 6 height 6
click at [1048, 13] on span "Apply" at bounding box center [1053, 18] width 21 height 13
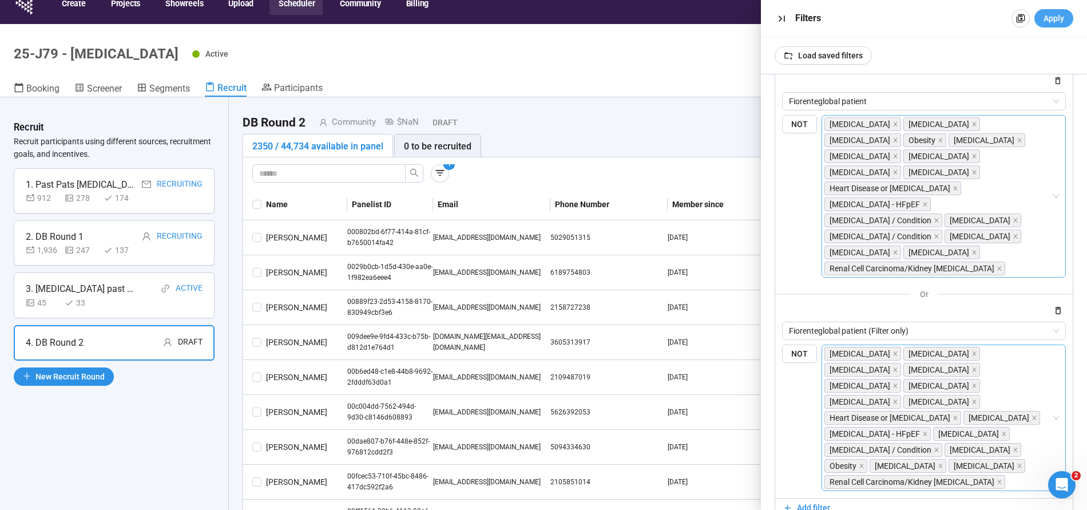
click at [1054, 16] on span "Apply" at bounding box center [1053, 18] width 21 height 13
click at [778, 18] on icon "button" at bounding box center [782, 19] width 12 height 12
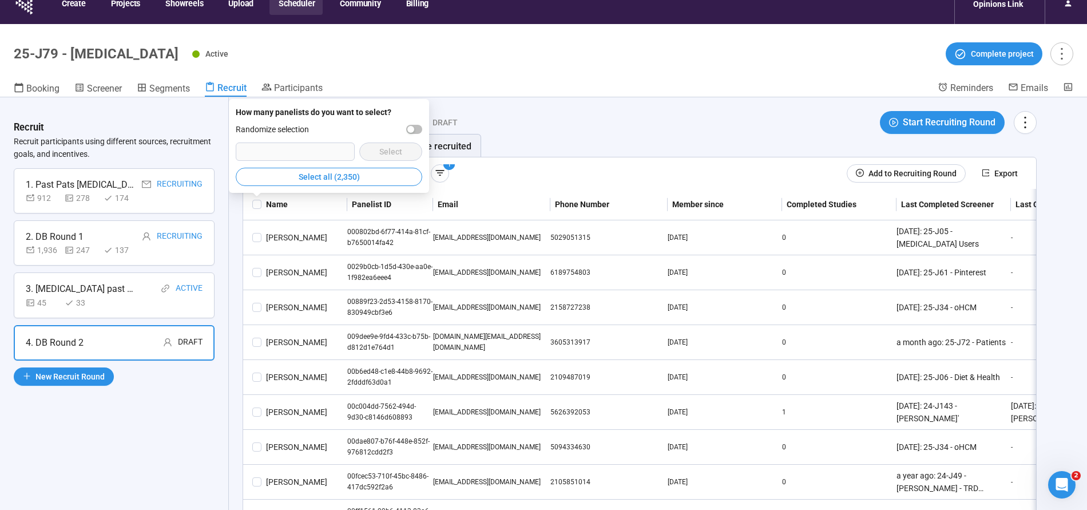
click at [321, 181] on span "Select all (2,350)" at bounding box center [329, 176] width 61 height 13
click at [333, 174] on input "text" at bounding box center [324, 173] width 130 height 13
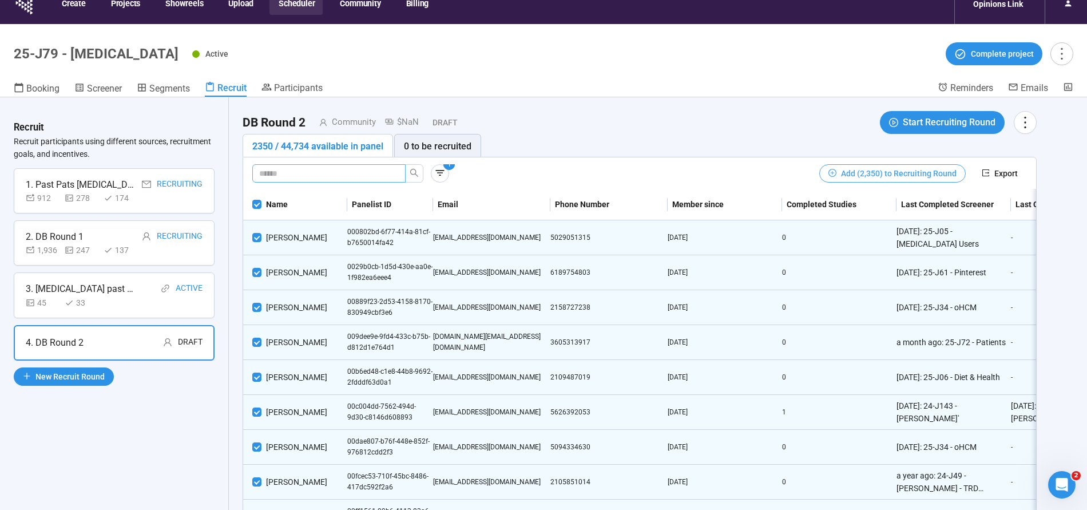
click at [929, 167] on span "Add (2,350) to Recruiting Round" at bounding box center [899, 173] width 116 height 13
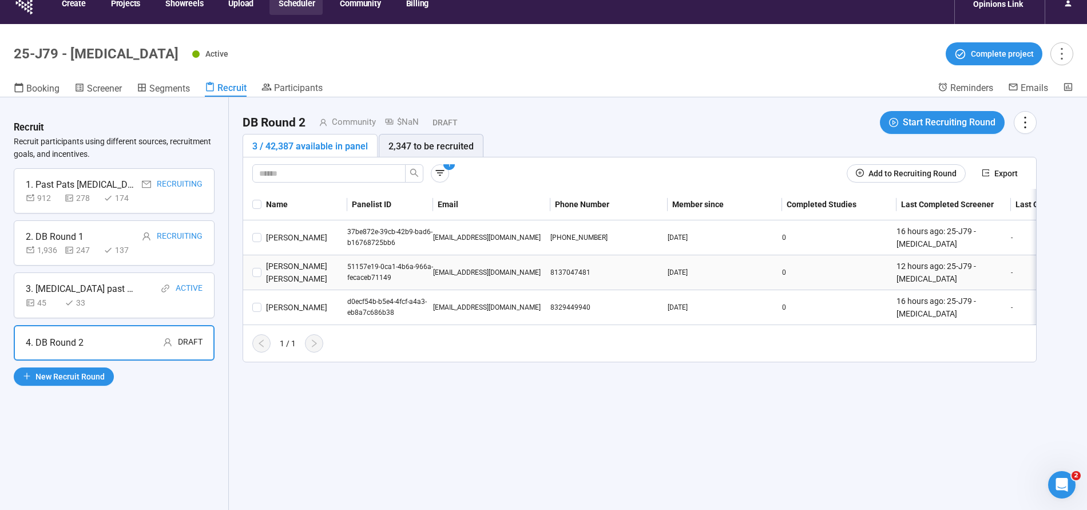
drag, startPoint x: 251, startPoint y: 239, endPoint x: 261, endPoint y: 272, distance: 34.0
click at [252, 243] on td at bounding box center [252, 237] width 18 height 35
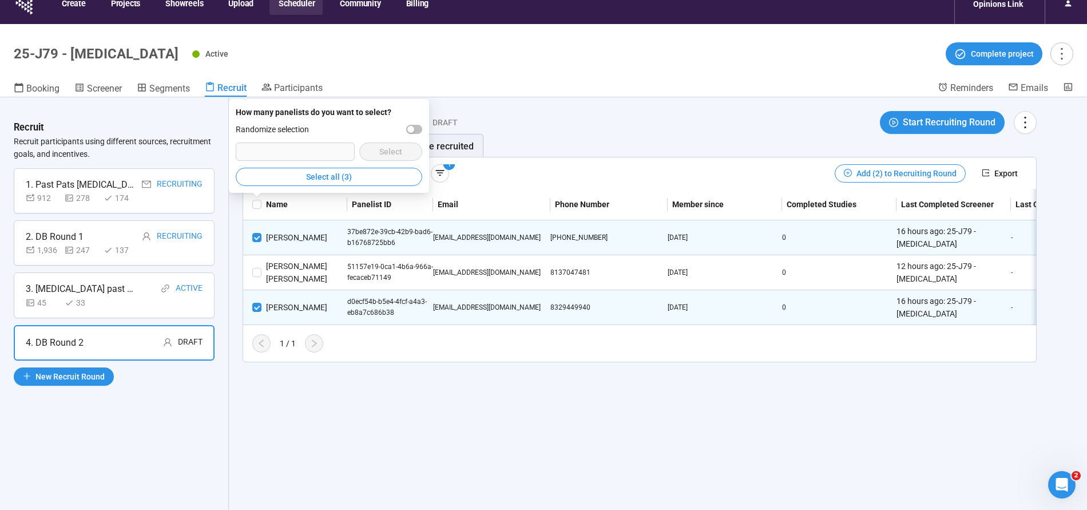
click at [253, 271] on span at bounding box center [256, 272] width 9 height 9
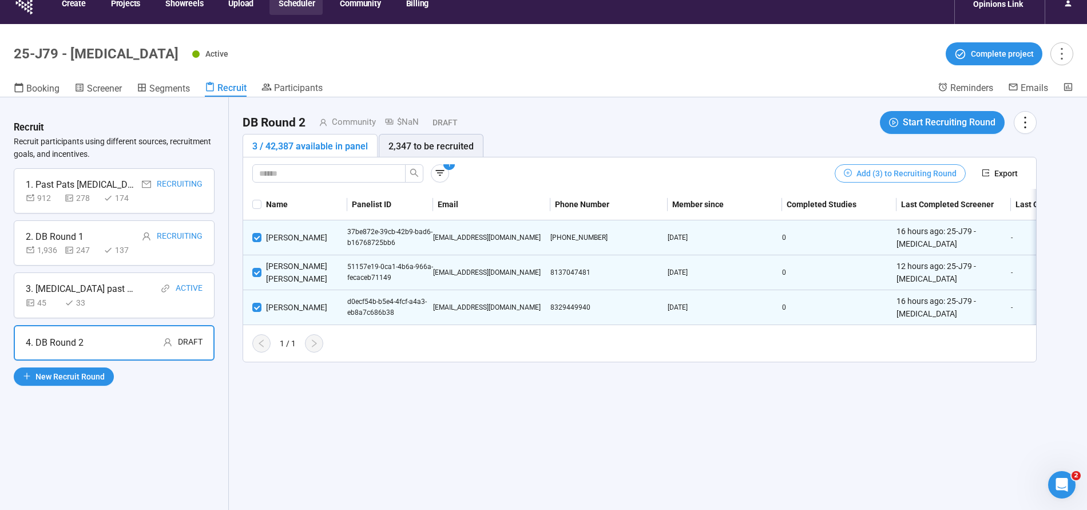
click at [884, 169] on span "Add (3) to Recruiting Round" at bounding box center [906, 173] width 100 height 13
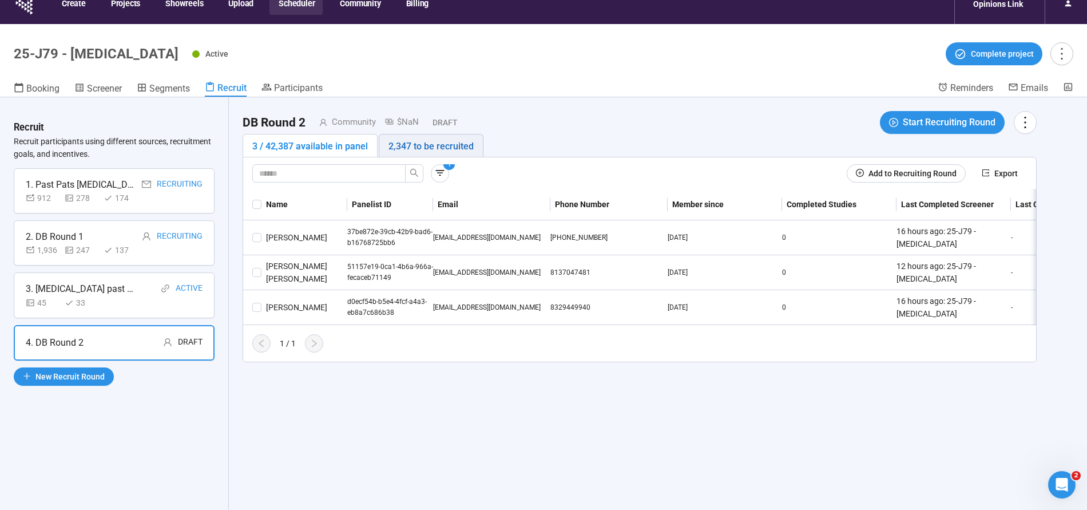
click at [431, 146] on div "2,347 to be recruited" at bounding box center [430, 146] width 85 height 14
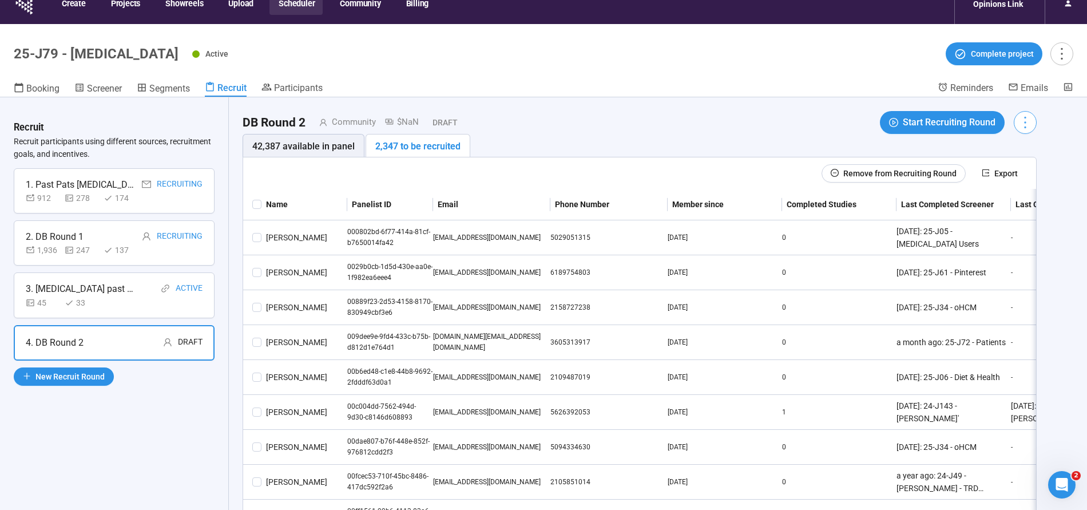
click at [1027, 121] on icon "more" at bounding box center [1024, 121] width 15 height 15
click at [1002, 164] on span "Edit invitation email" at bounding box center [991, 166] width 69 height 13
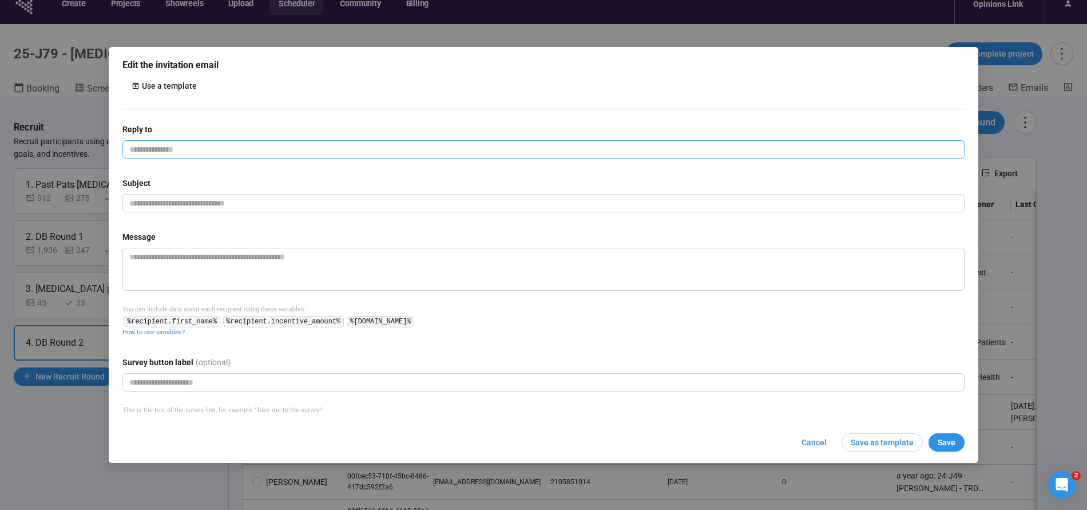
click at [201, 150] on input "email" at bounding box center [543, 149] width 842 height 18
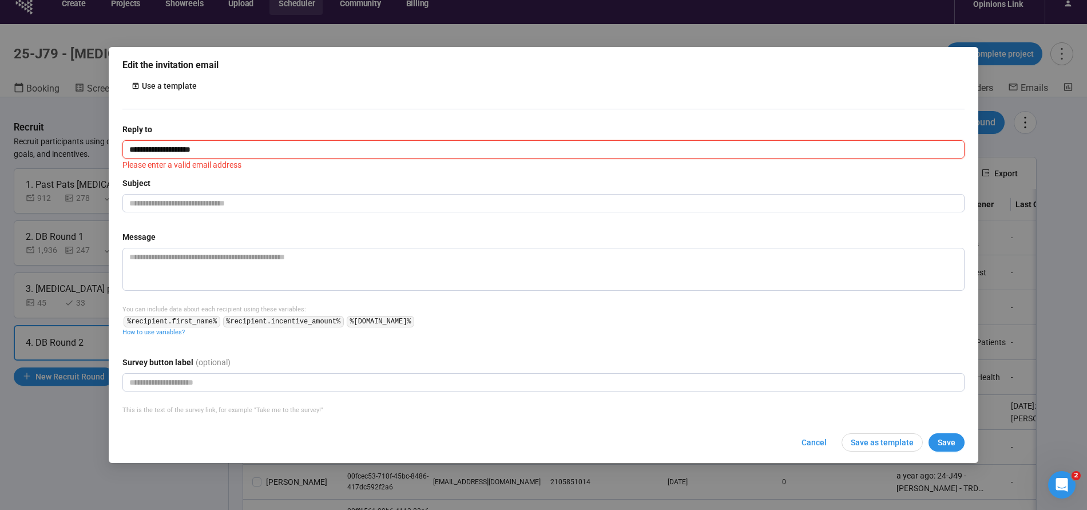
type input "**********"
click at [189, 207] on input "text" at bounding box center [543, 203] width 842 height 18
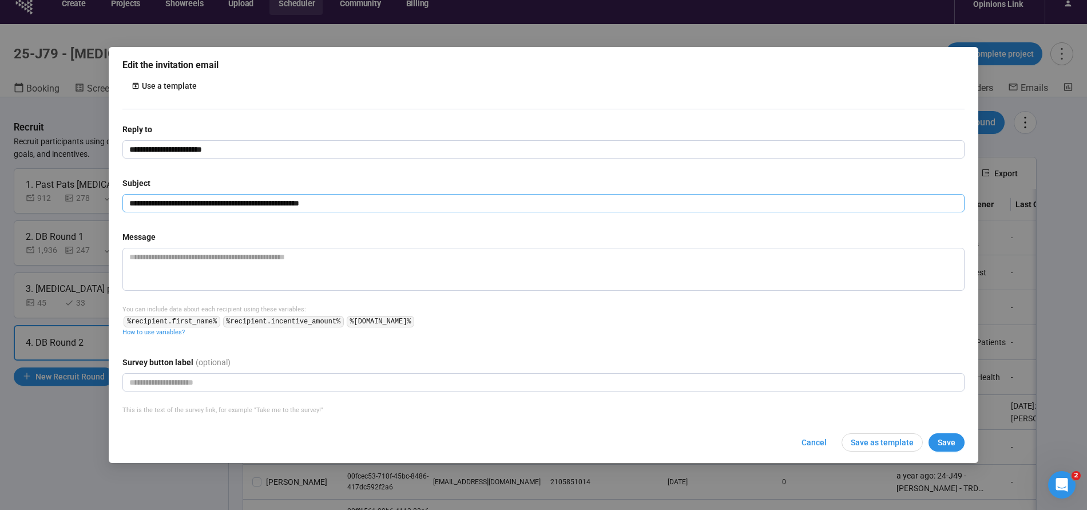
drag, startPoint x: 236, startPoint y: 200, endPoint x: 369, endPoint y: 197, distance: 133.9
click at [367, 200] on input "**********" at bounding box center [543, 203] width 842 height 18
type input "**********"
click at [265, 264] on textarea at bounding box center [543, 269] width 842 height 43
paste textarea "**********"
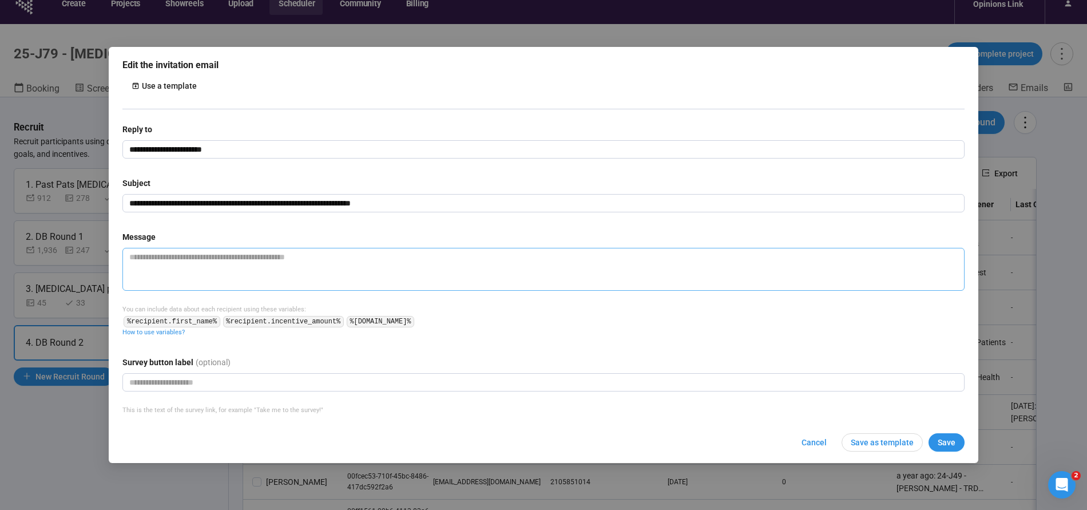
type textarea "**********"
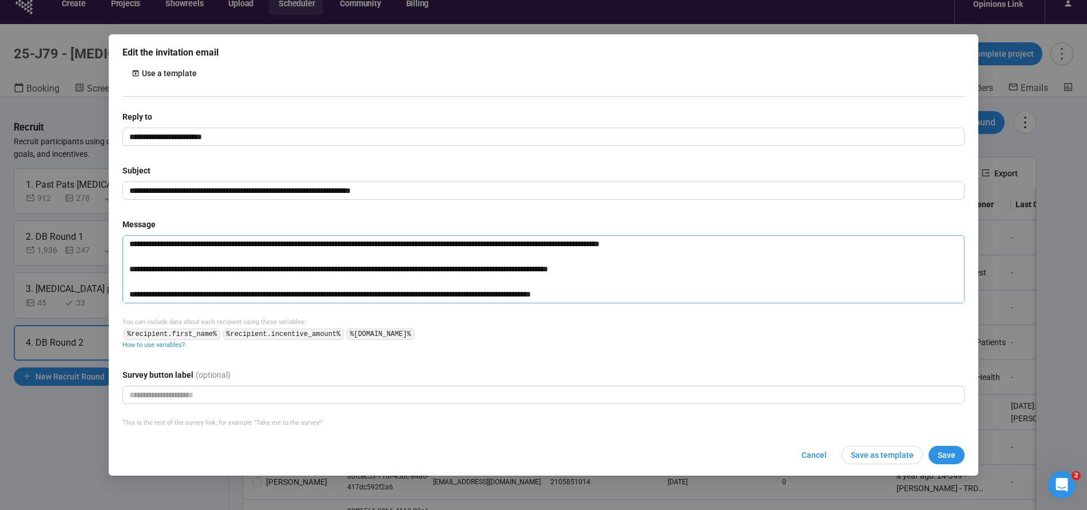
scroll to position [0, 0]
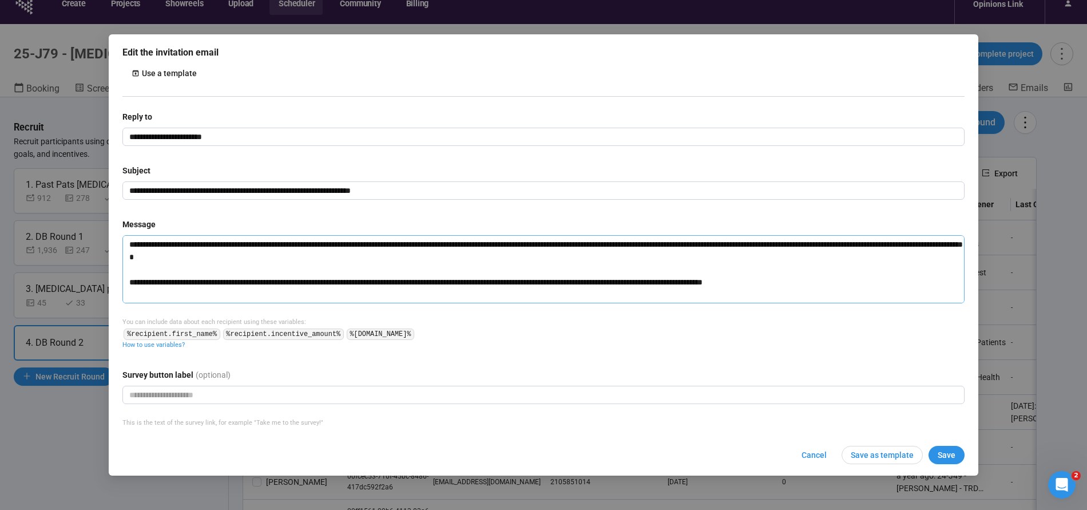
click at [131, 245] on textarea at bounding box center [543, 269] width 842 height 68
type textarea "**********"
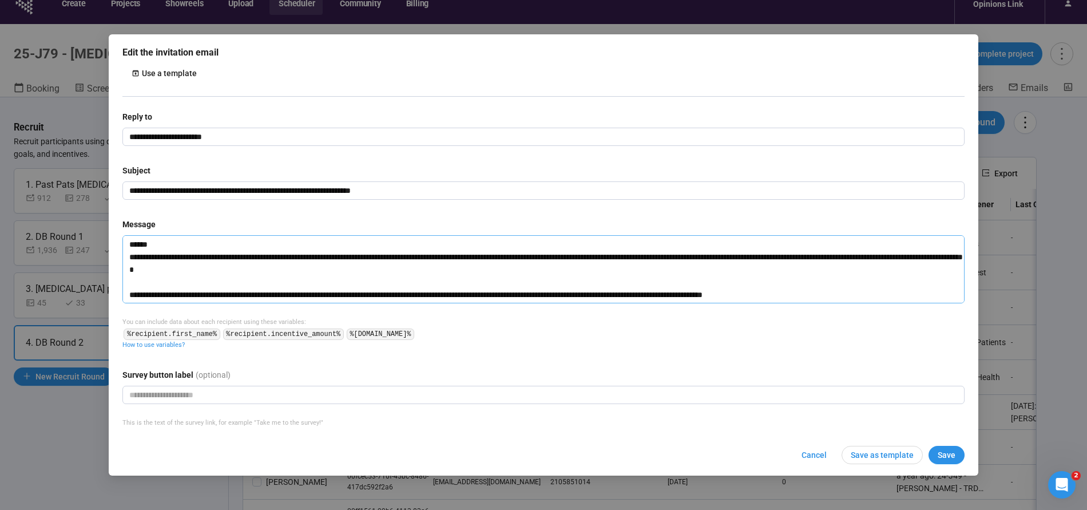
type textarea "**********"
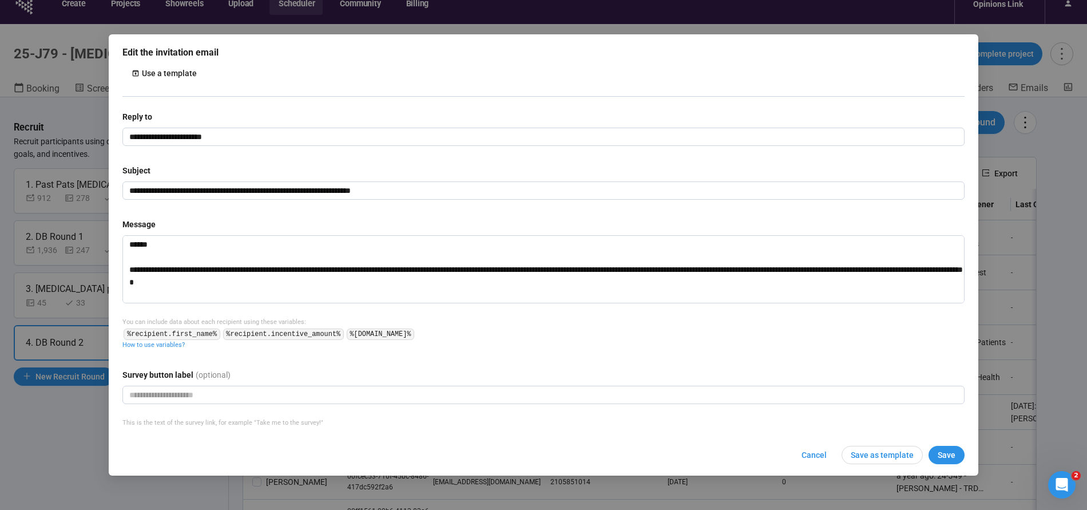
click at [156, 337] on code "%recipient.first_name%" at bounding box center [172, 333] width 96 height 11
drag, startPoint x: 125, startPoint y: 334, endPoint x: 256, endPoint y: 324, distance: 130.8
click at [217, 335] on code "%recipient.first_name%" at bounding box center [172, 333] width 96 height 11
copy code "%[DOMAIN_NAME]"
click at [172, 271] on textarea at bounding box center [543, 269] width 842 height 68
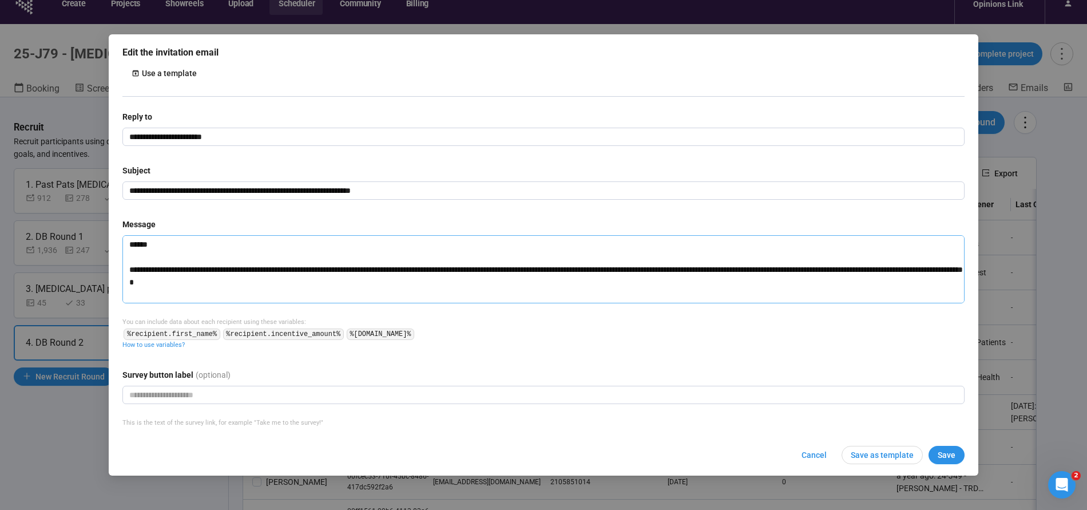
drag, startPoint x: 146, startPoint y: 244, endPoint x: 172, endPoint y: 249, distance: 26.1
click at [148, 245] on textarea at bounding box center [543, 269] width 842 height 68
paste textarea "**********"
type textarea "**********"
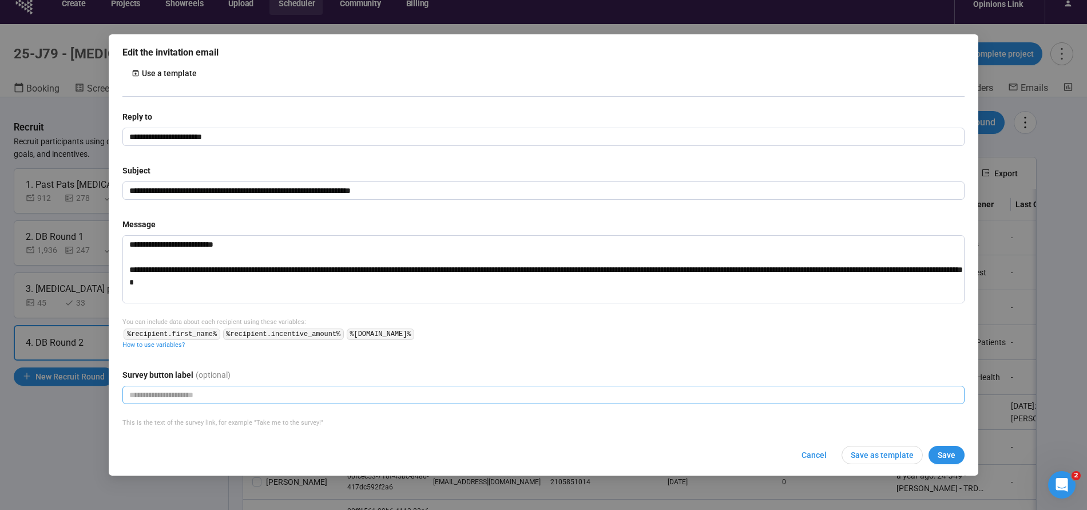
click at [158, 400] on input "text" at bounding box center [543, 394] width 842 height 18
type input "**********"
click at [456, 417] on div "This is the text of the survey link, for example "Take me to the survey!"" at bounding box center [543, 422] width 842 height 10
click at [332, 284] on textarea at bounding box center [543, 269] width 842 height 68
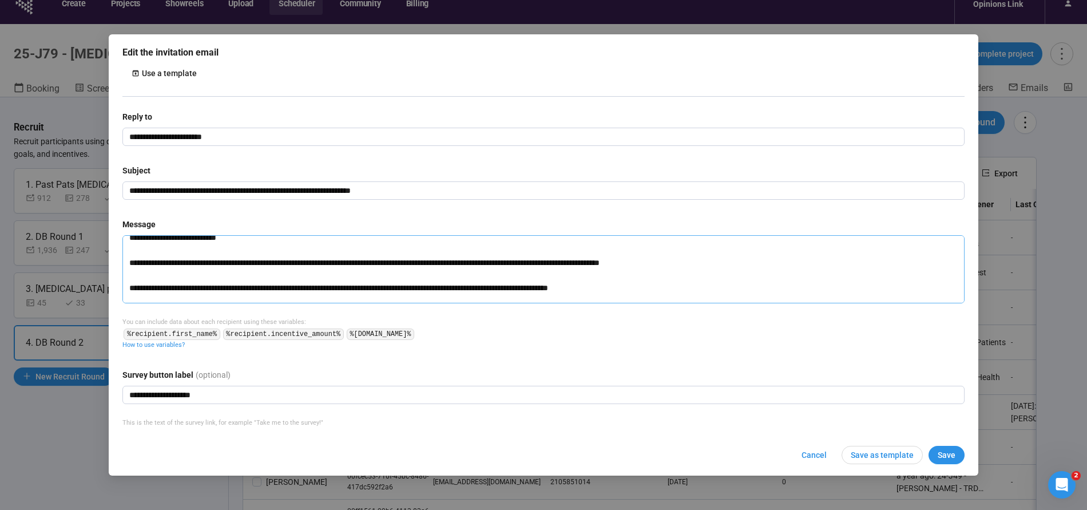
scroll to position [151, 0]
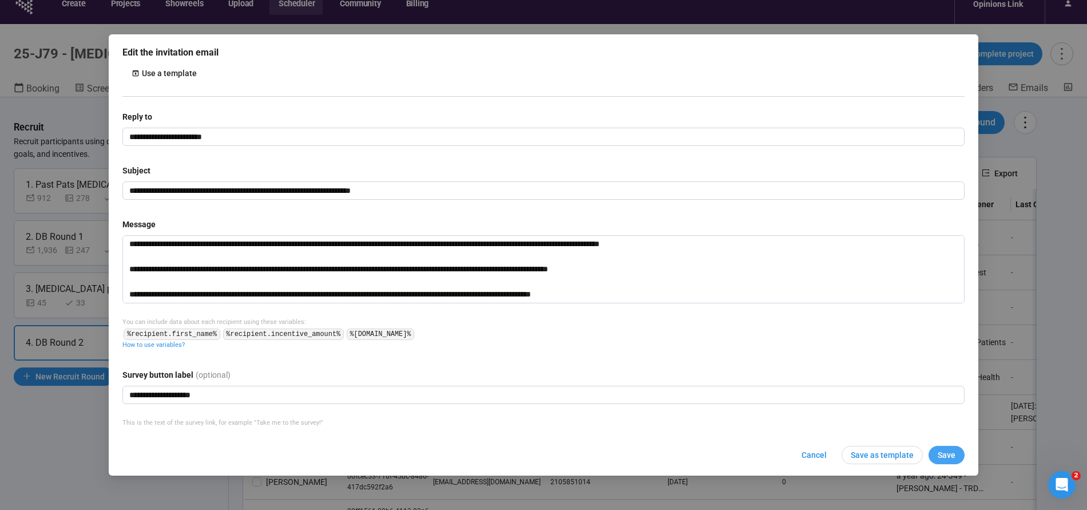
click at [943, 453] on span "Save" at bounding box center [946, 454] width 18 height 13
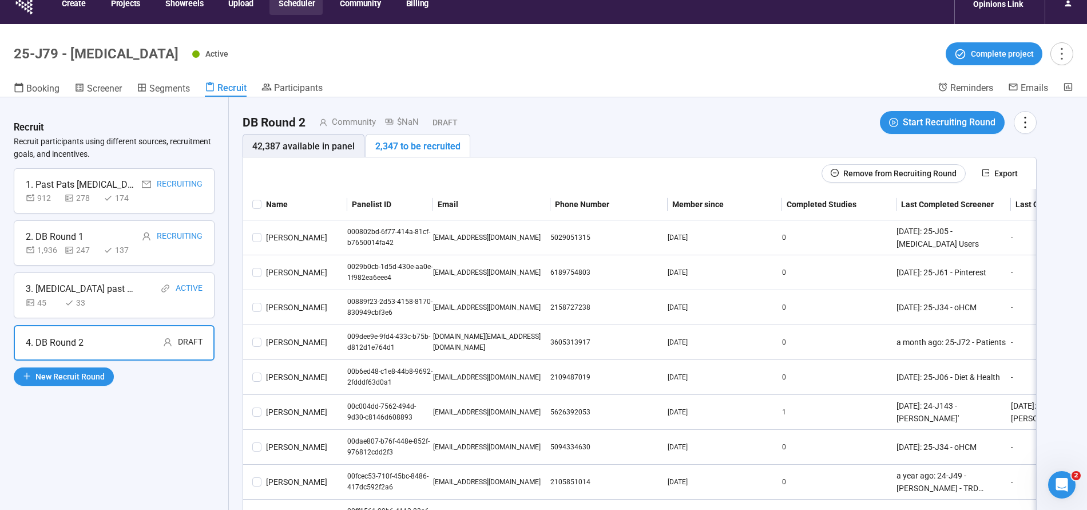
drag, startPoint x: 637, startPoint y: 117, endPoint x: 488, endPoint y: 140, distance: 150.0
click at [637, 117] on div "DB Round 2 Community $NaN Draft Start Recruiting Round" at bounding box center [639, 122] width 794 height 23
click at [954, 120] on span "Start Recruiting Round" at bounding box center [948, 122] width 93 height 14
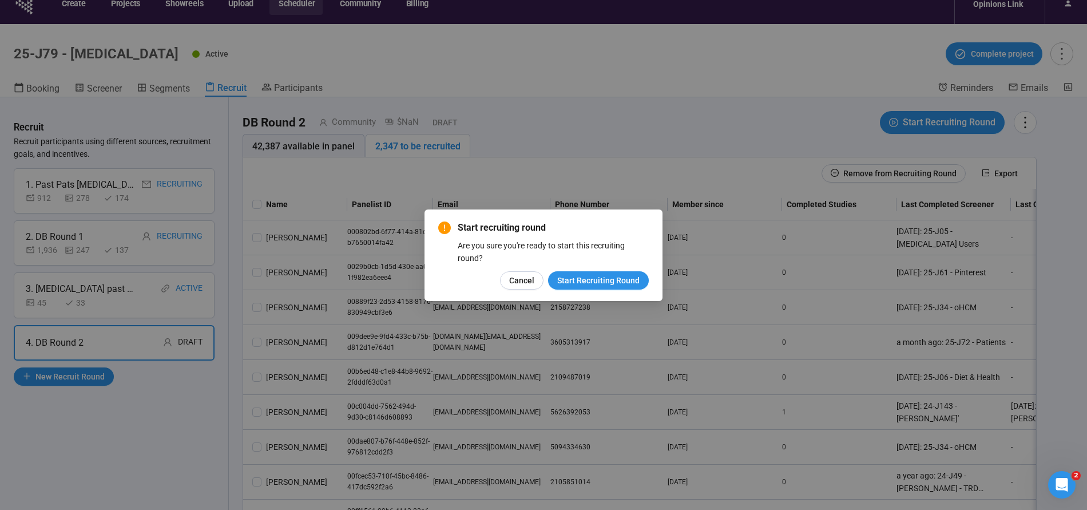
click button "Start Recruiting Round" at bounding box center [598, 280] width 101 height 18
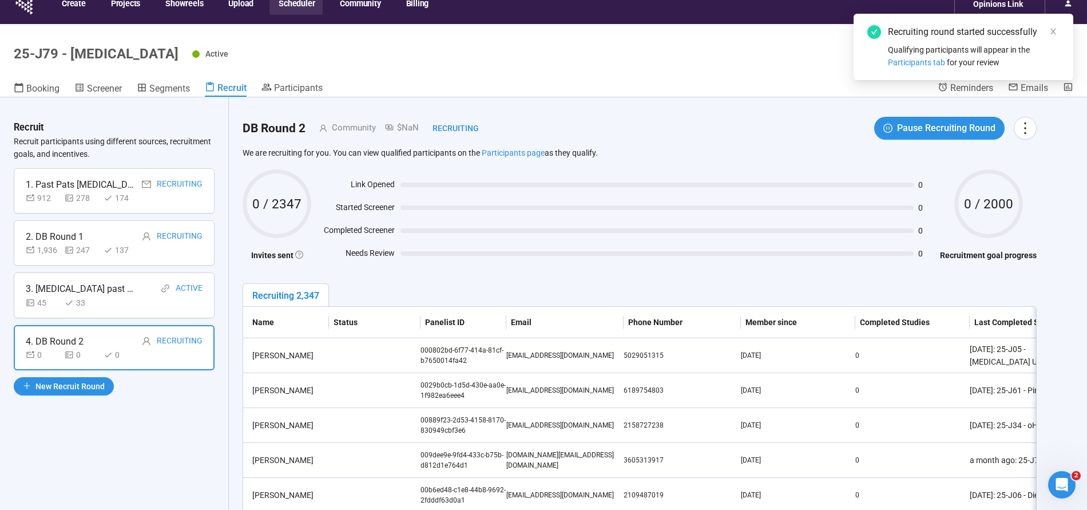
click at [129, 404] on div "Recruit Recruit participants using different sources, recruitment goals, and in…" at bounding box center [114, 315] width 229 height 436
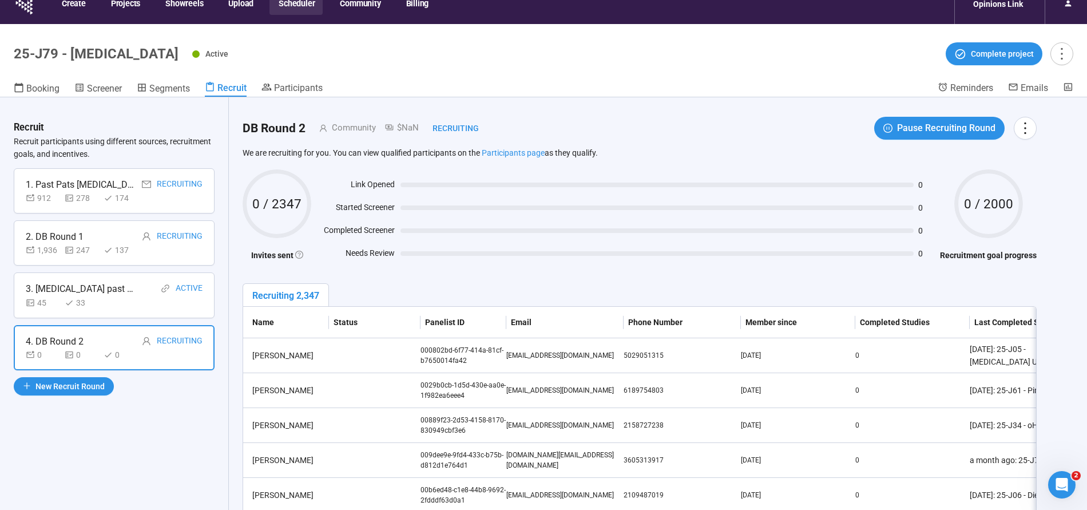
scroll to position [0, 0]
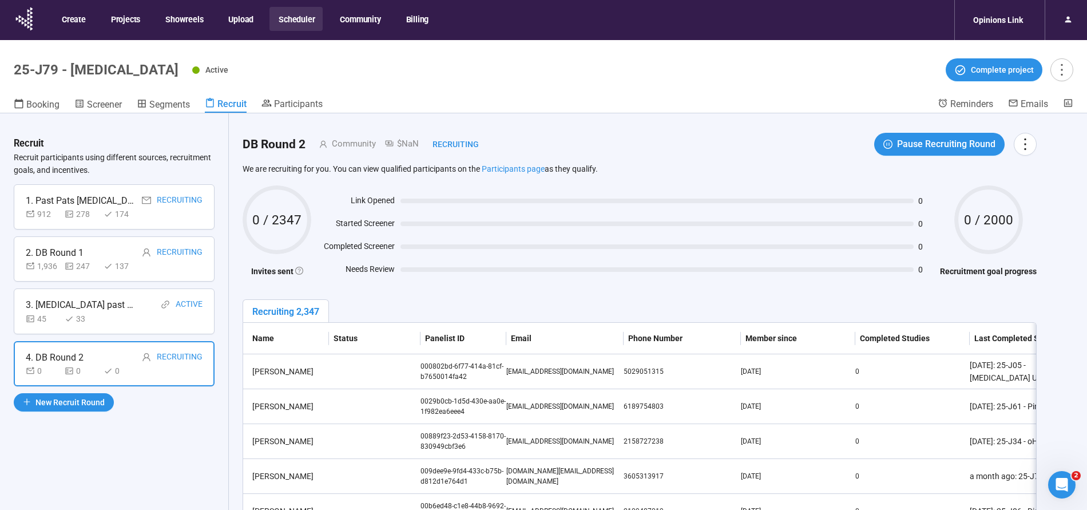
drag, startPoint x: 293, startPoint y: 15, endPoint x: 294, endPoint y: 25, distance: 10.4
click at [293, 15] on button "Scheduler" at bounding box center [295, 19] width 53 height 24
click at [294, 25] on button "Scheduler" at bounding box center [295, 19] width 53 height 24
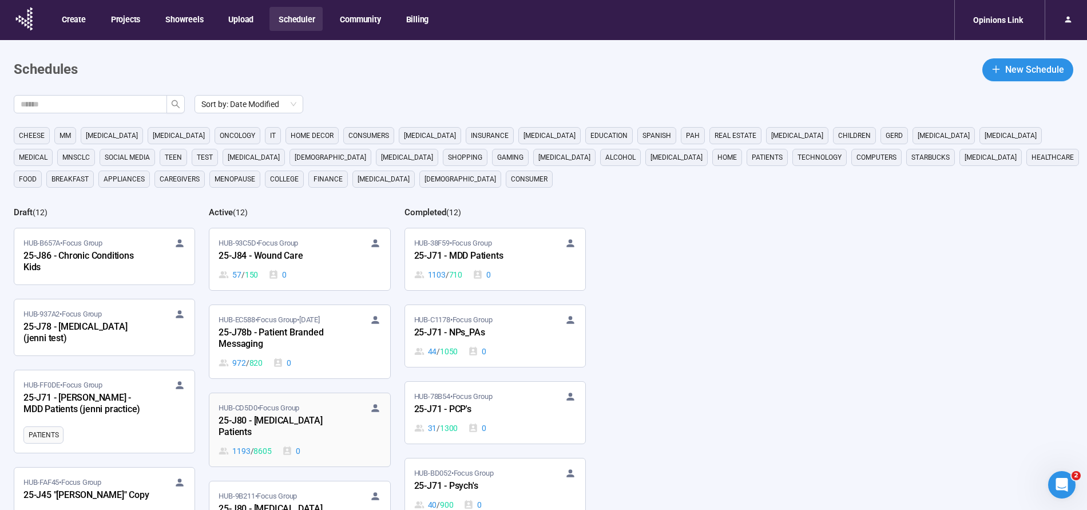
click at [263, 414] on div "25-J80 - [MEDICAL_DATA] Patients" at bounding box center [281, 426] width 126 height 26
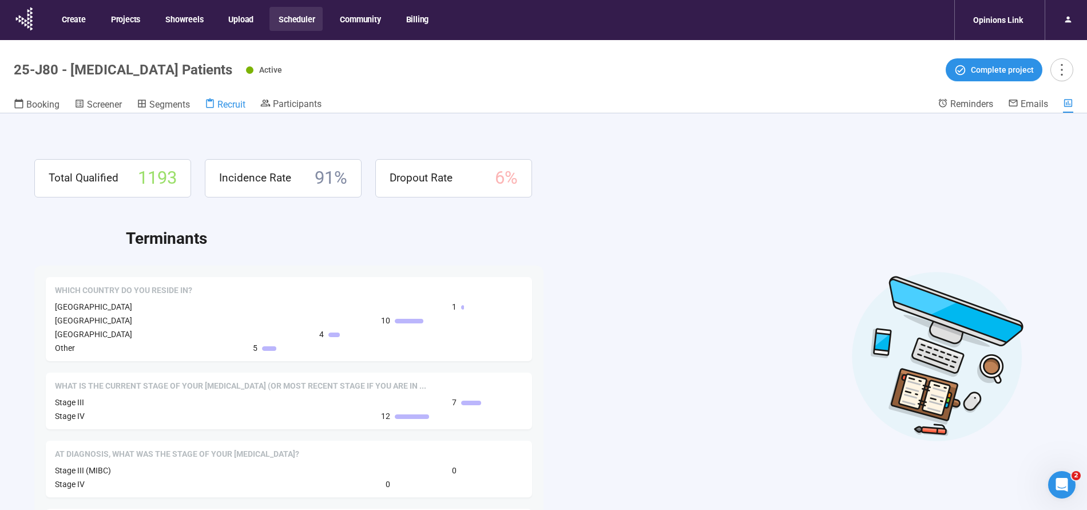
click at [225, 103] on span "Recruit" at bounding box center [231, 104] width 28 height 11
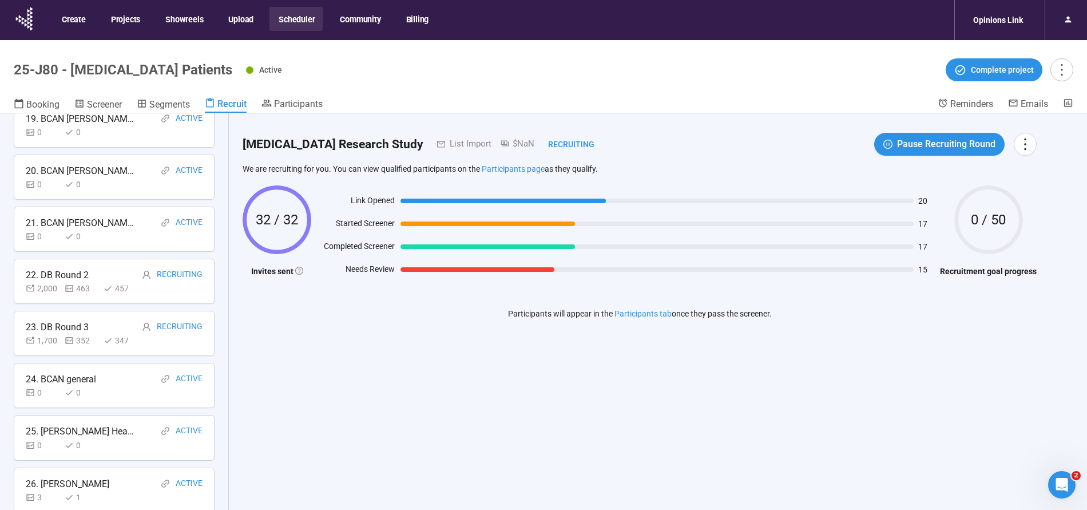
scroll to position [1026, 0]
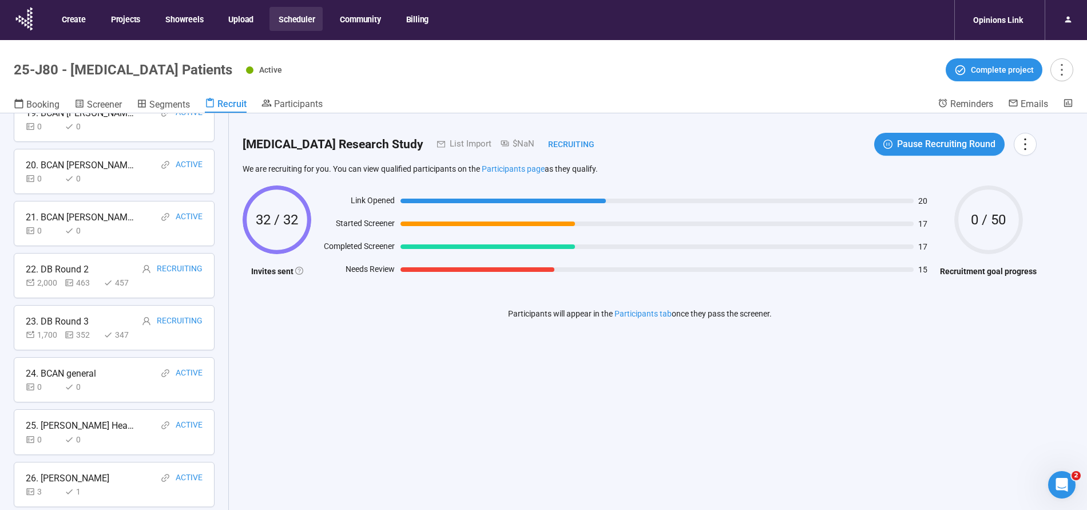
click at [136, 276] on div "457" at bounding box center [121, 282] width 34 height 13
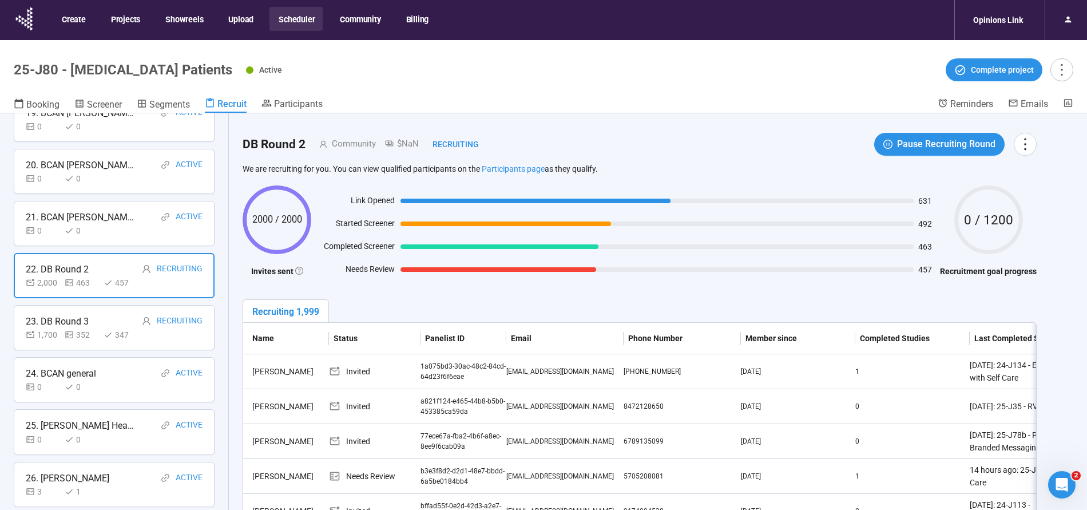
scroll to position [40, 0]
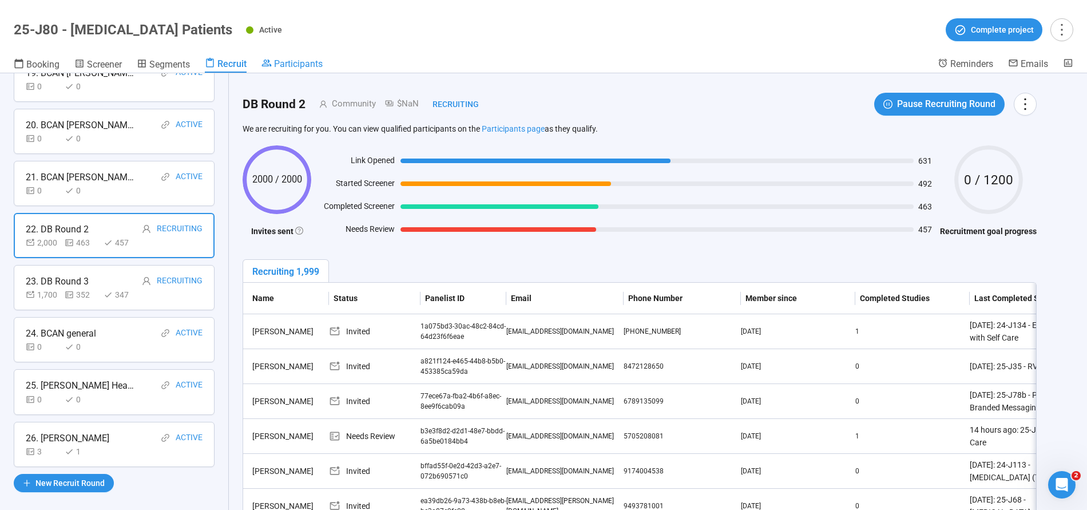
click at [301, 63] on span "Participants" at bounding box center [298, 63] width 49 height 11
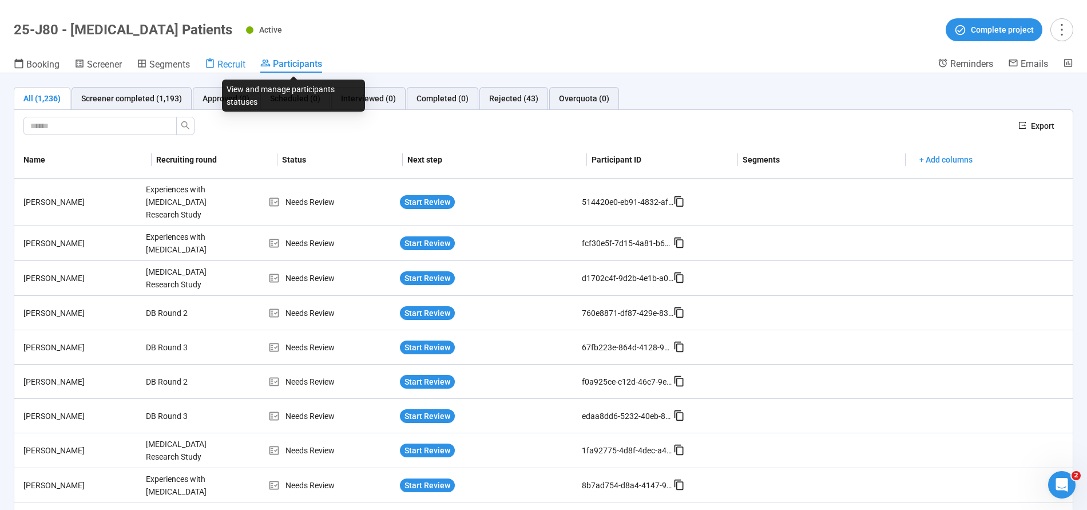
click at [219, 67] on span "Recruit" at bounding box center [231, 64] width 28 height 11
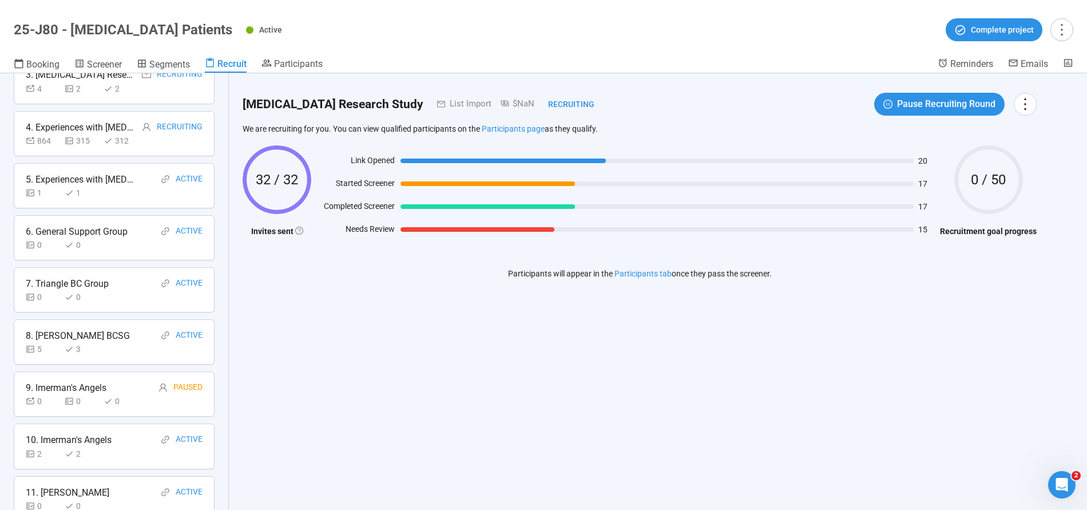
scroll to position [246, 0]
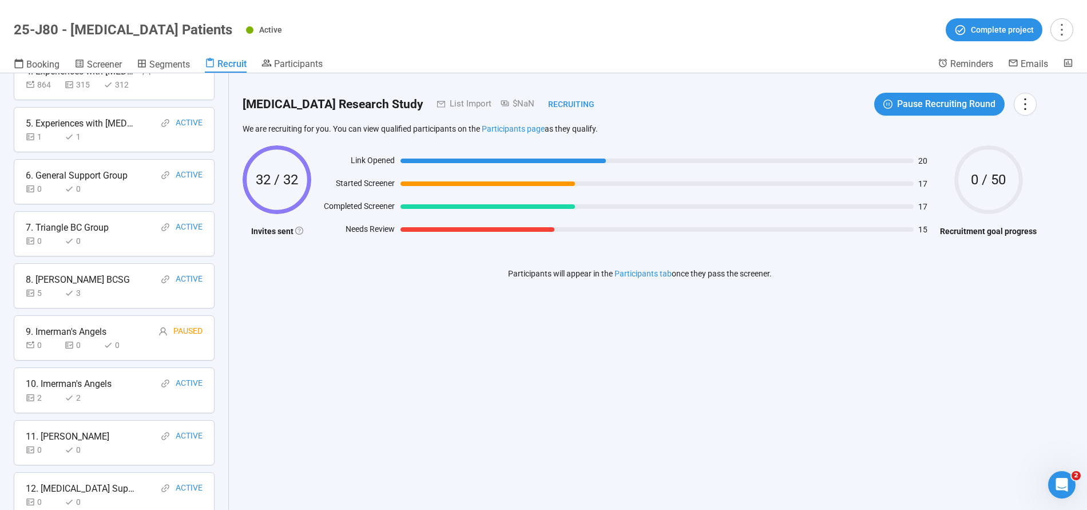
click at [116, 185] on div "0 0" at bounding box center [114, 188] width 177 height 13
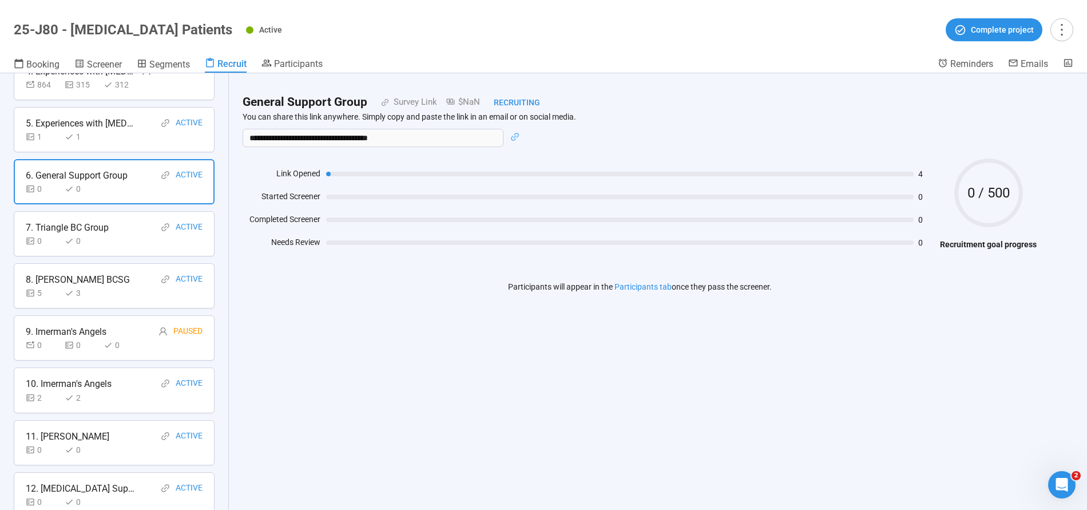
click at [93, 229] on div "7. Triangle BC Group" at bounding box center [67, 227] width 83 height 14
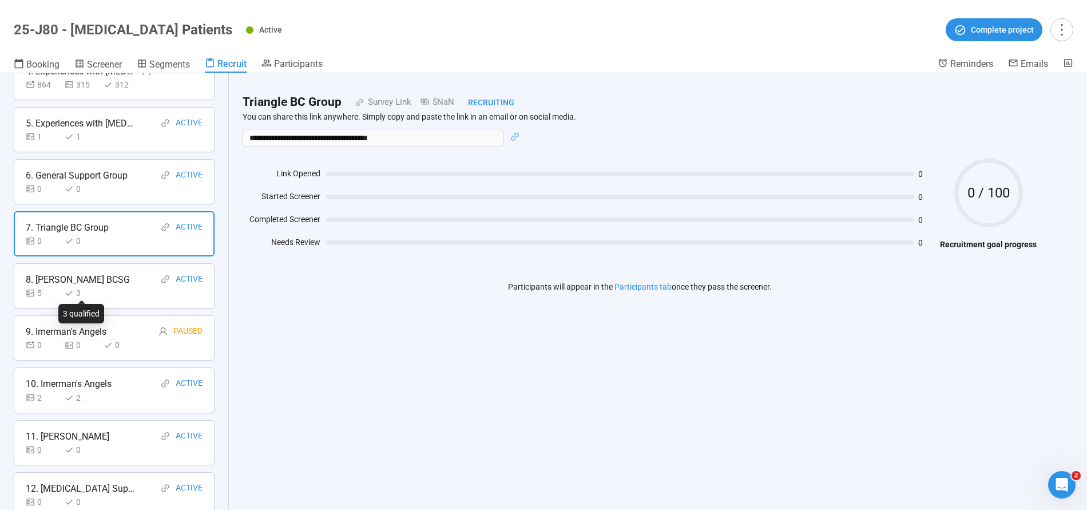
click at [92, 287] on div "3" at bounding box center [82, 293] width 34 height 13
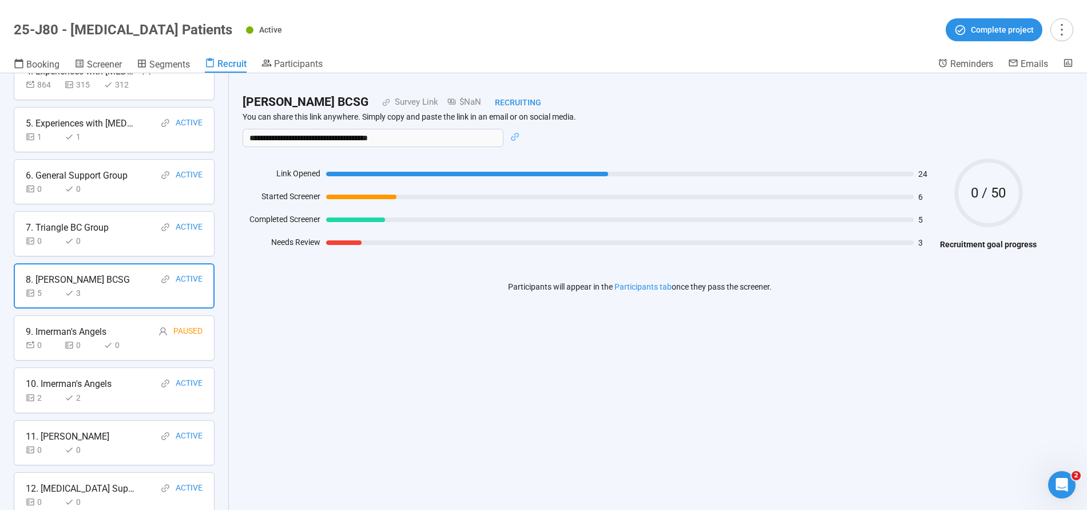
click at [58, 391] on div "2" at bounding box center [43, 397] width 34 height 13
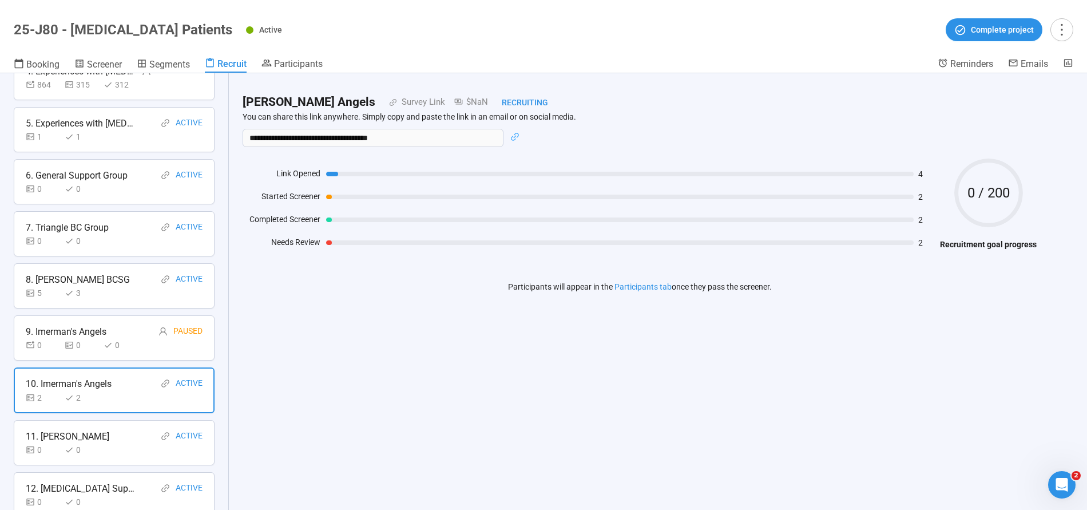
click at [67, 443] on div "0" at bounding box center [82, 449] width 34 height 13
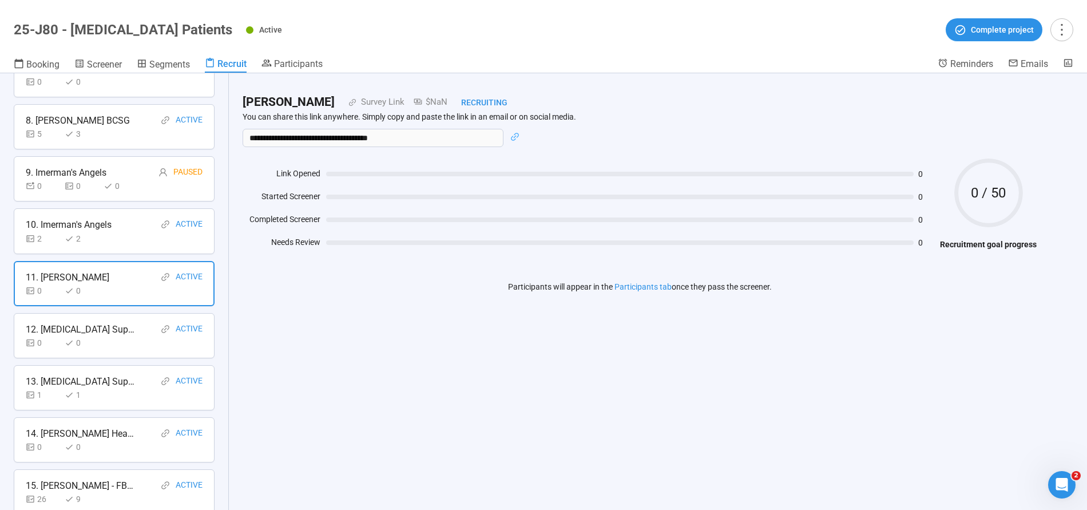
scroll to position [468, 0]
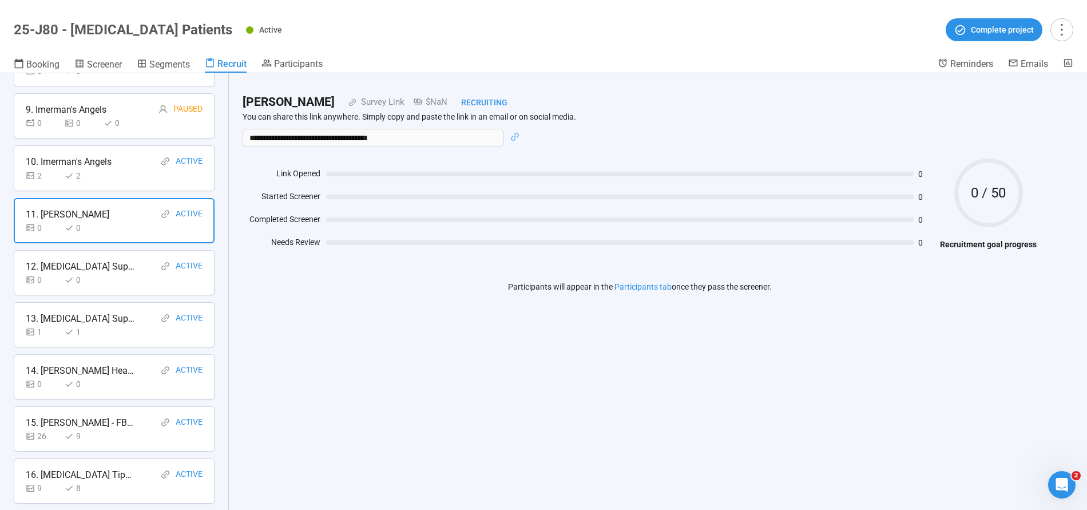
click at [97, 277] on div "0" at bounding box center [82, 279] width 34 height 13
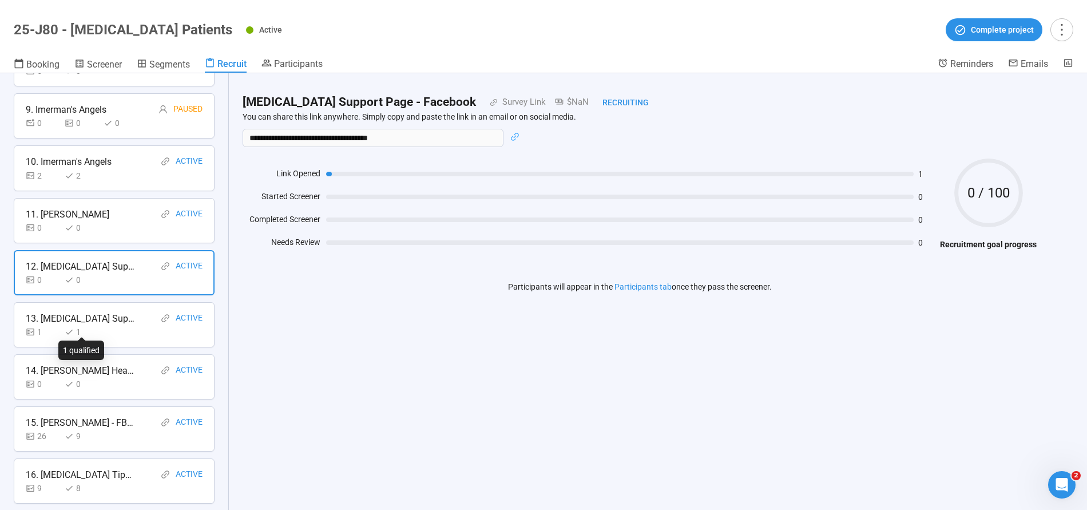
click at [98, 326] on div "1" at bounding box center [82, 331] width 34 height 13
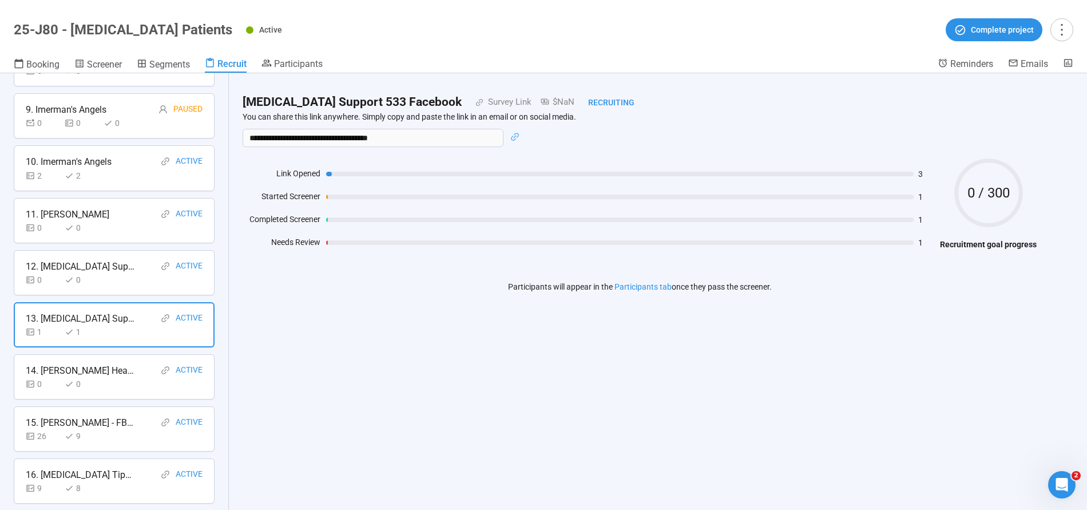
click at [348, 104] on h2 "[MEDICAL_DATA] Support 533 Facebook" at bounding box center [351, 102] width 219 height 19
copy div "[MEDICAL_DATA] Support 533 Facebook"
click at [87, 382] on div "0" at bounding box center [82, 383] width 34 height 13
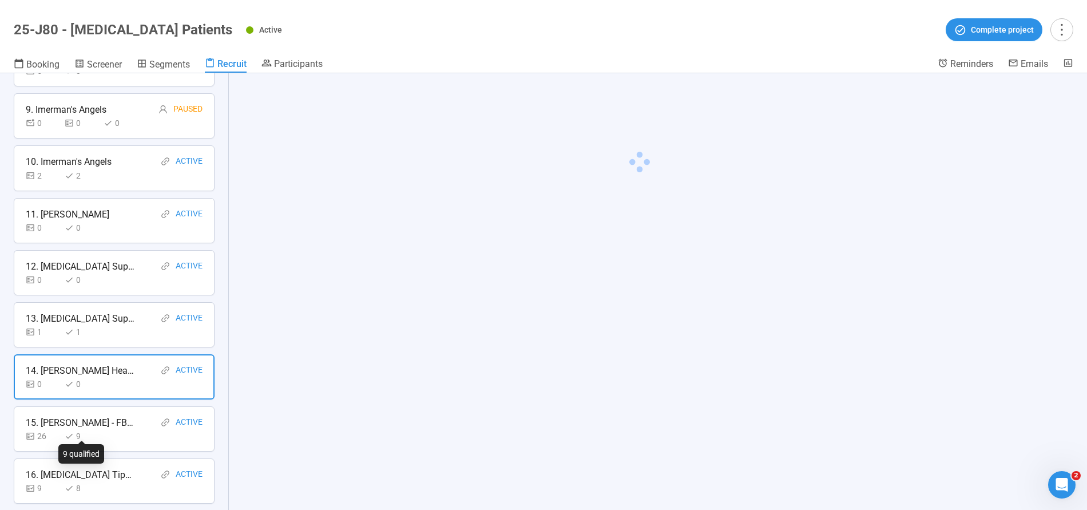
click at [81, 430] on div "9" at bounding box center [82, 436] width 34 height 13
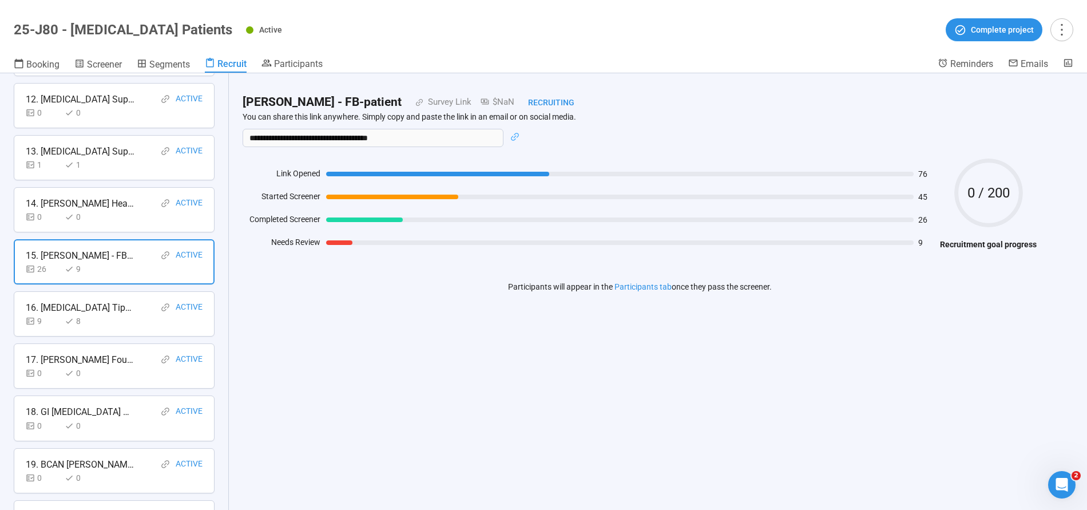
scroll to position [704, 0]
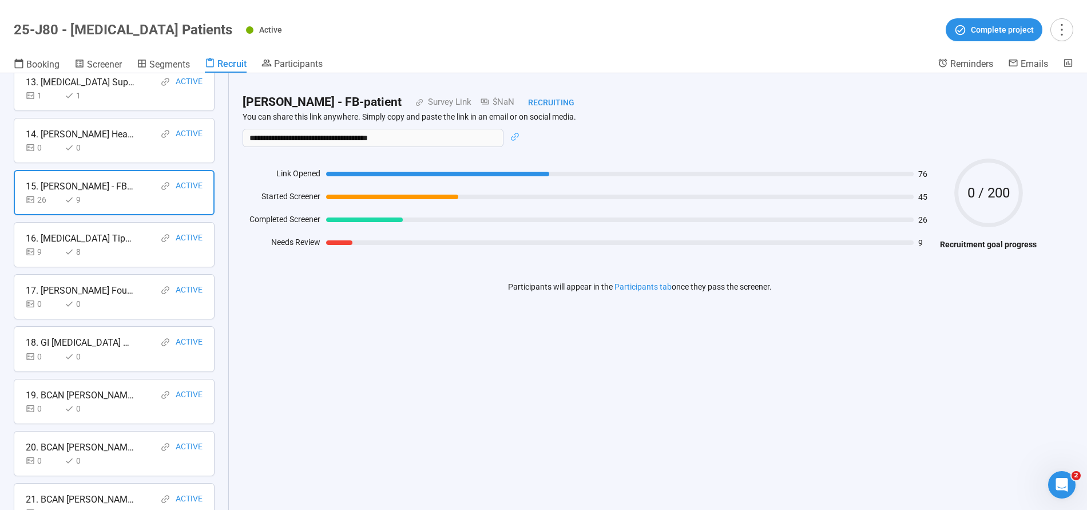
click at [90, 245] on div "8" at bounding box center [82, 251] width 34 height 13
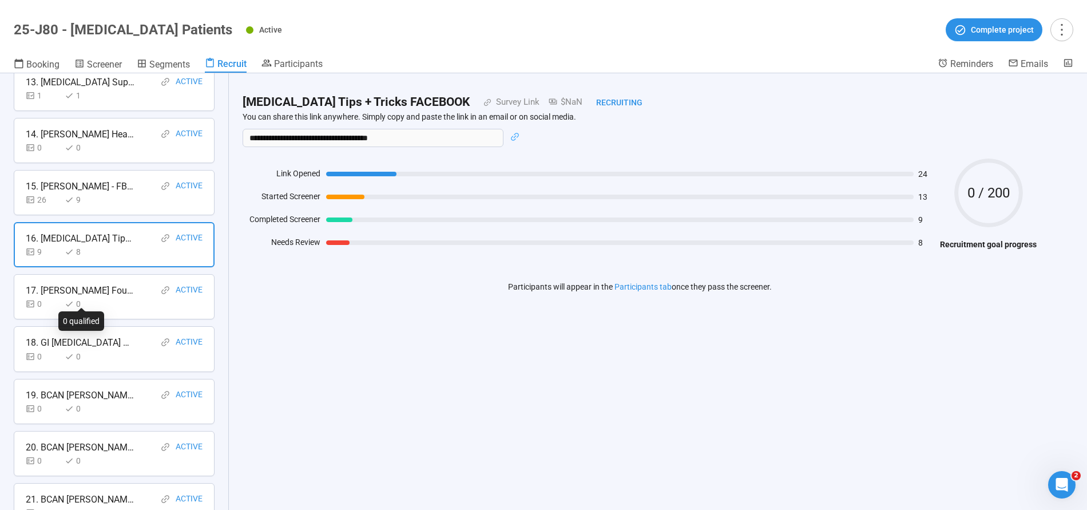
click at [87, 297] on div "0" at bounding box center [82, 303] width 34 height 13
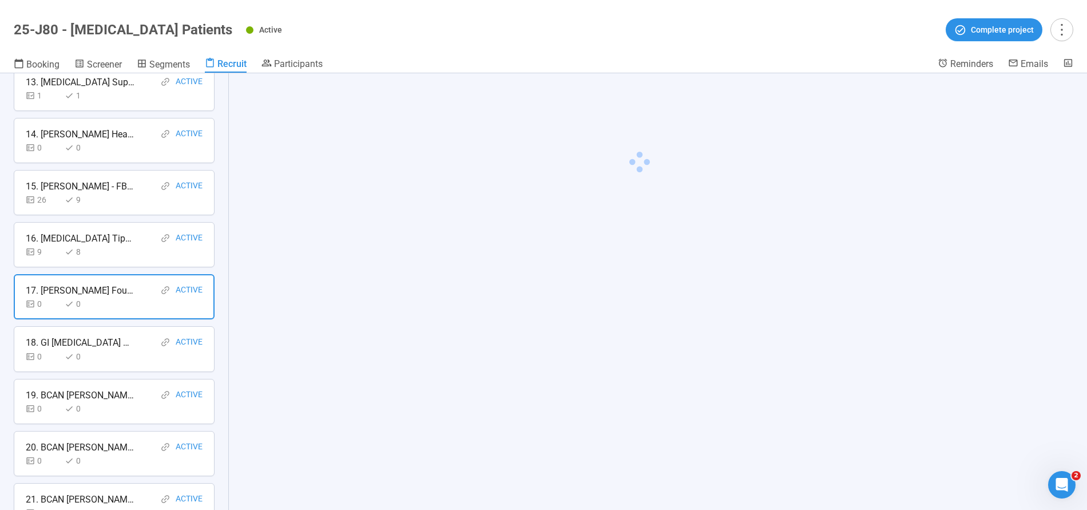
click at [92, 337] on div "18. GI [MEDICAL_DATA] Alliance" at bounding box center [80, 342] width 109 height 14
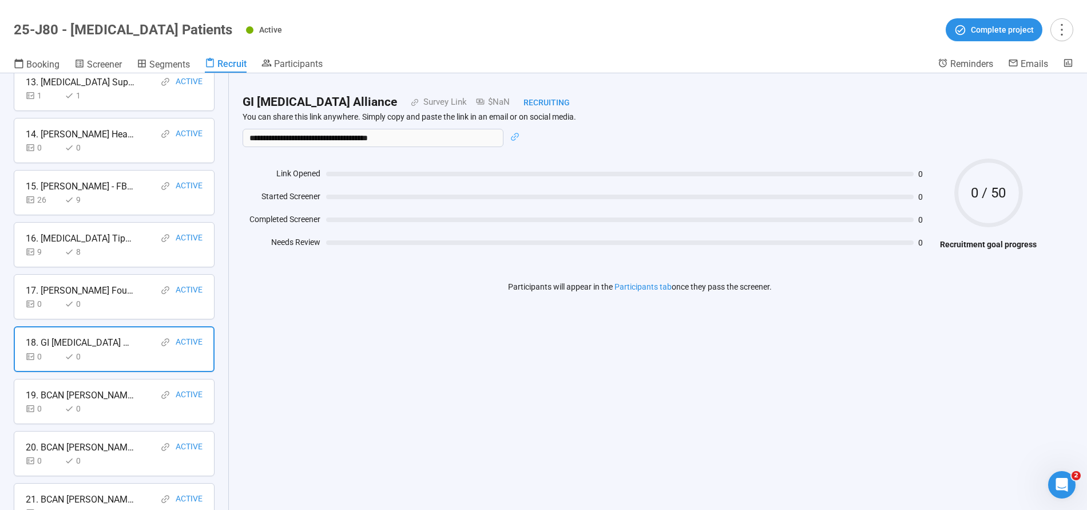
click at [106, 402] on div "0 0" at bounding box center [114, 408] width 177 height 13
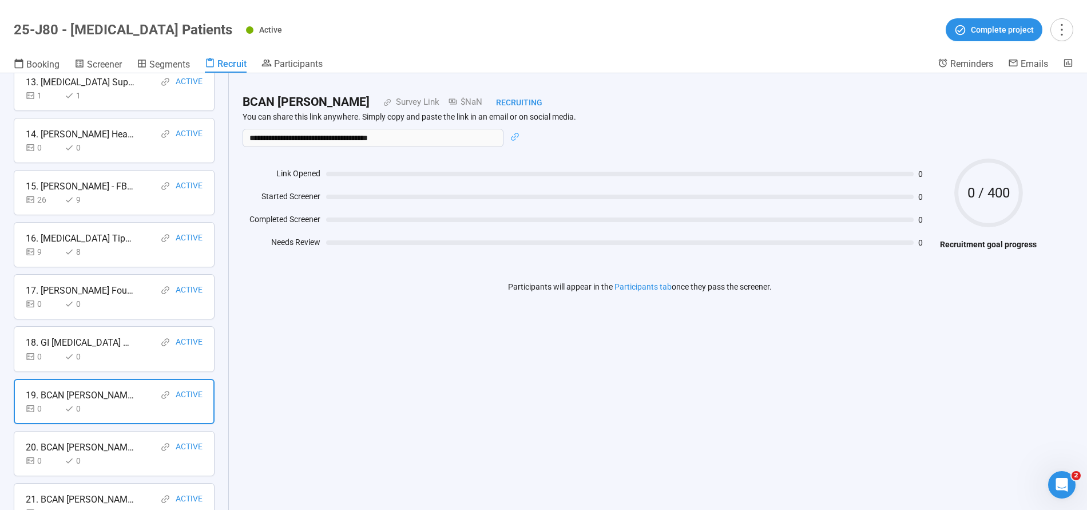
click at [70, 456] on icon at bounding box center [69, 460] width 9 height 9
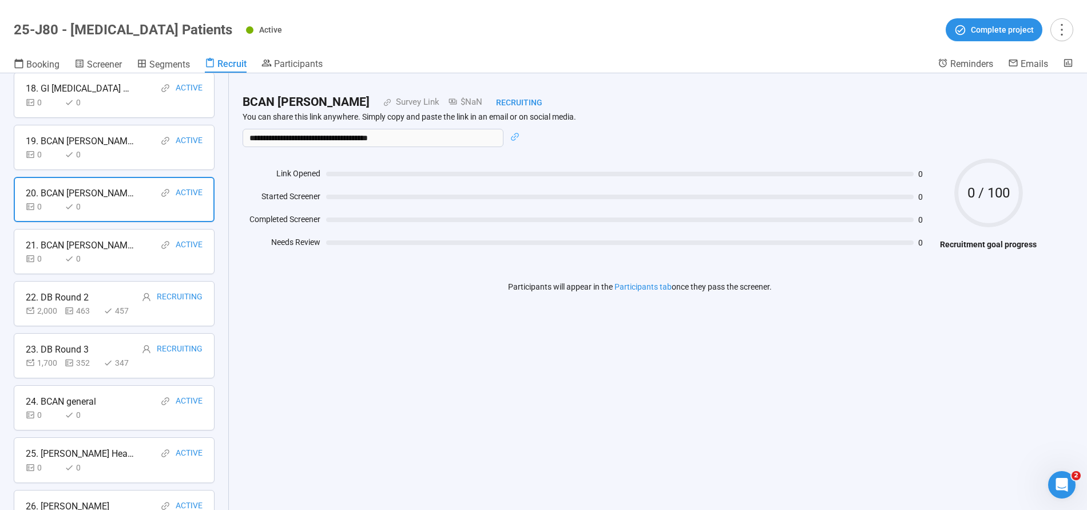
scroll to position [960, 0]
click at [84, 240] on div "21. BCAN [PERSON_NAME]" at bounding box center [80, 243] width 109 height 14
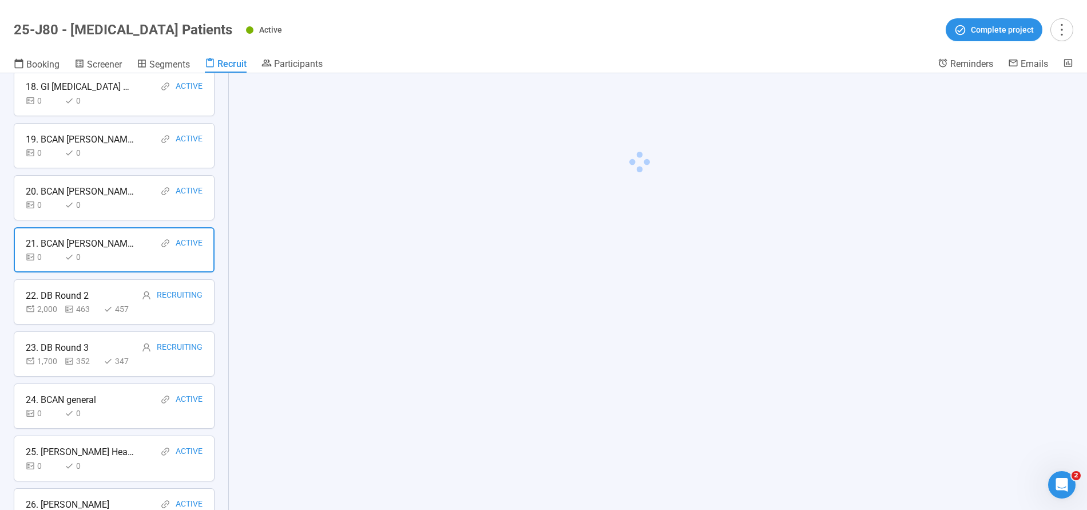
click at [92, 306] on div "463" at bounding box center [82, 309] width 34 height 13
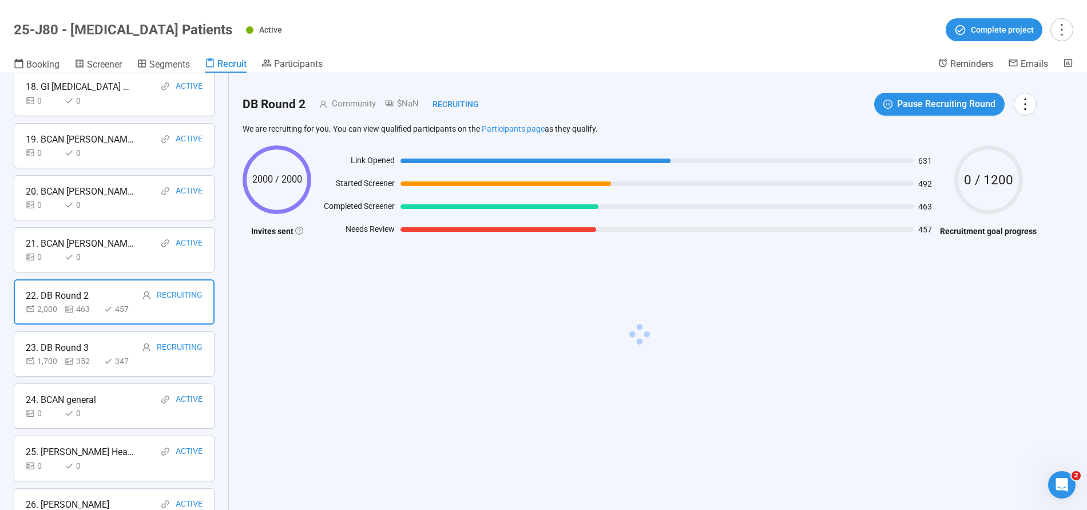
click at [55, 343] on div "23. DB Round 3" at bounding box center [57, 347] width 63 height 14
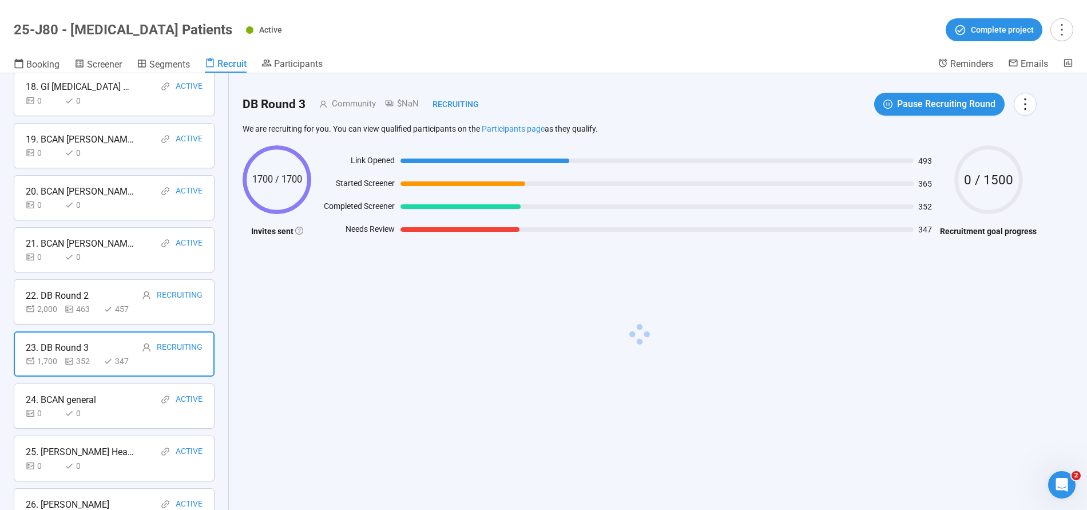
click at [95, 392] on div "24. BCAN general" at bounding box center [61, 399] width 70 height 14
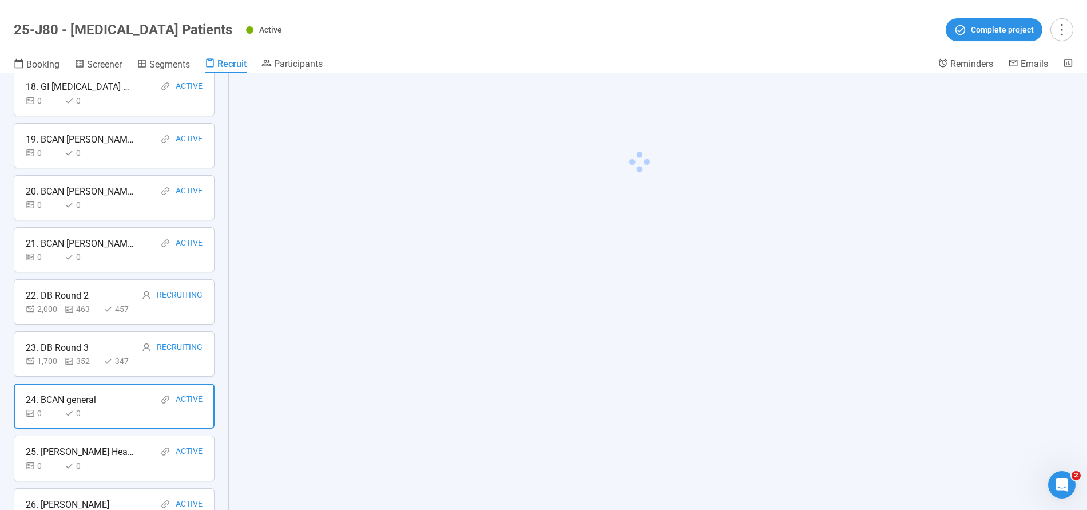
scroll to position [1026, 0]
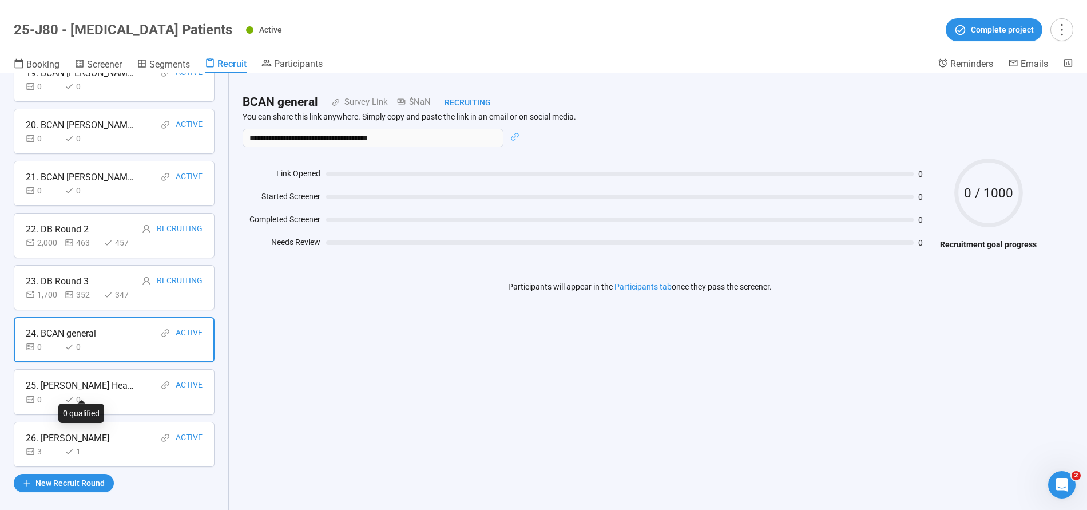
click at [93, 393] on div "0" at bounding box center [82, 399] width 34 height 13
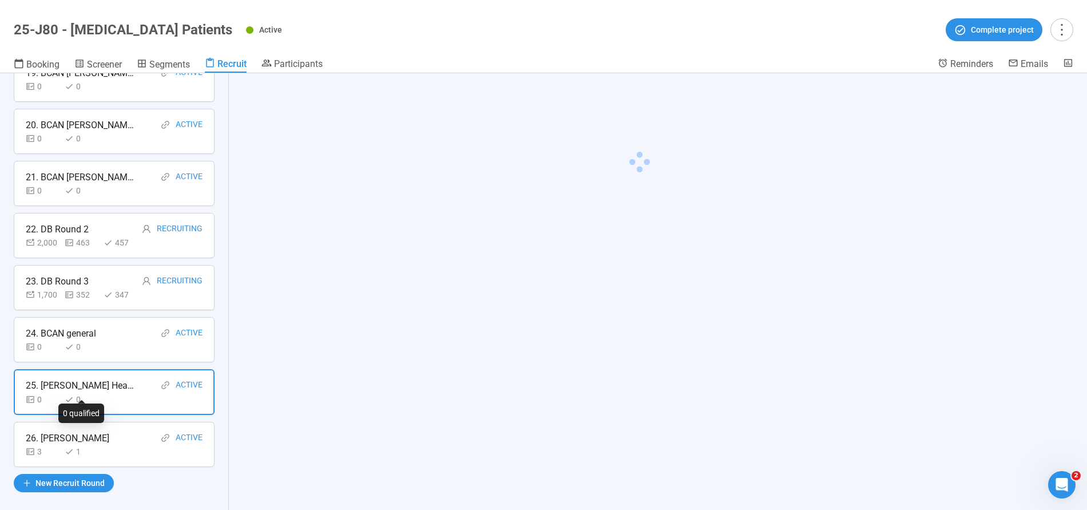
click at [105, 432] on div "26. [PERSON_NAME] Active" at bounding box center [114, 438] width 177 height 14
